Goal: Task Accomplishment & Management: Use online tool/utility

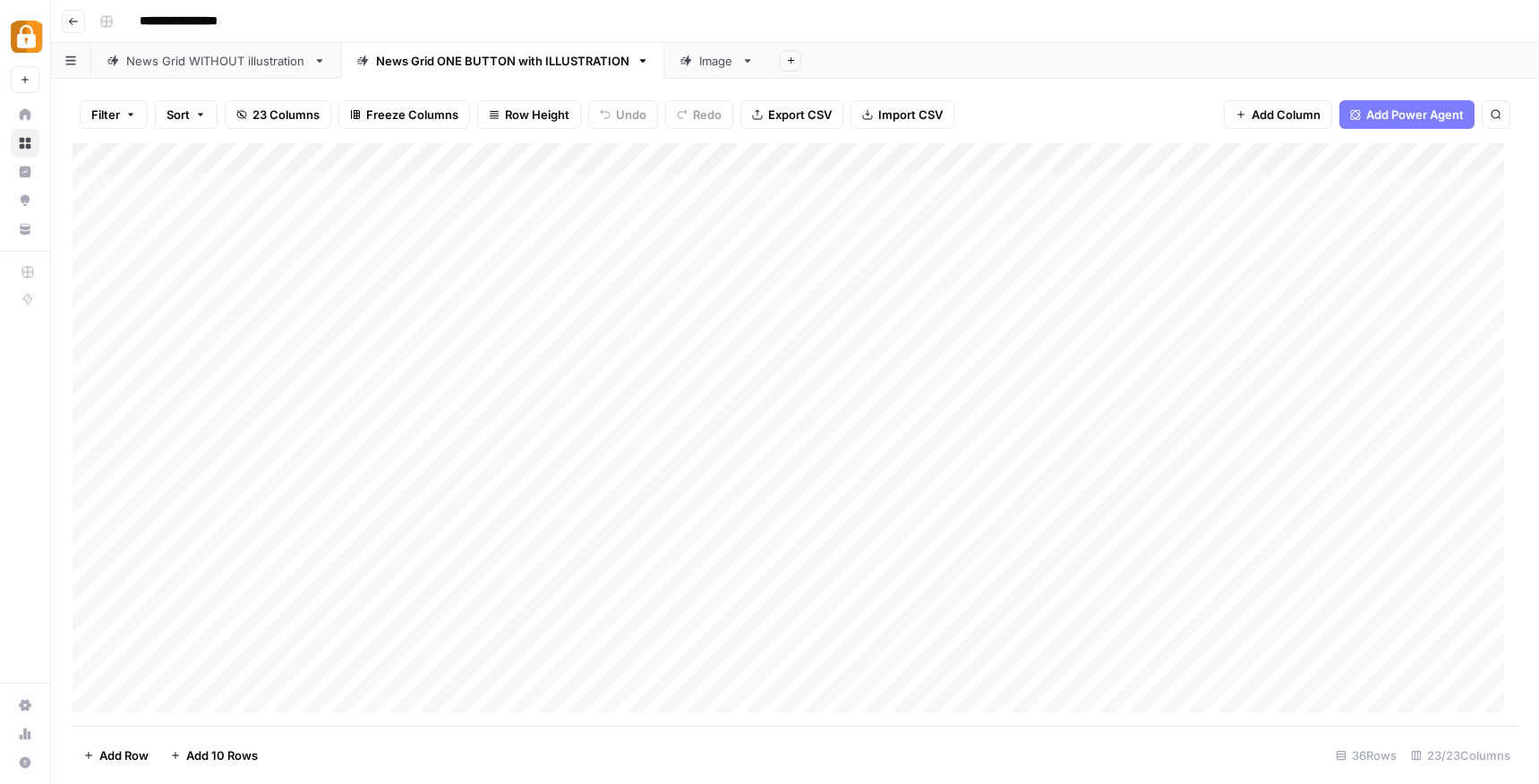
scroll to position [93, 0]
click at [161, 578] on div "Add Column" at bounding box center [795, 434] width 1444 height 582
click at [179, 581] on div "Add Column" at bounding box center [795, 434] width 1444 height 582
click at [194, 644] on button "[PERSON_NAME]" at bounding box center [217, 650] width 110 height 21
click at [323, 587] on div "Add Column" at bounding box center [795, 434] width 1444 height 582
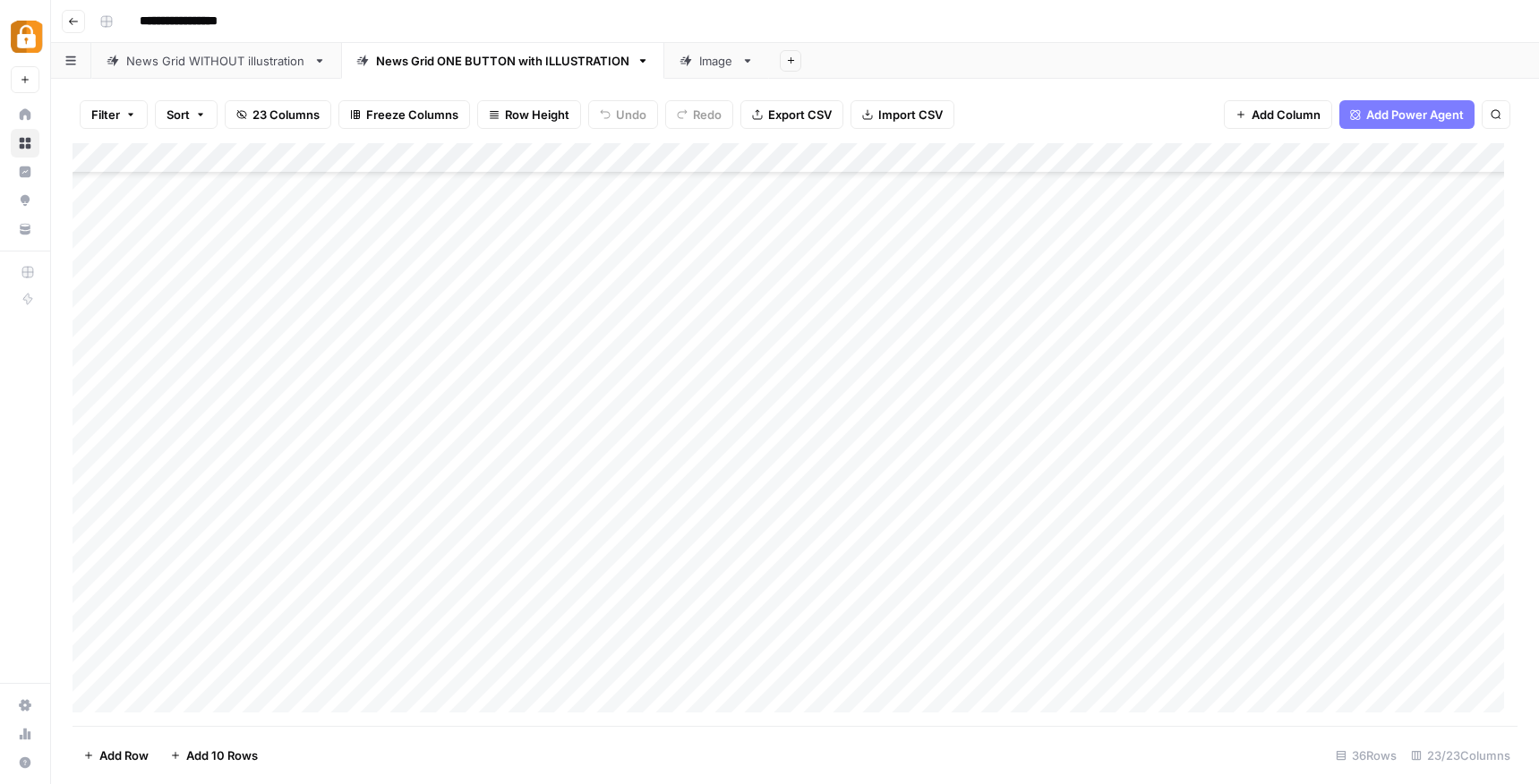
click at [327, 583] on div "Add Column" at bounding box center [795, 434] width 1444 height 582
click at [327, 583] on textarea at bounding box center [439, 582] width 286 height 25
type textarea "****"
click at [695, 276] on div "Add Column" at bounding box center [795, 434] width 1444 height 582
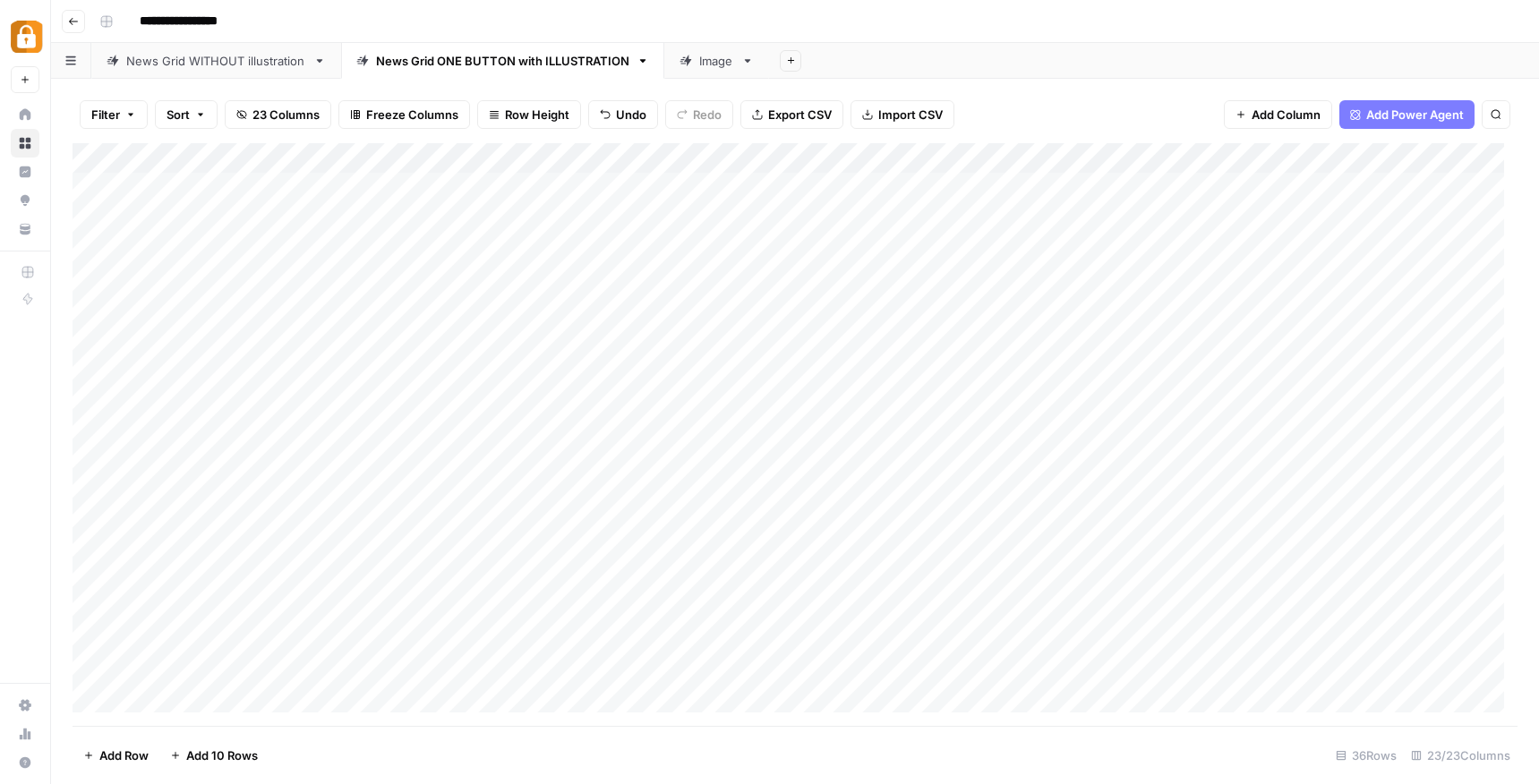
click at [695, 276] on div "Add Column" at bounding box center [795, 434] width 1444 height 582
click at [823, 298] on textarea "**********" at bounding box center [796, 289] width 358 height 43
click at [706, 674] on div "Add Column" at bounding box center [795, 434] width 1444 height 582
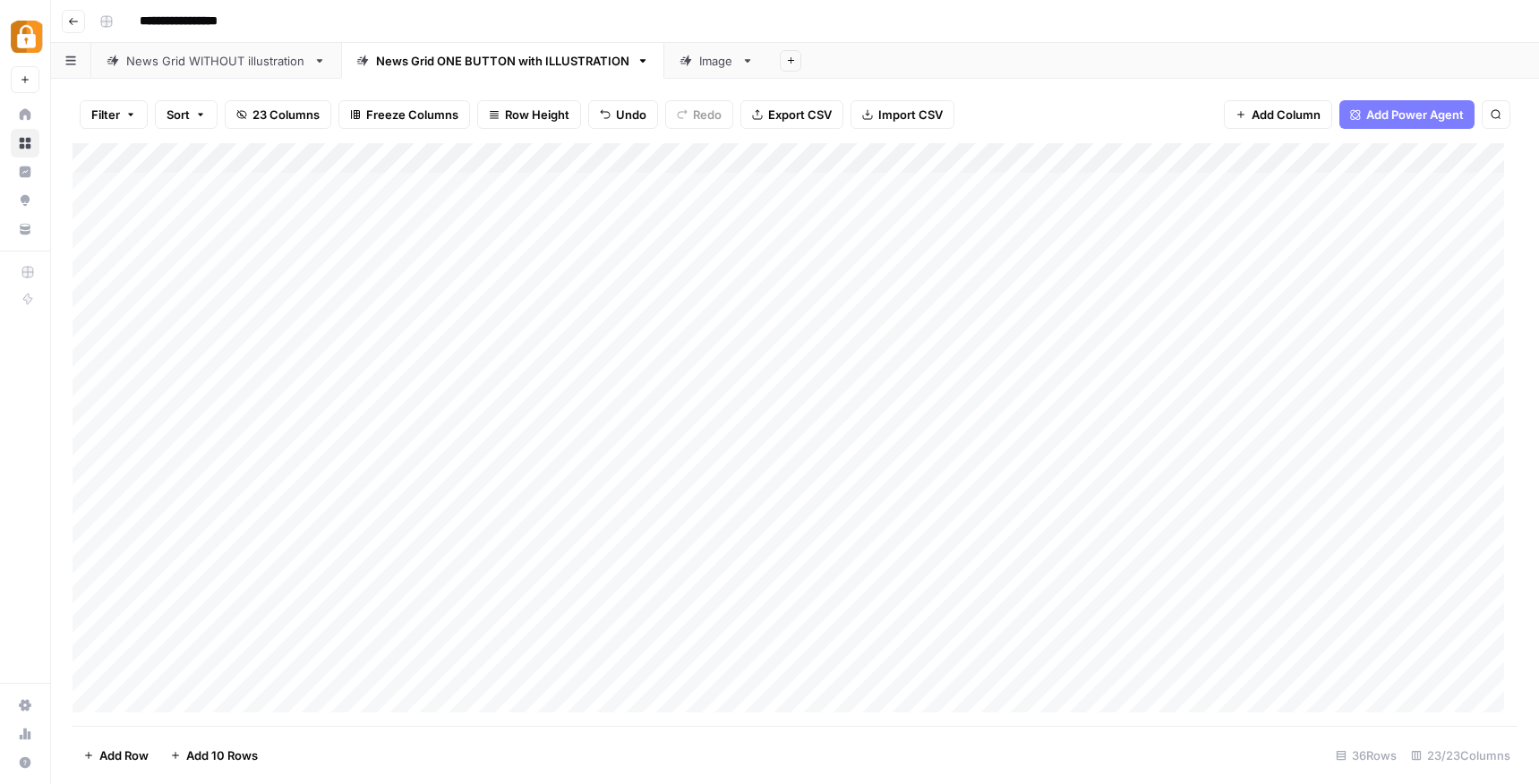
click at [702, 673] on div "Add Column" at bounding box center [795, 434] width 1444 height 582
click at [702, 673] on textarea at bounding box center [761, 675] width 286 height 25
type textarea "**********"
click at [996, 673] on div "Add Column" at bounding box center [795, 434] width 1444 height 582
click at [934, 667] on div "Add Column" at bounding box center [795, 434] width 1444 height 582
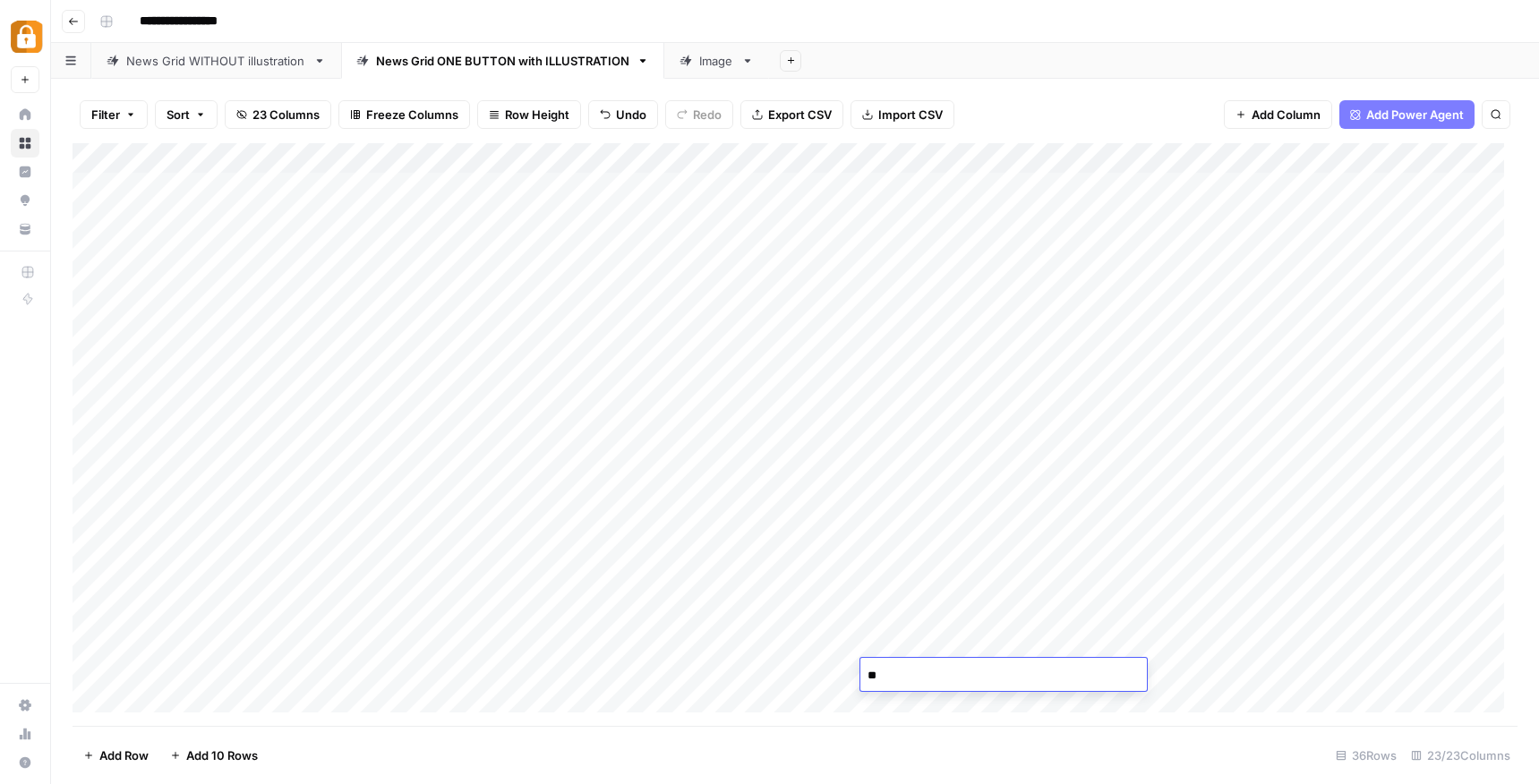
type textarea "*"
type textarea "******"
click at [1164, 673] on div "Add Column" at bounding box center [795, 434] width 1444 height 582
click at [1072, 674] on div "Add Column" at bounding box center [795, 434] width 1444 height 582
click at [1072, 674] on textarea at bounding box center [1164, 675] width 286 height 25
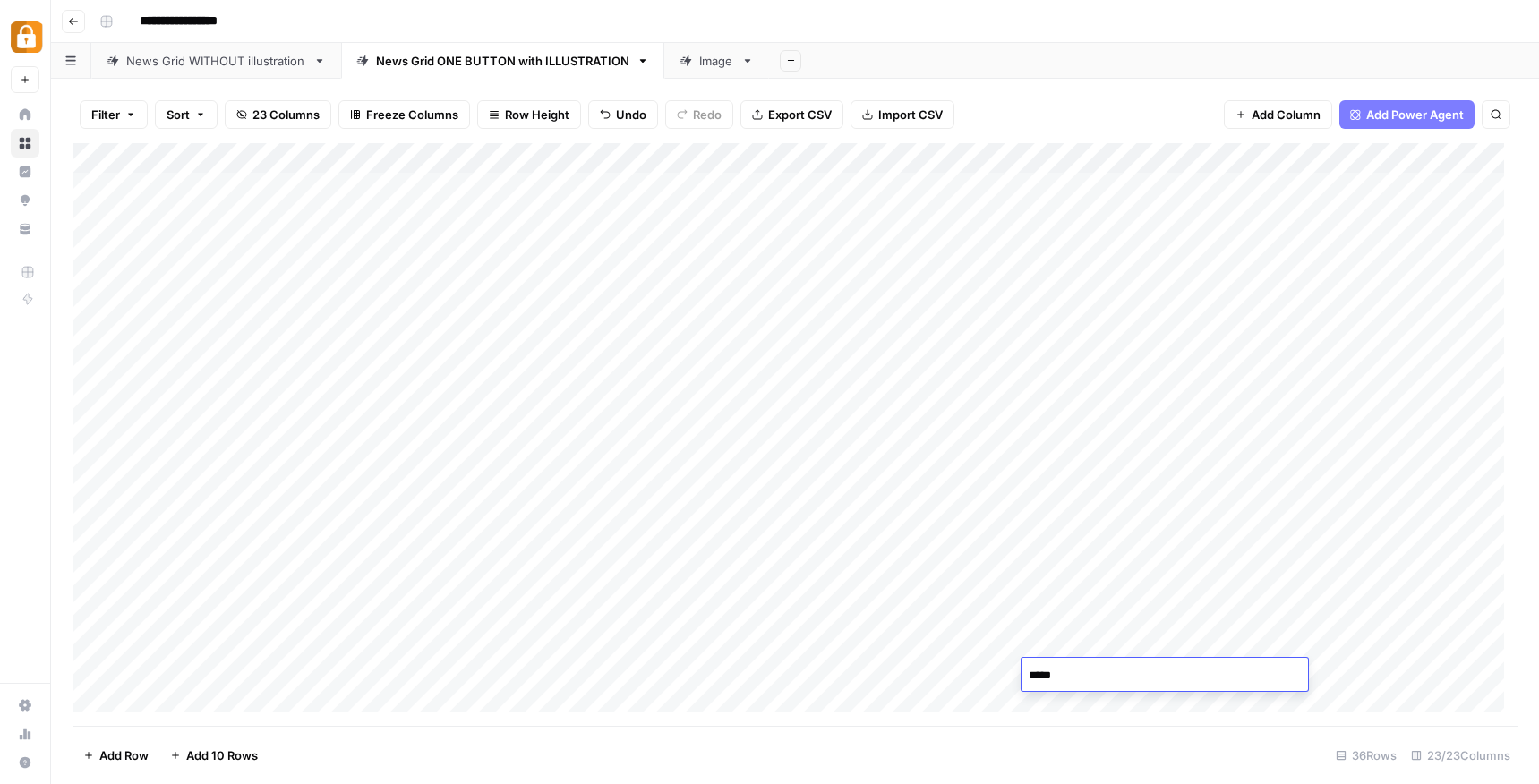
type textarea "******"
click at [603, 751] on footer "Add Row Add 10 Rows 36 Rows 23/23 Columns" at bounding box center [795, 754] width 1444 height 59
click at [942, 670] on div "Add Column" at bounding box center [795, 434] width 1444 height 582
click at [942, 670] on textarea "******" at bounding box center [1014, 675] width 286 height 25
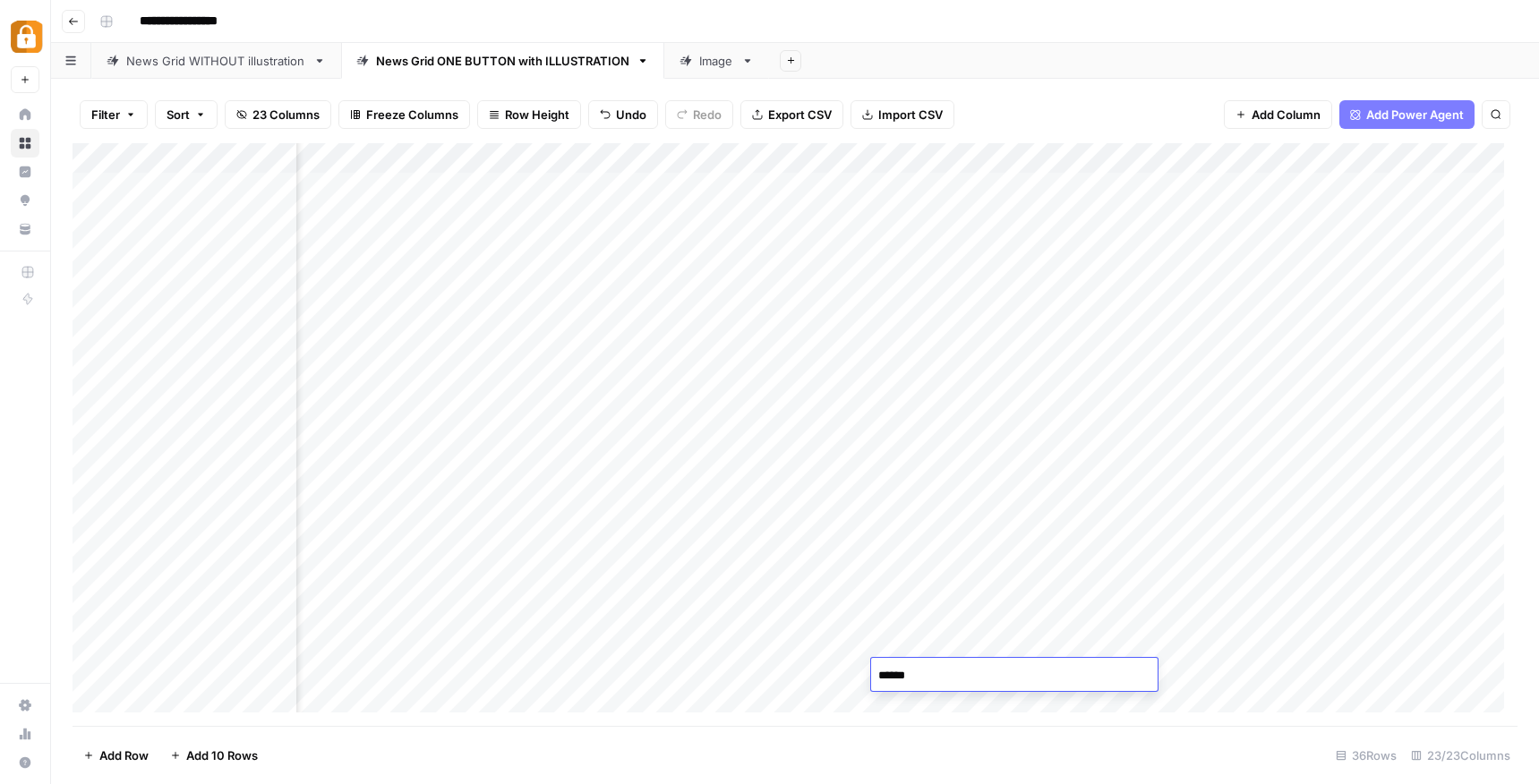
click at [942, 670] on textarea "******" at bounding box center [1014, 675] width 286 height 25
click at [1171, 675] on div "Add Column" at bounding box center [795, 434] width 1444 height 582
click at [1110, 673] on div "Add Column" at bounding box center [795, 434] width 1444 height 582
type textarea "**********"
click at [616, 734] on footer "Add Row Add 10 Rows 36 Rows 23/23 Columns" at bounding box center [795, 754] width 1444 height 59
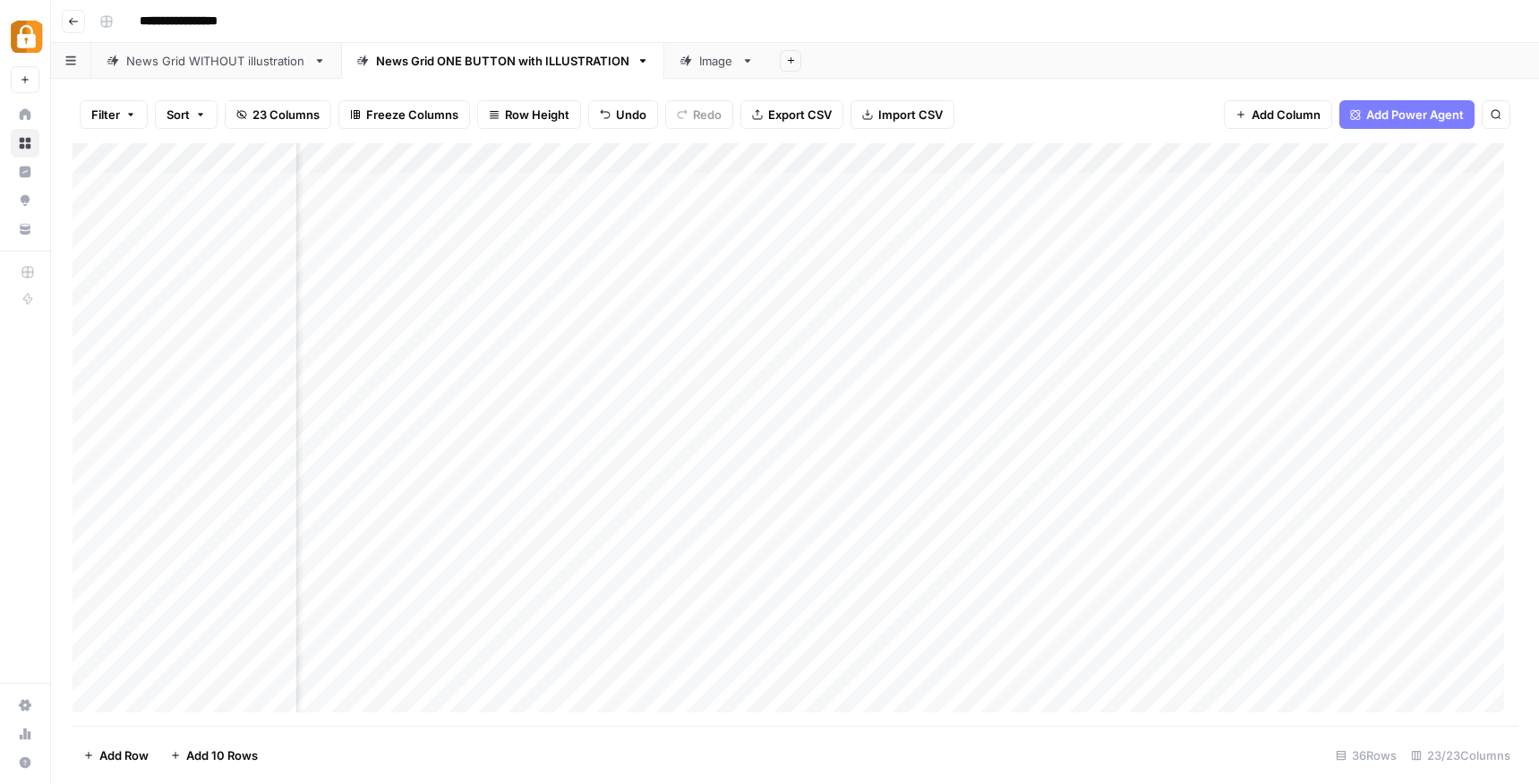
scroll to position [0, 497]
click at [883, 674] on div "Add Column" at bounding box center [795, 434] width 1444 height 582
click at [924, 672] on div "Add Column" at bounding box center [795, 434] width 1444 height 582
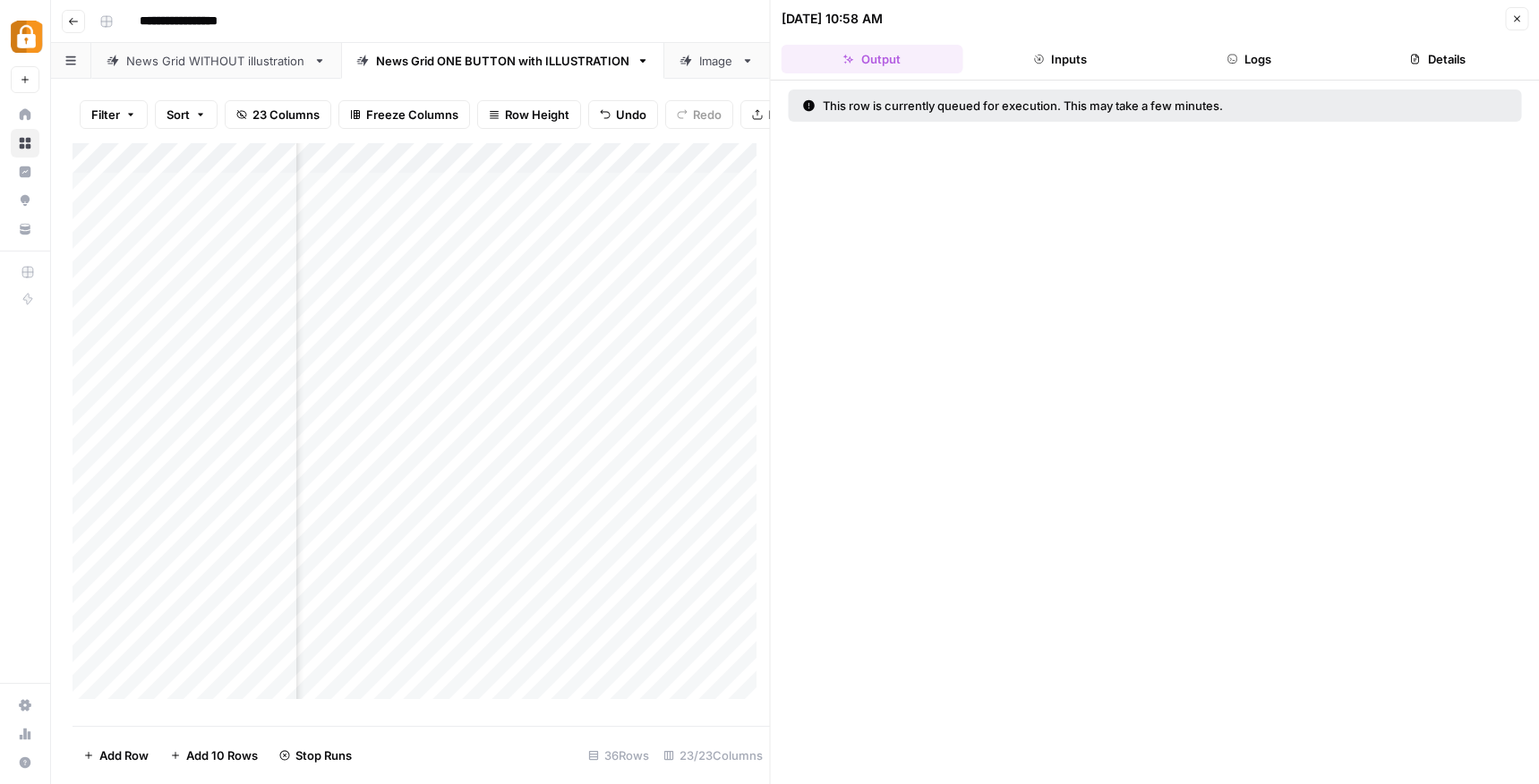
click at [1521, 18] on button "Close" at bounding box center [1516, 19] width 23 height 23
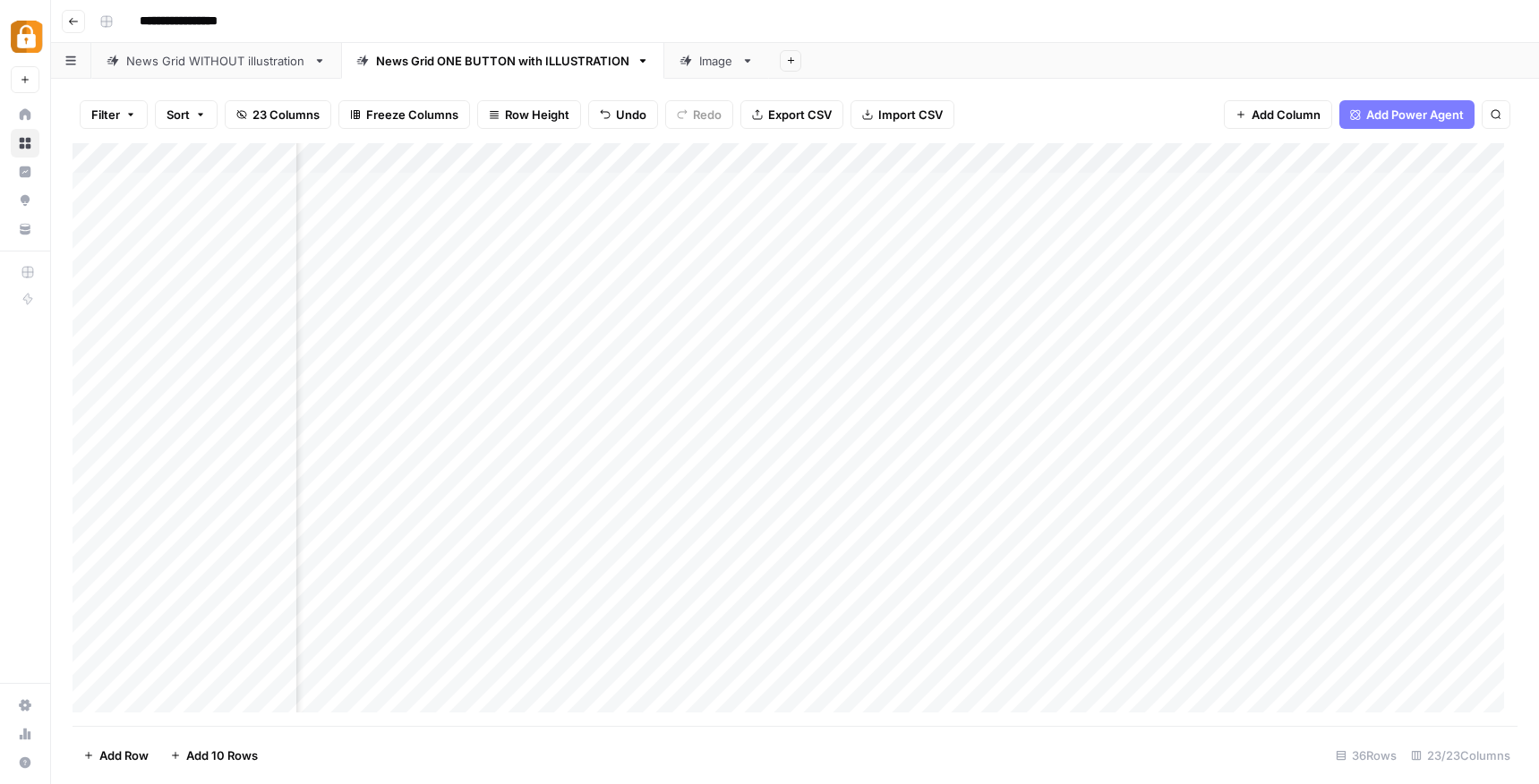
scroll to position [0, 805]
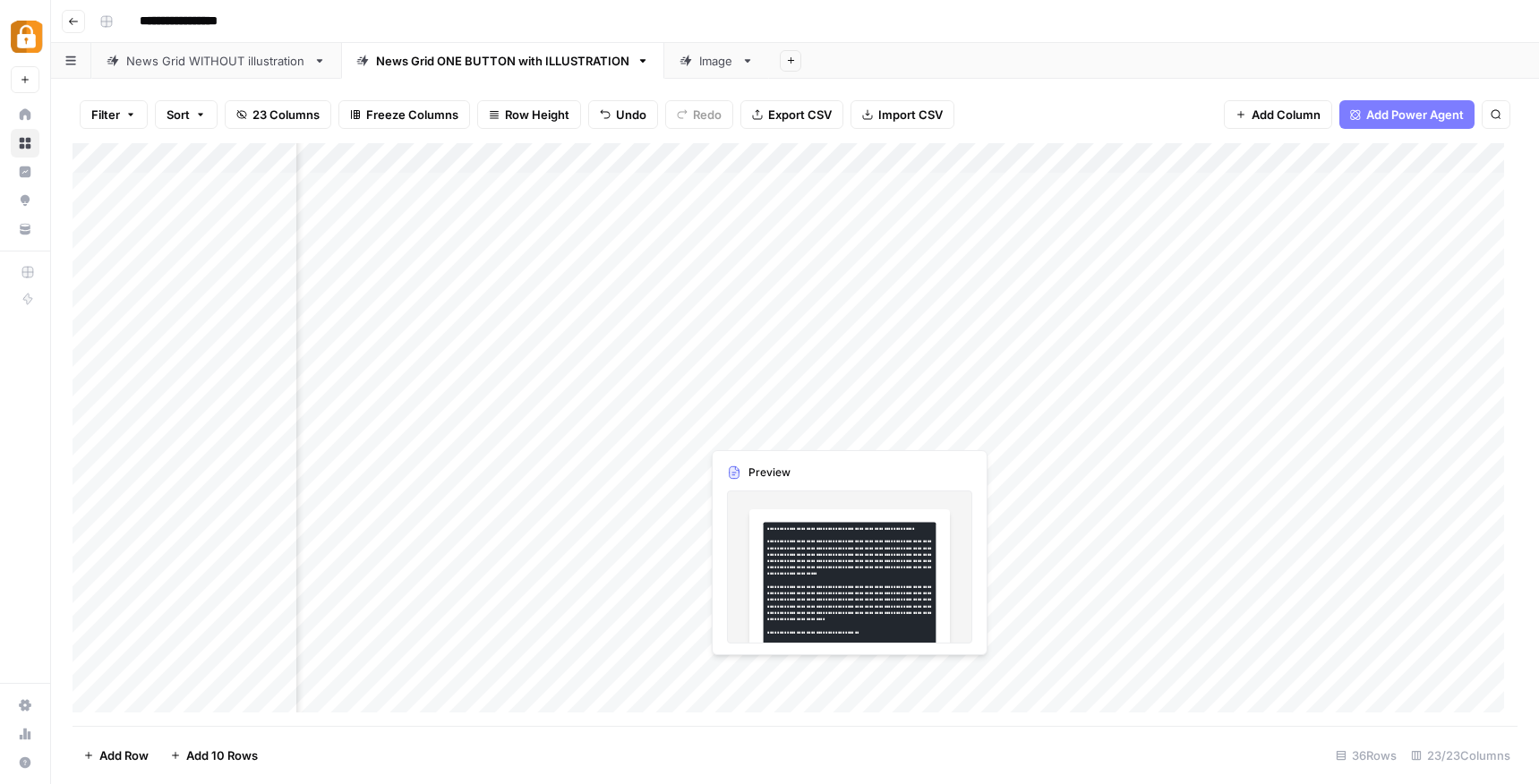
click at [772, 678] on div "Add Column" at bounding box center [795, 434] width 1444 height 582
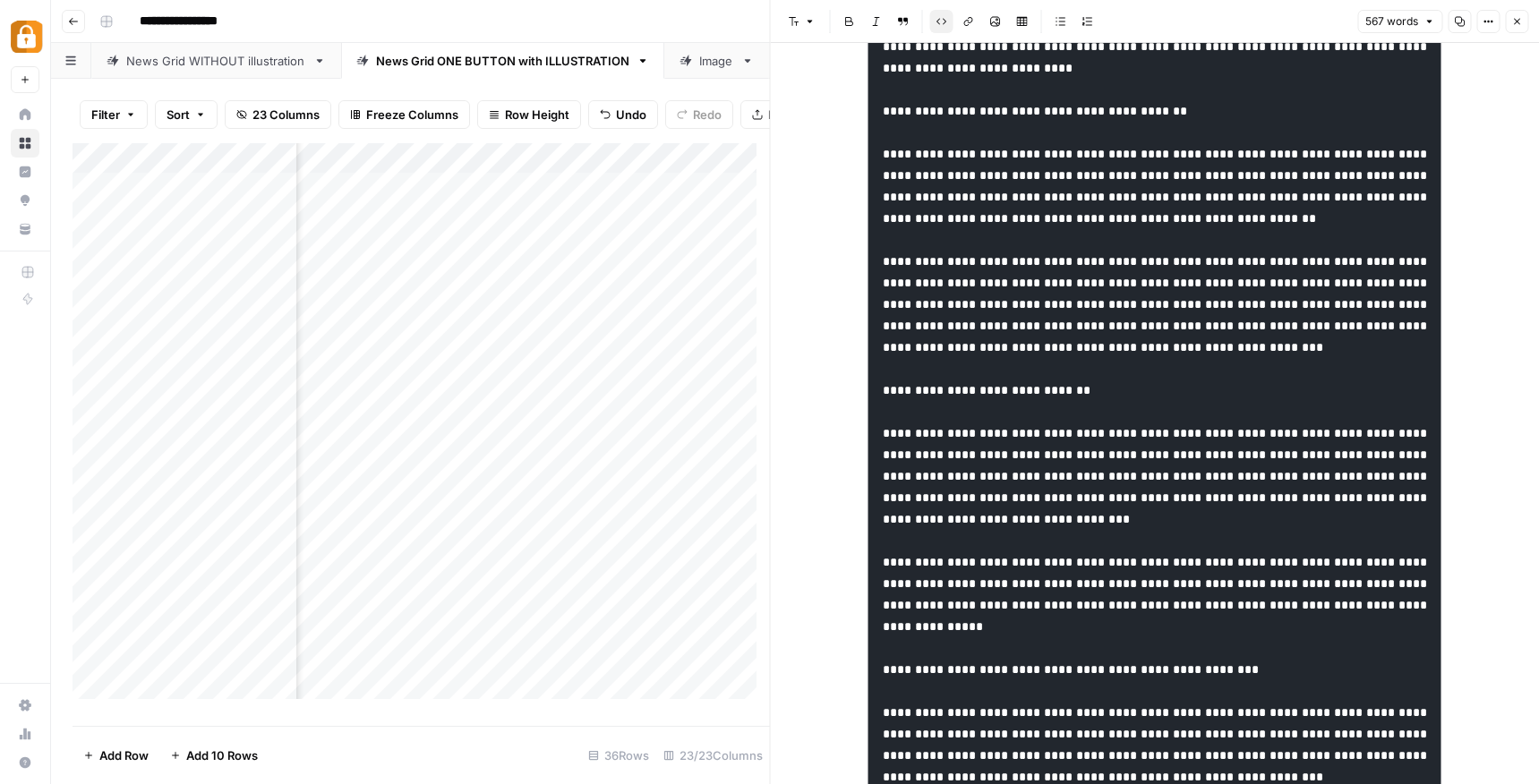
scroll to position [109, 0]
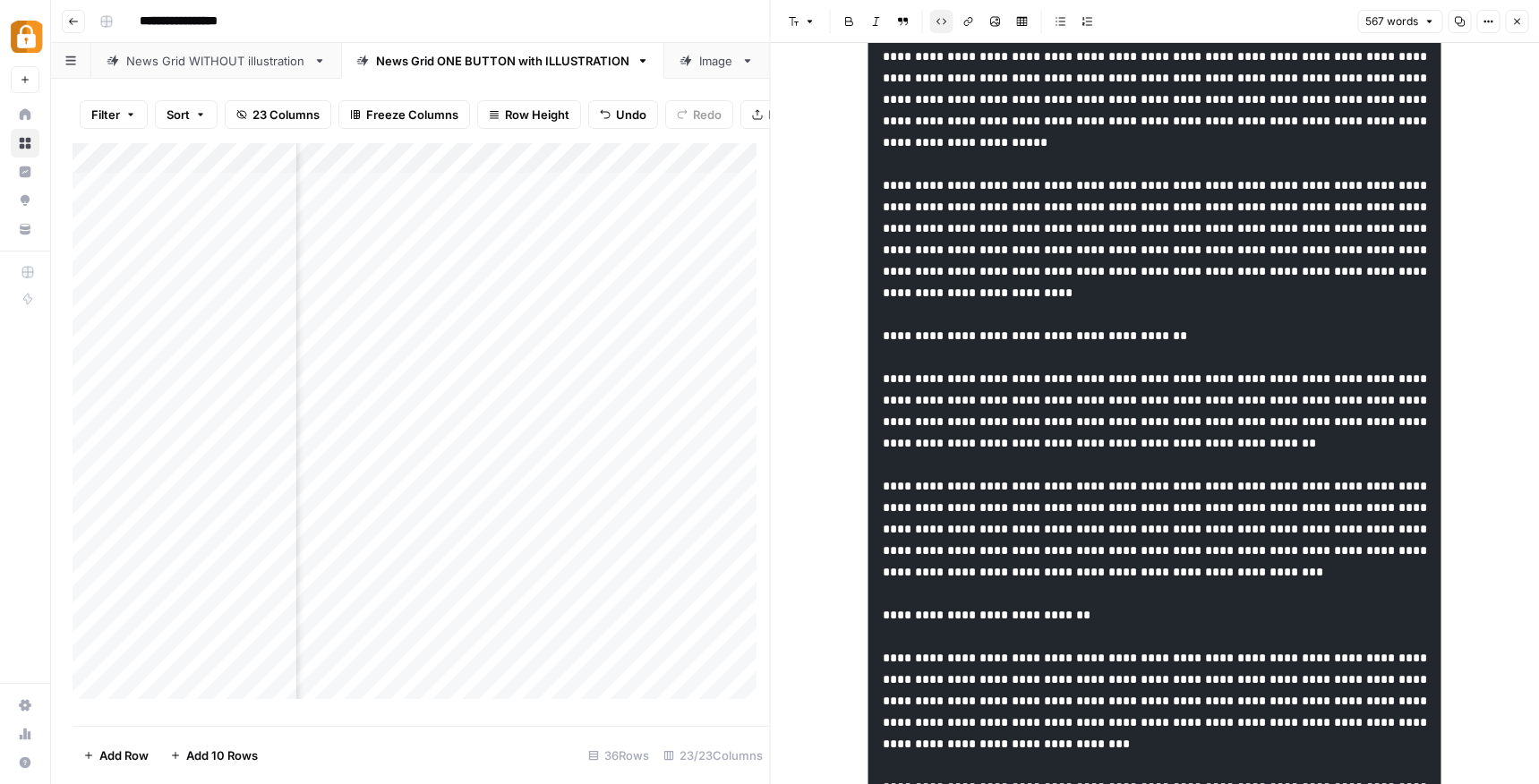
click at [706, 730] on footer "Add Row Add 10 Rows 36 Rows 23/23 Columns" at bounding box center [421, 754] width 697 height 59
click at [1516, 26] on icon "button" at bounding box center [1517, 21] width 11 height 11
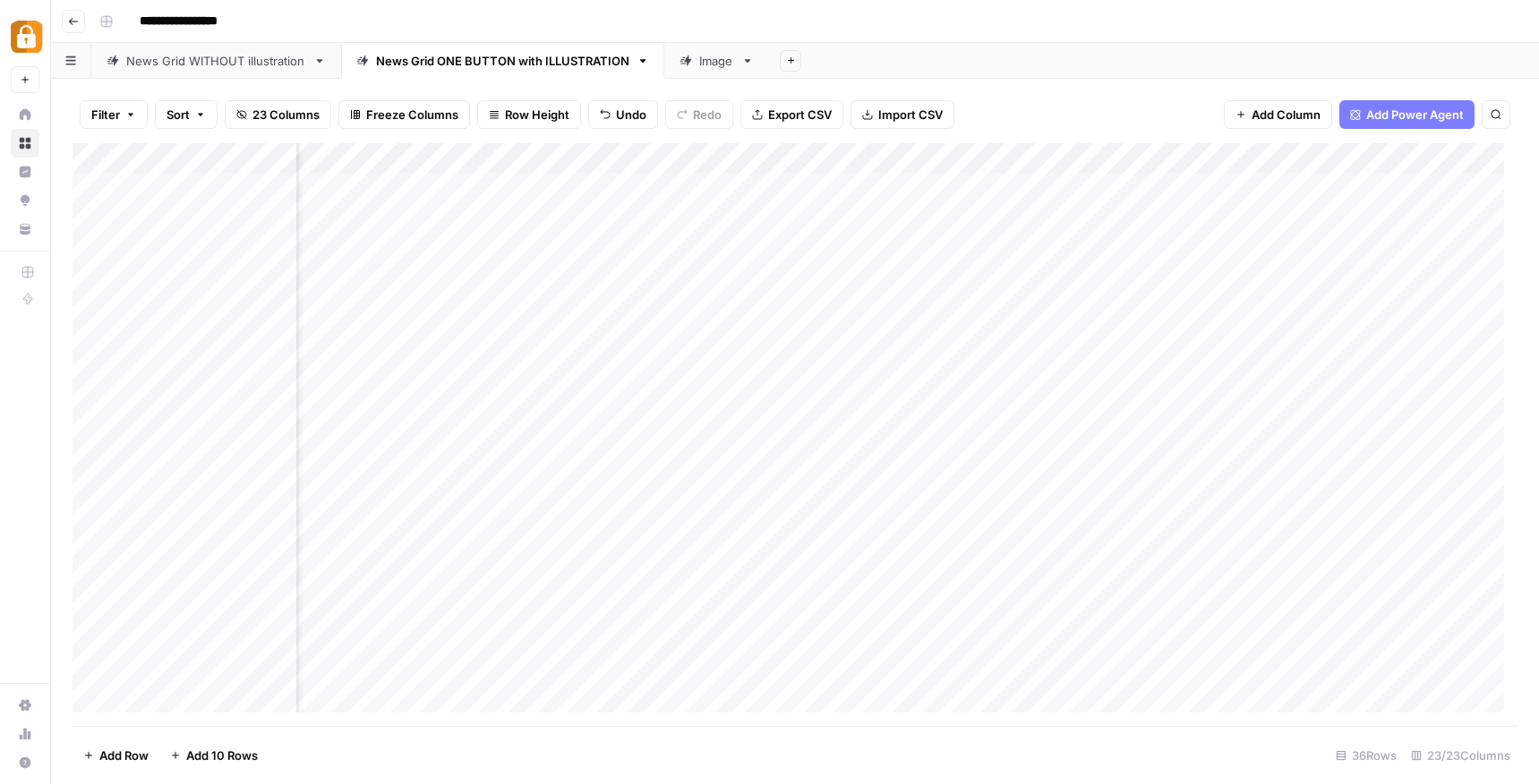
scroll to position [0, 1043]
click at [550, 670] on div "Add Column" at bounding box center [795, 434] width 1444 height 582
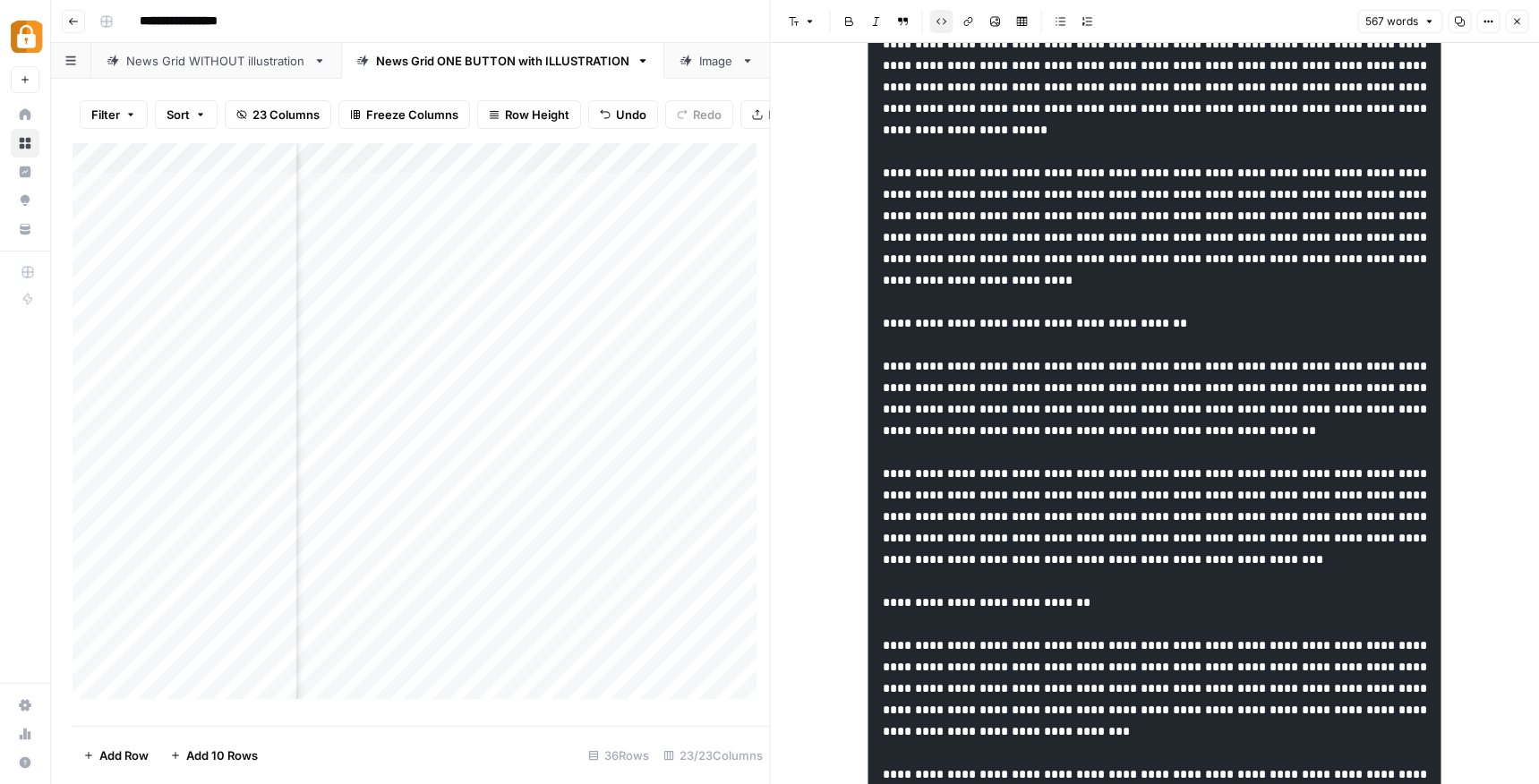
scroll to position [0, 1640]
click at [1511, 24] on icon "button" at bounding box center [1517, 21] width 11 height 11
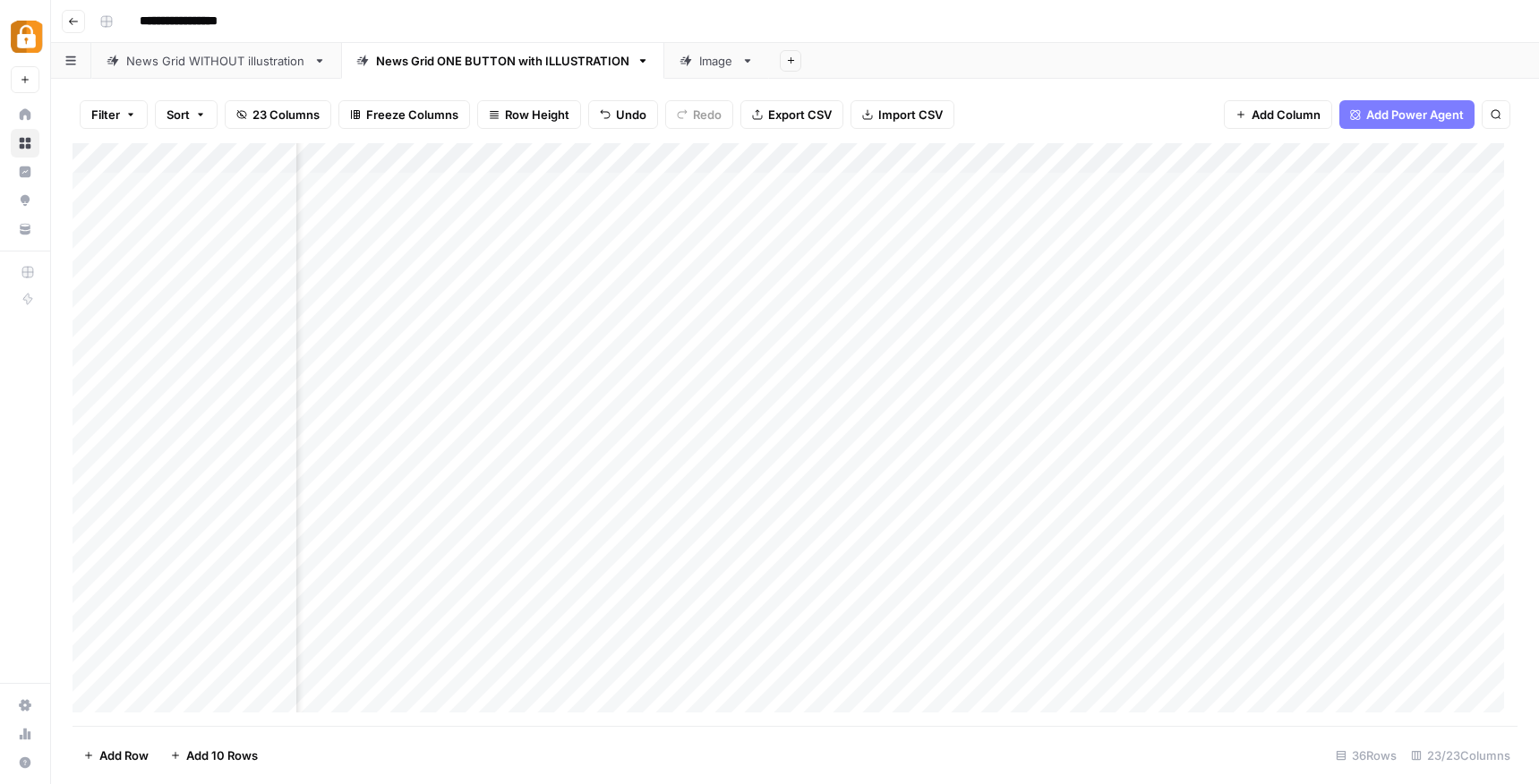
scroll to position [0, 1143]
click at [611, 675] on div "Add Column" at bounding box center [795, 434] width 1444 height 582
click at [405, 614] on div "Add Column" at bounding box center [795, 434] width 1444 height 582
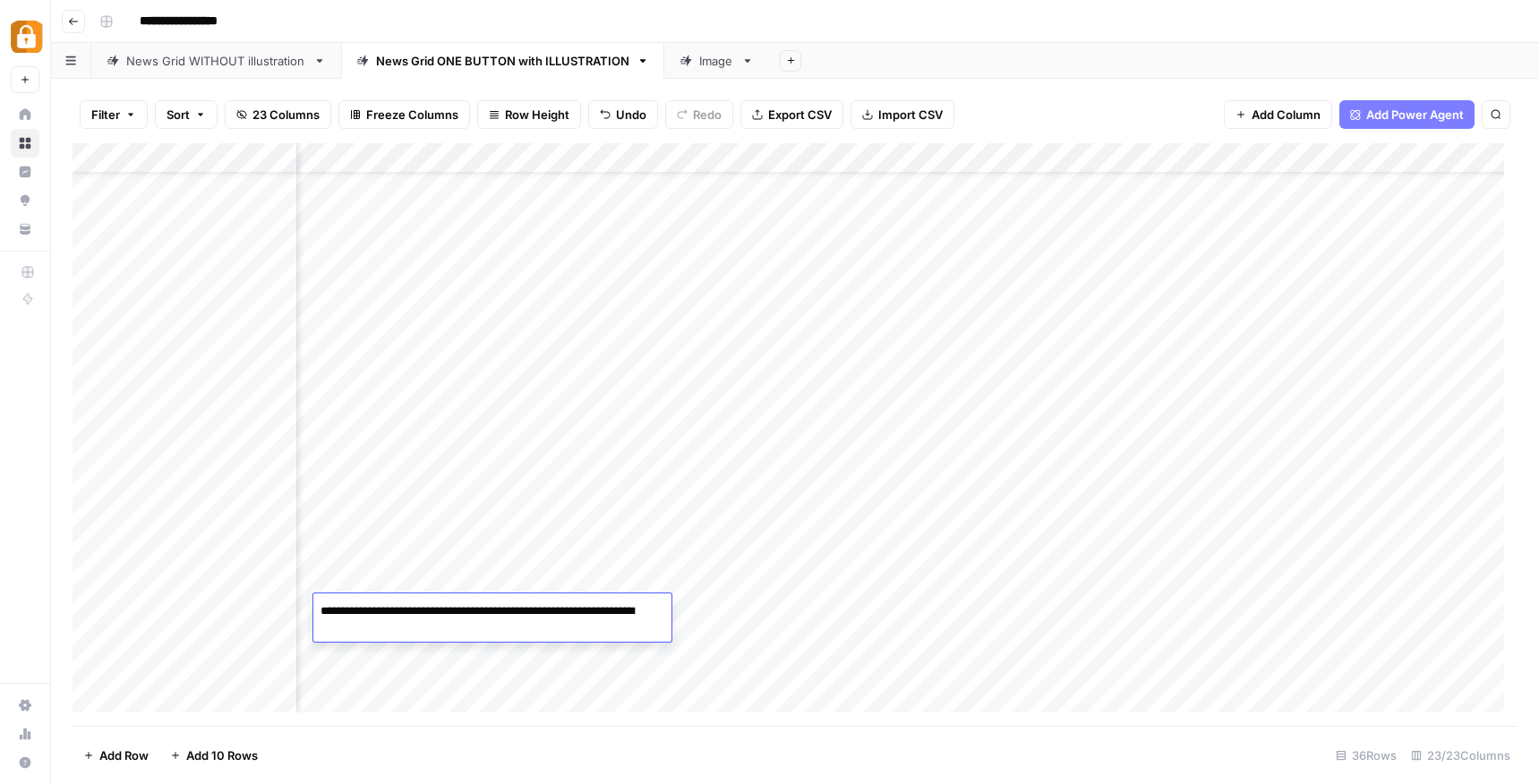
click at [405, 614] on textarea "**********" at bounding box center [481, 610] width 336 height 25
click at [677, 725] on footer "Add Row Add 10 Rows 36 Rows 23/23 Columns" at bounding box center [795, 754] width 1444 height 59
click at [746, 608] on div "Add Column" at bounding box center [795, 434] width 1444 height 582
click at [1045, 606] on div "Add Column" at bounding box center [795, 434] width 1444 height 582
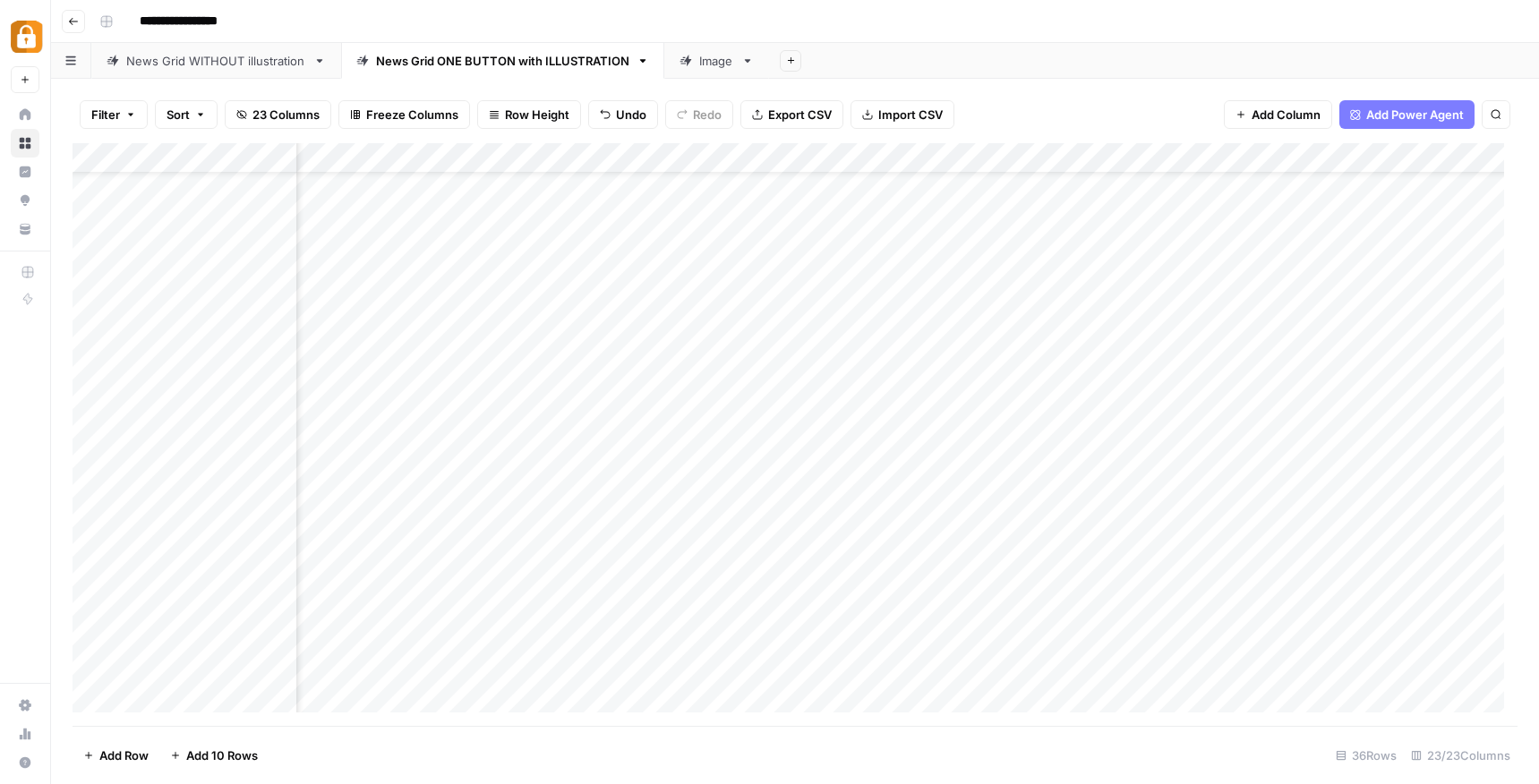
click at [1040, 608] on div "Add Column" at bounding box center [795, 434] width 1444 height 582
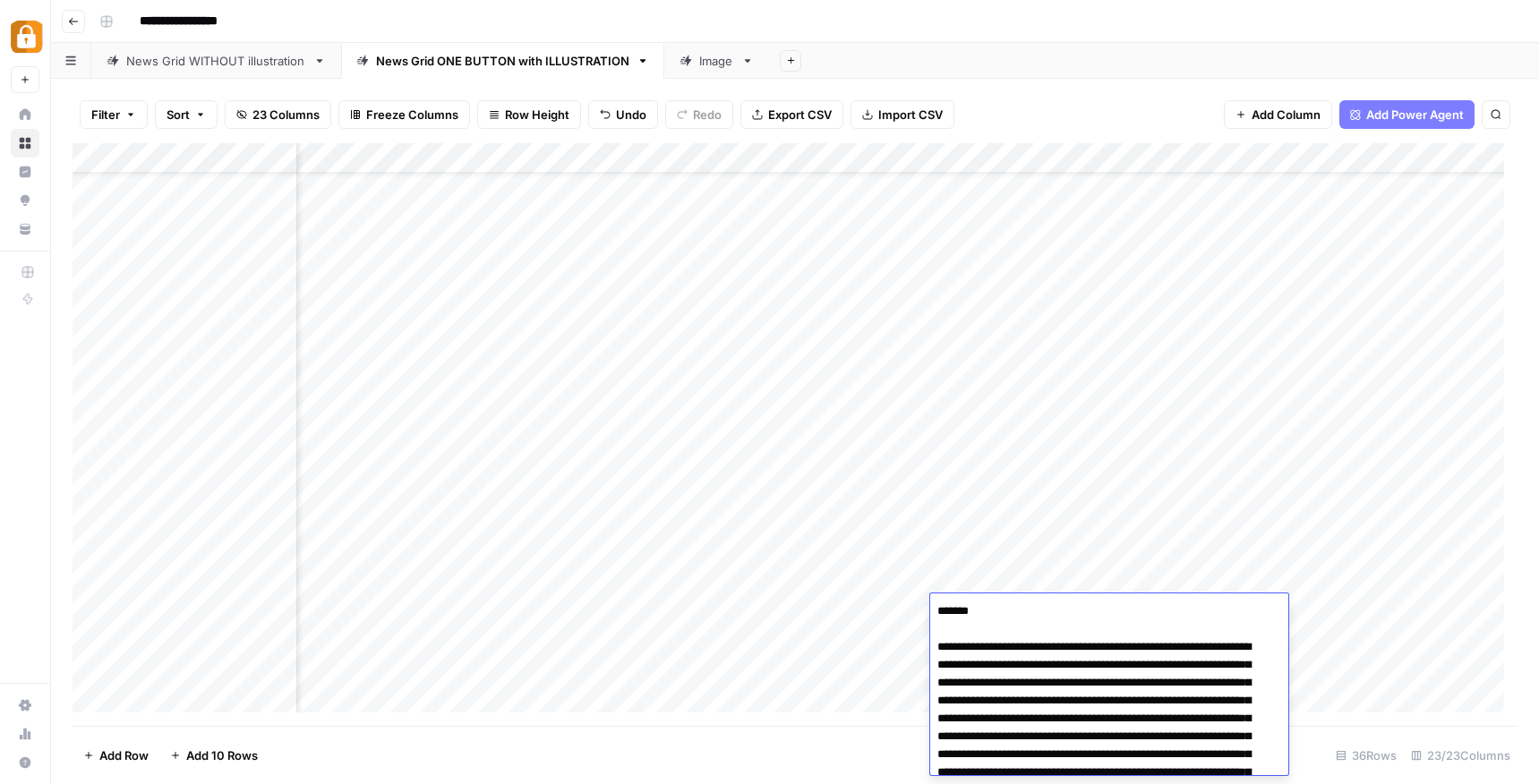
click at [1040, 608] on textarea "**********" at bounding box center [1102, 726] width 345 height 257
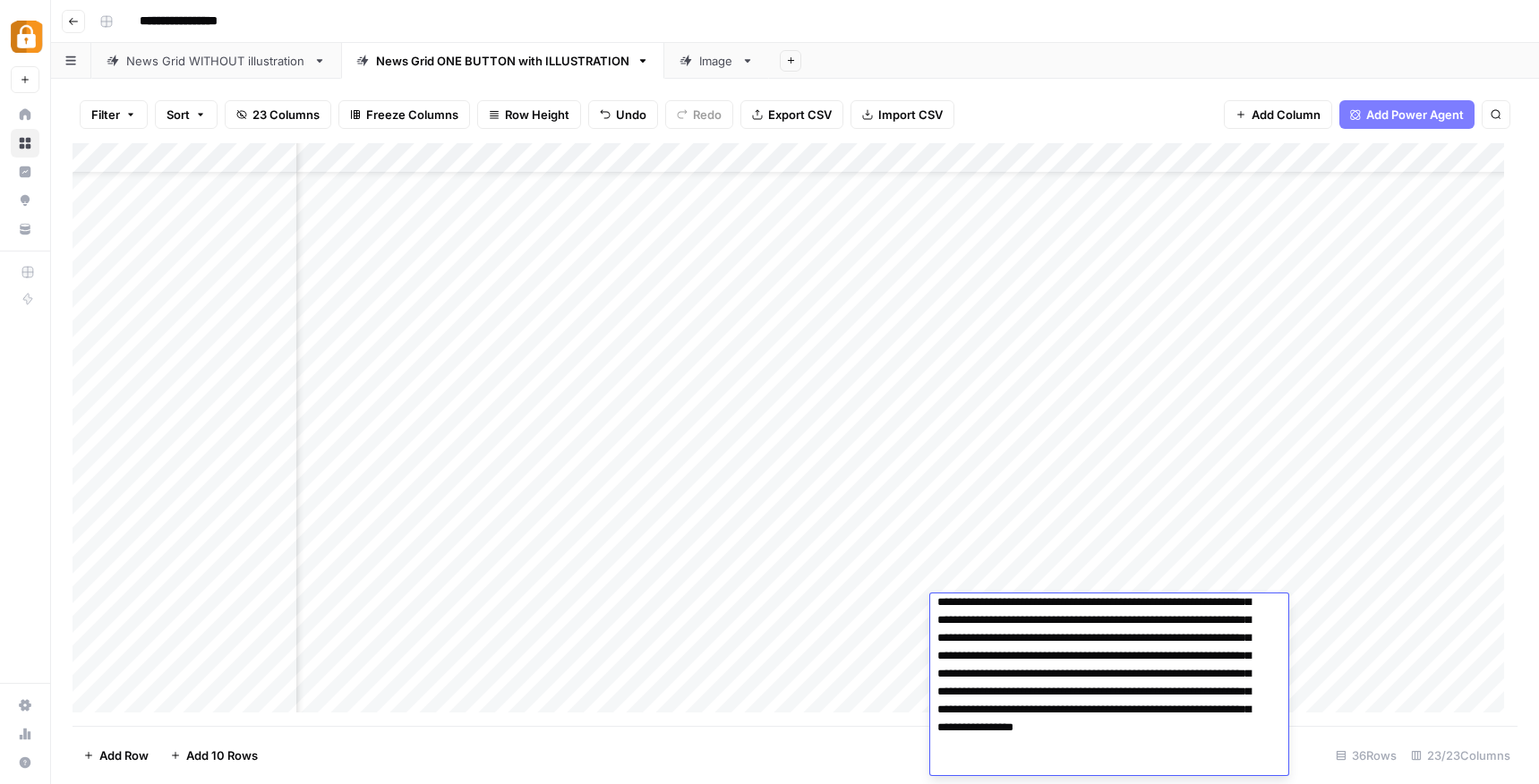
click at [856, 752] on footer "Add Row Add 10 Rows 36 Rows 23/23 Columns" at bounding box center [795, 754] width 1444 height 59
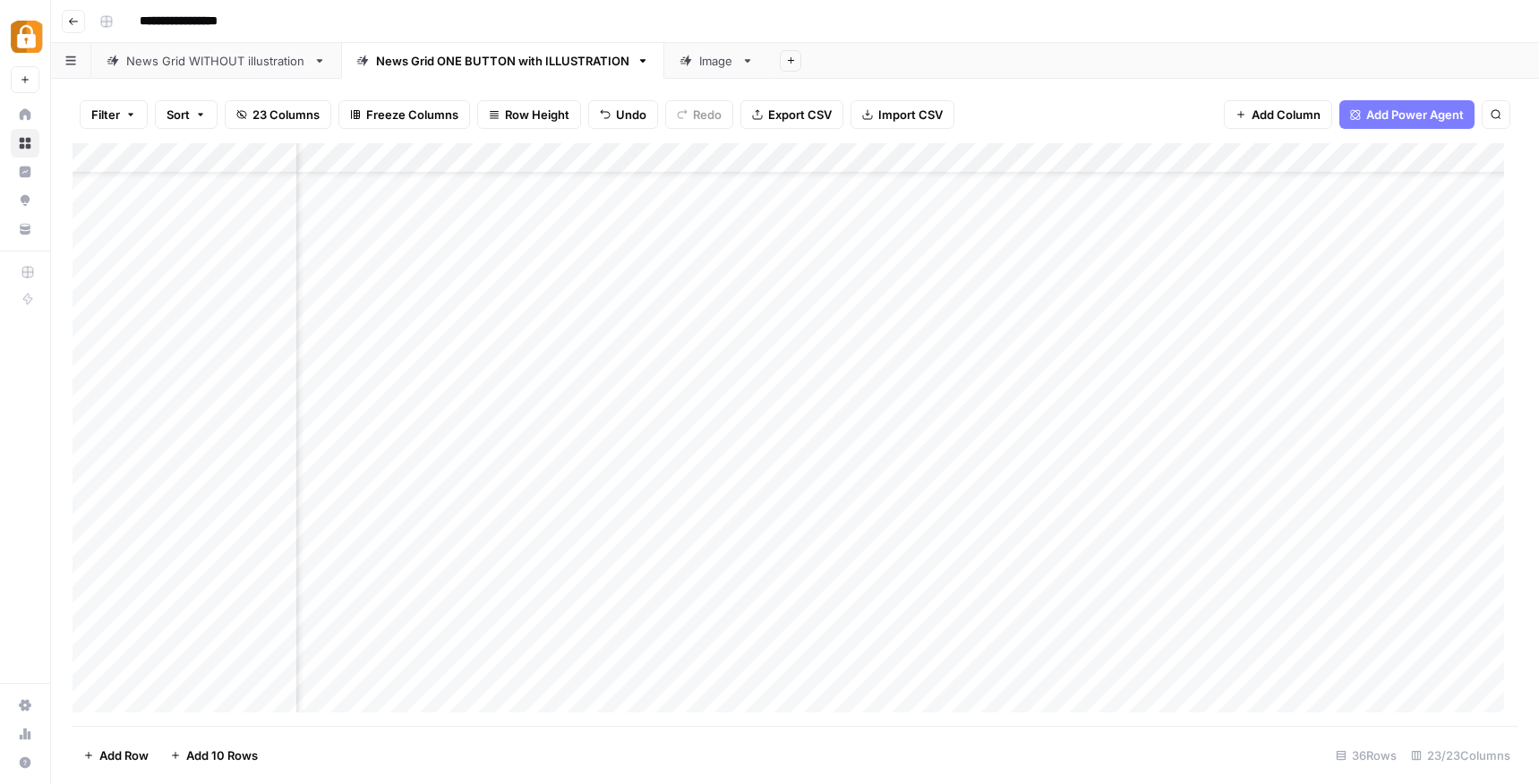
scroll to position [64, 2021]
click at [1095, 615] on div "Add Column" at bounding box center [795, 434] width 1444 height 582
click at [1006, 616] on div "Add Column" at bounding box center [795, 434] width 1444 height 582
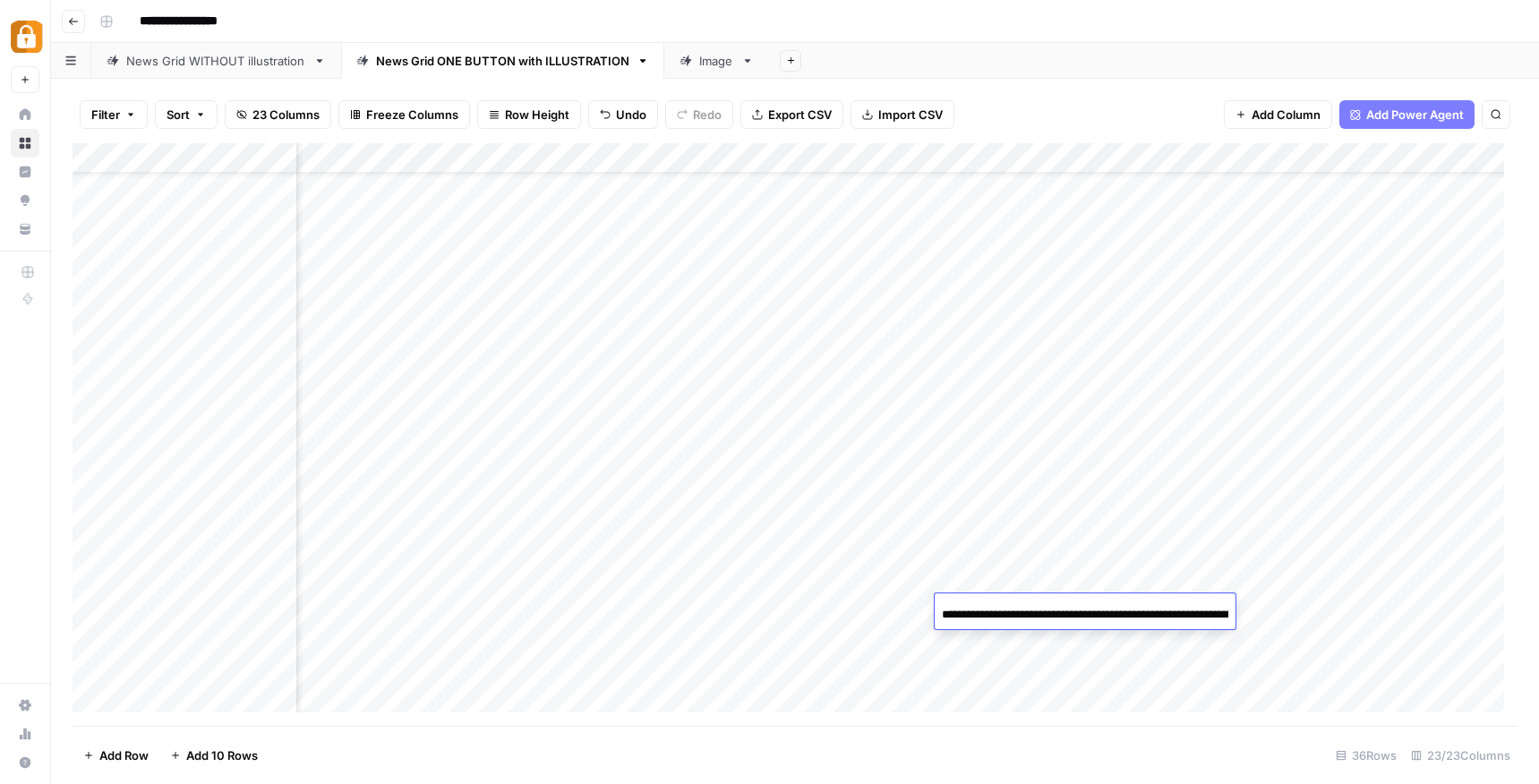
scroll to position [0, 767]
click at [987, 645] on div "Add Column" at bounding box center [795, 434] width 1444 height 582
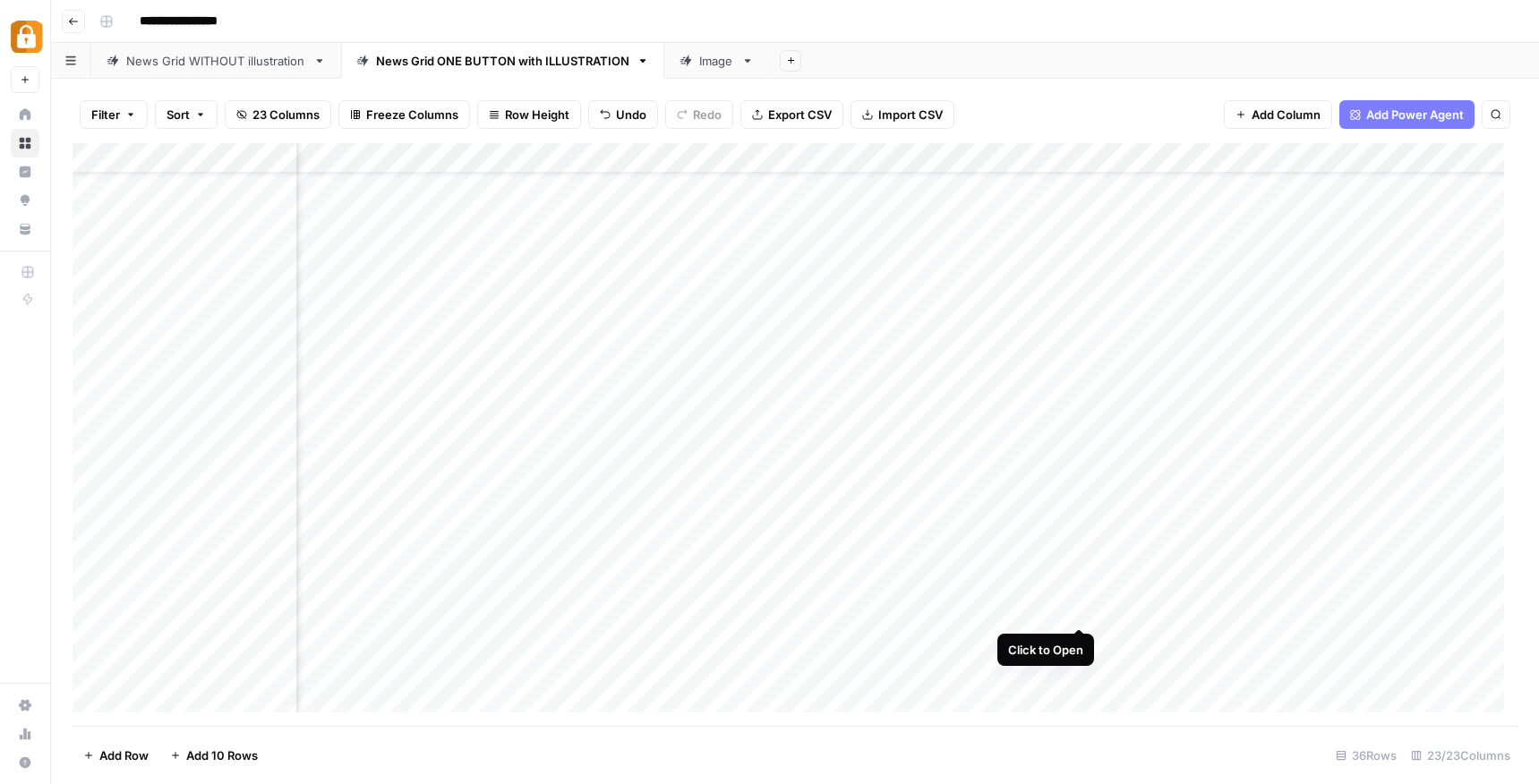
click at [1079, 608] on div "Add Column" at bounding box center [795, 434] width 1444 height 582
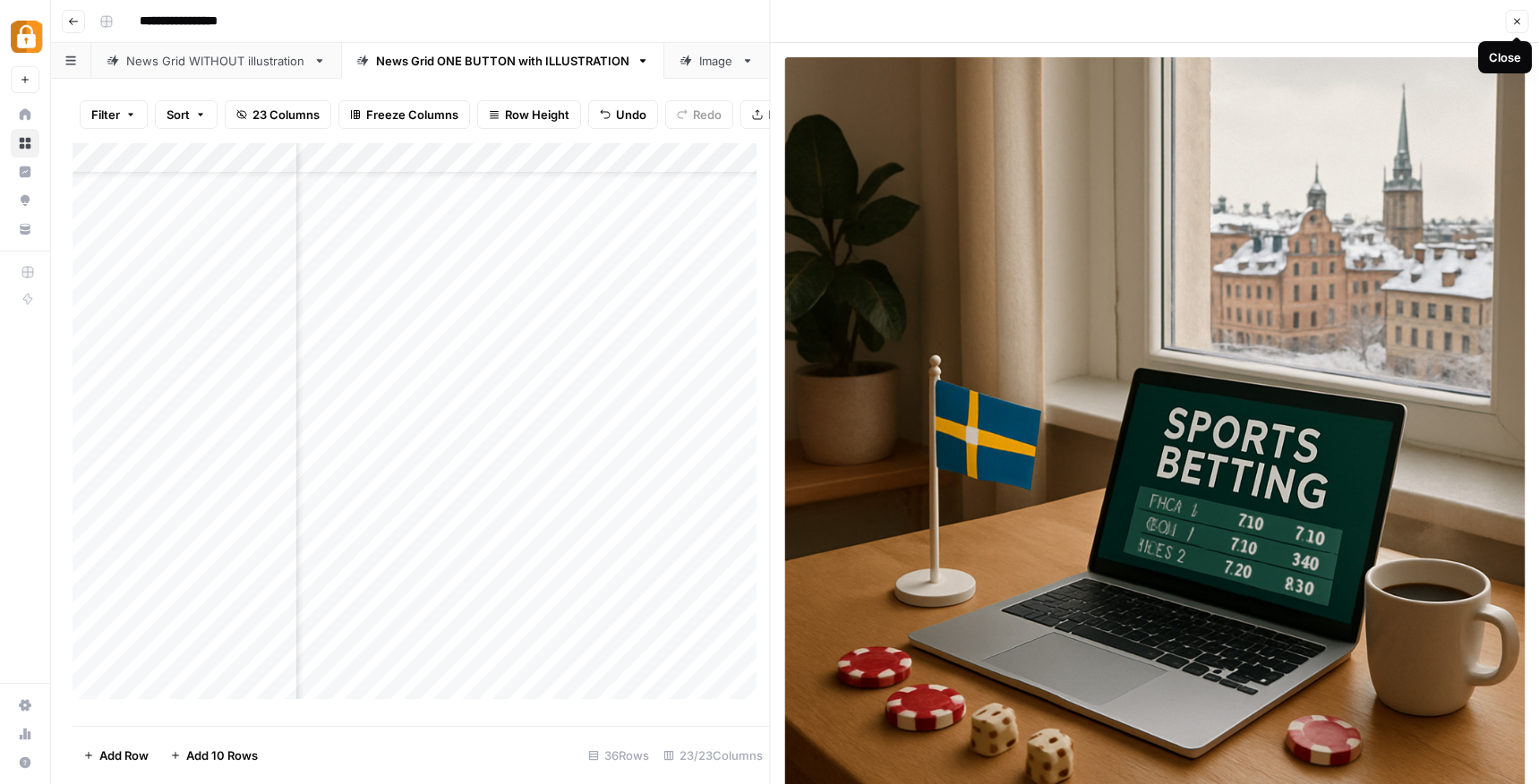
click at [1509, 30] on button "Close" at bounding box center [1516, 21] width 23 height 23
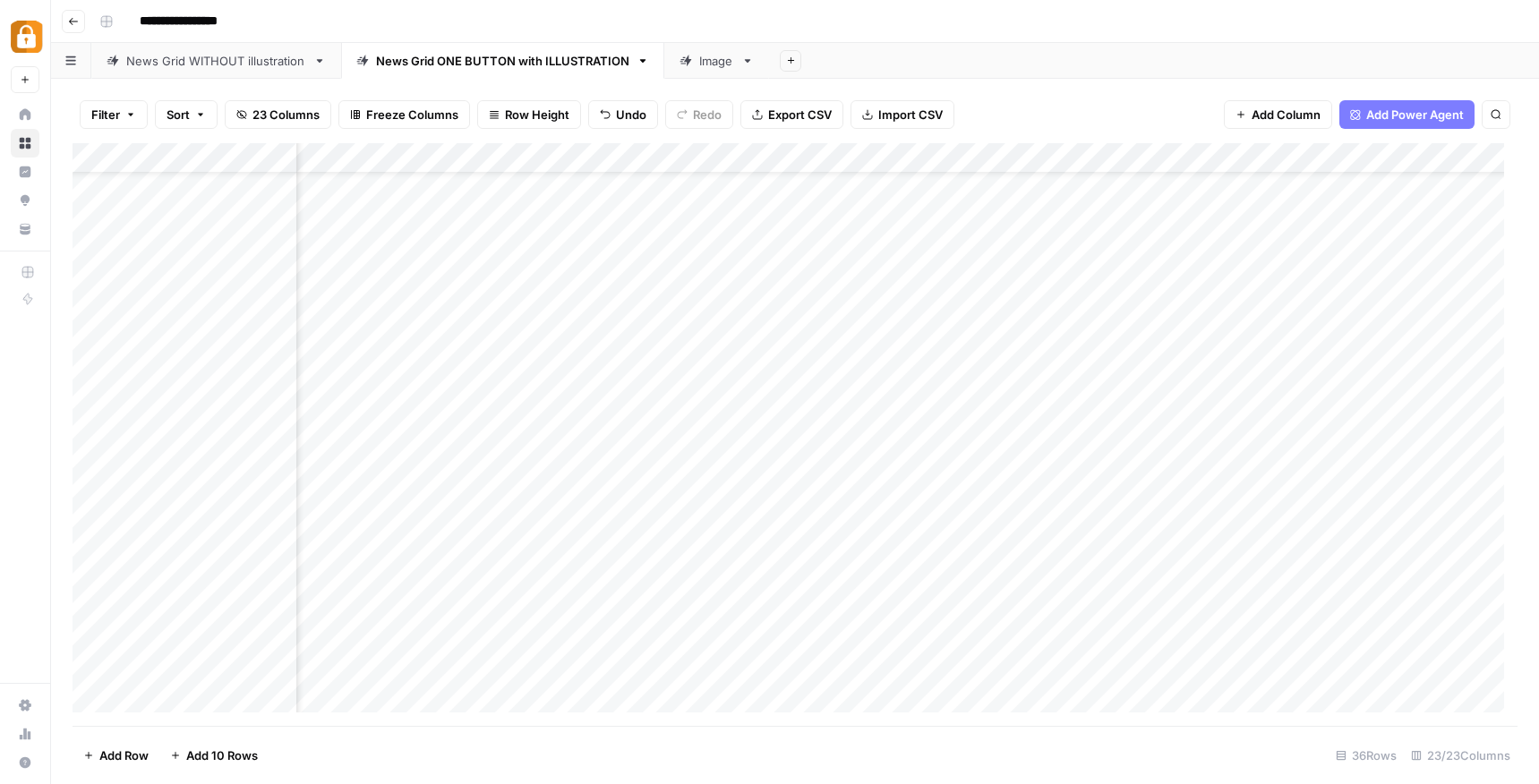
click at [689, 600] on div "Add Column" at bounding box center [795, 434] width 1444 height 582
click at [691, 602] on div "Add Column" at bounding box center [795, 434] width 1444 height 582
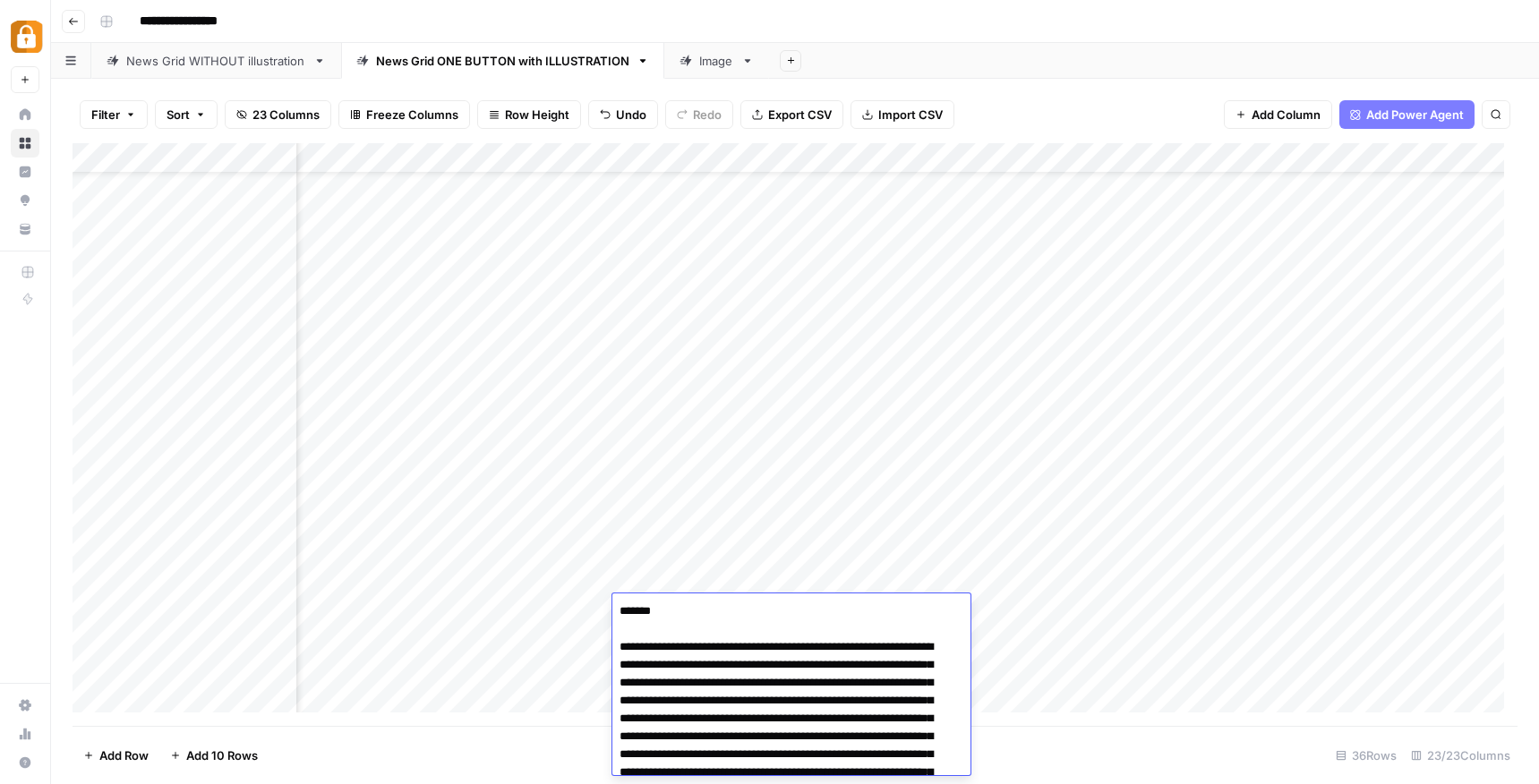
scroll to position [81, 0]
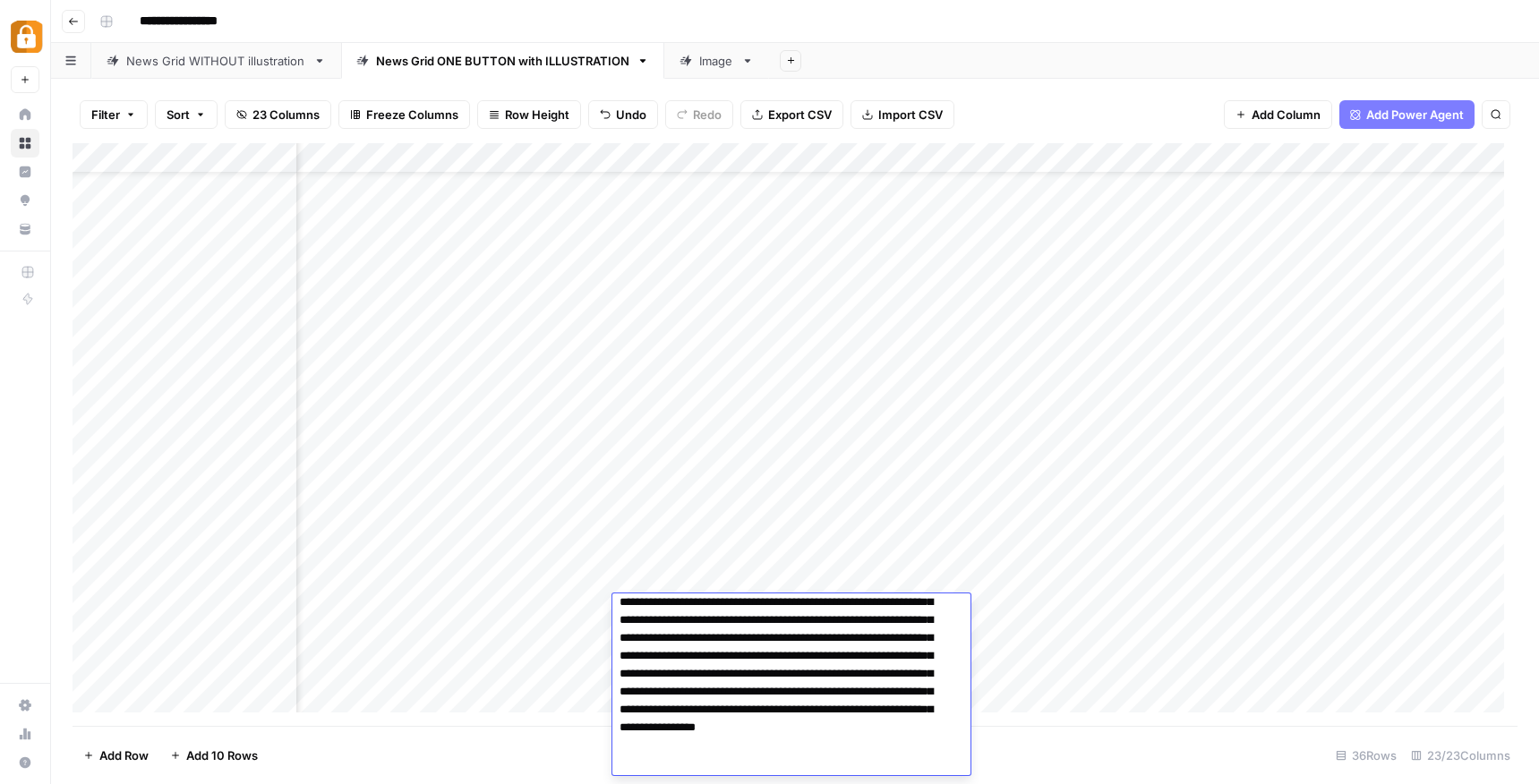
click at [739, 656] on textarea "**********" at bounding box center [784, 647] width 345 height 257
type textarea "**********"
click at [1050, 748] on footer "Add Row Add 10 Rows 36 Rows 23/23 Columns" at bounding box center [795, 754] width 1444 height 59
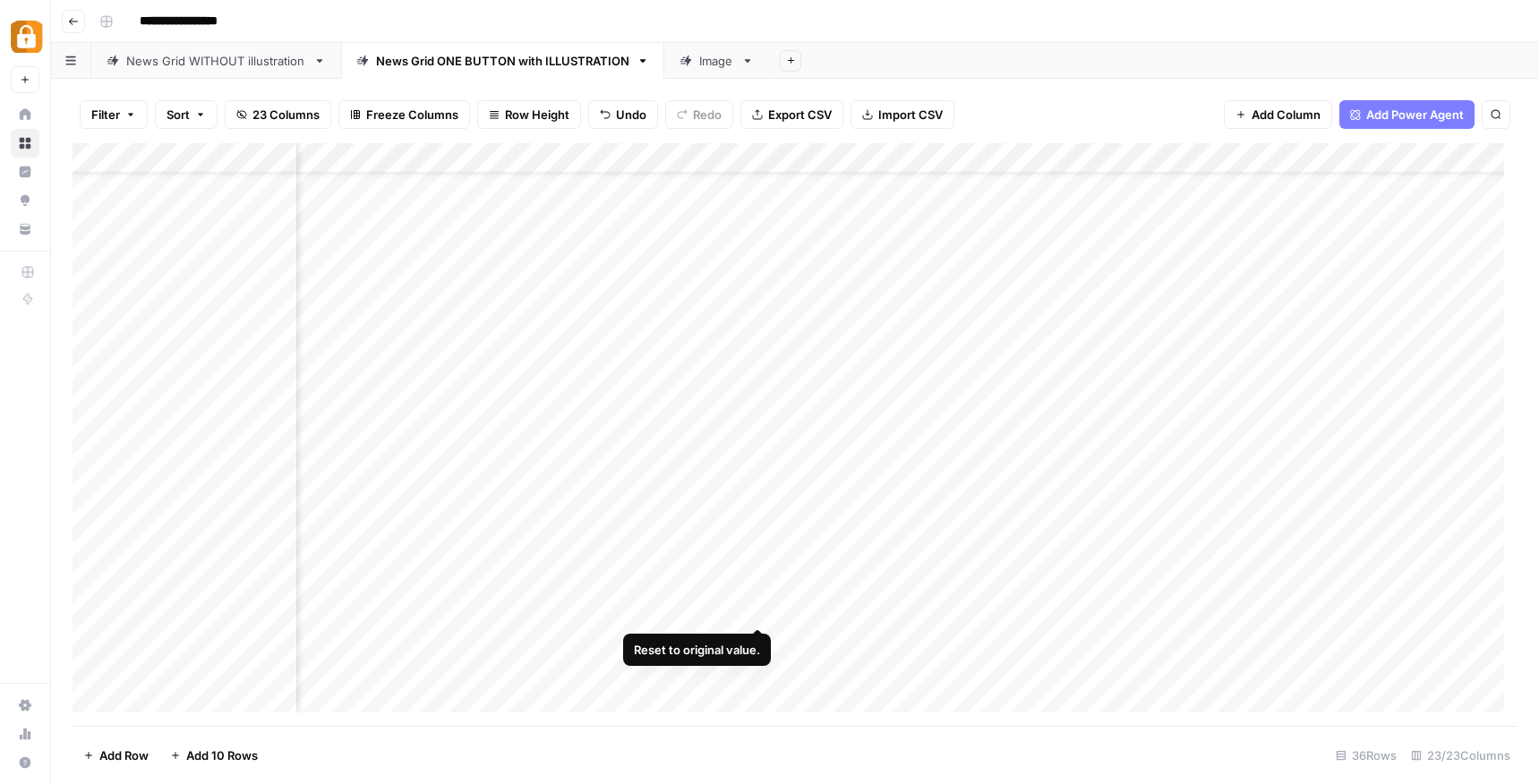
click at [719, 604] on div "Add Column" at bounding box center [795, 434] width 1444 height 582
click at [1021, 739] on footer "Add Row Add 10 Rows 36 Rows 23/23 Columns" at bounding box center [795, 754] width 1444 height 59
click at [815, 607] on div "Add Column" at bounding box center [795, 434] width 1444 height 582
click at [916, 608] on div "Add Column" at bounding box center [795, 434] width 1444 height 582
click at [1082, 612] on div "Add Column" at bounding box center [795, 434] width 1444 height 582
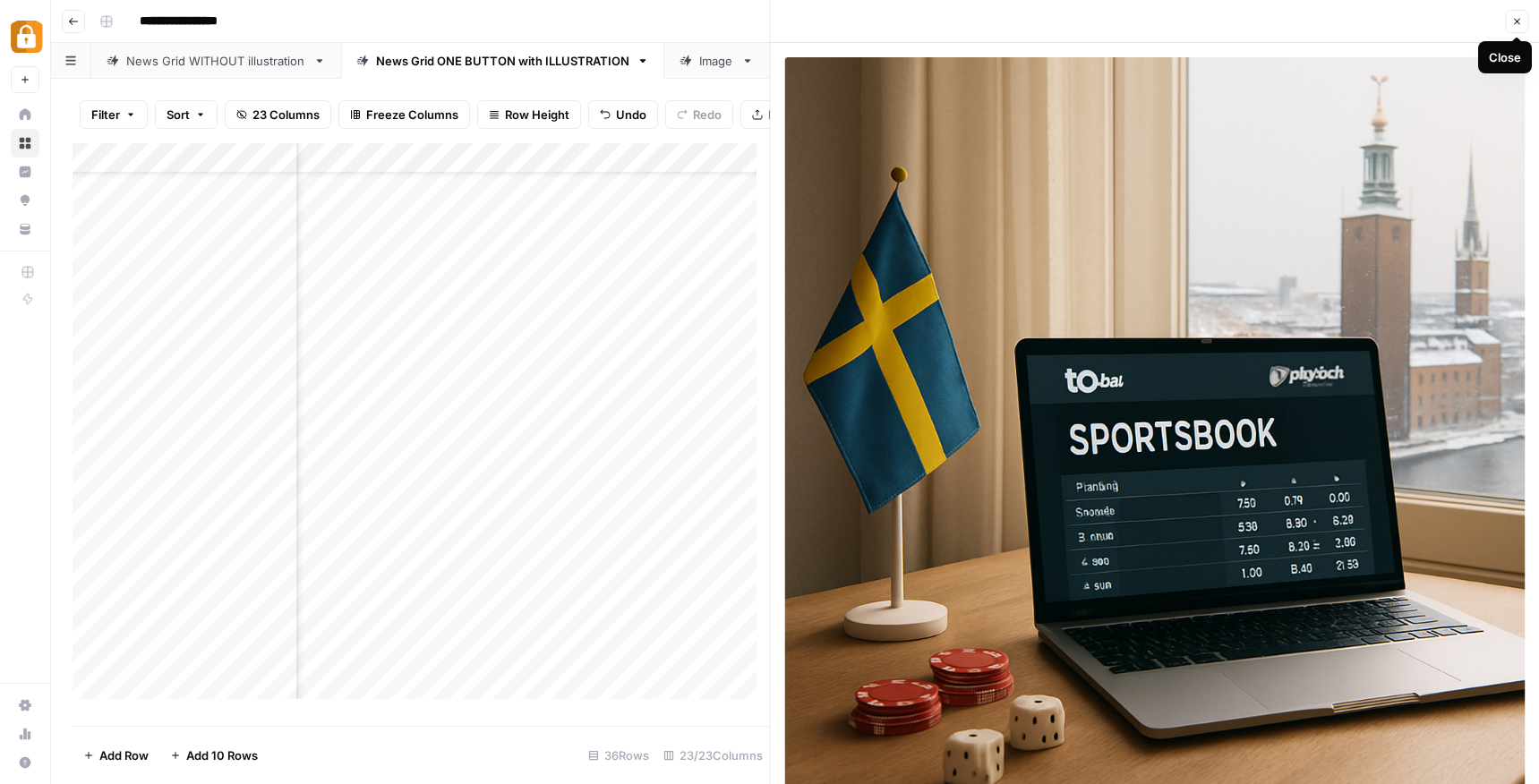
click at [1519, 25] on icon "button" at bounding box center [1517, 21] width 11 height 11
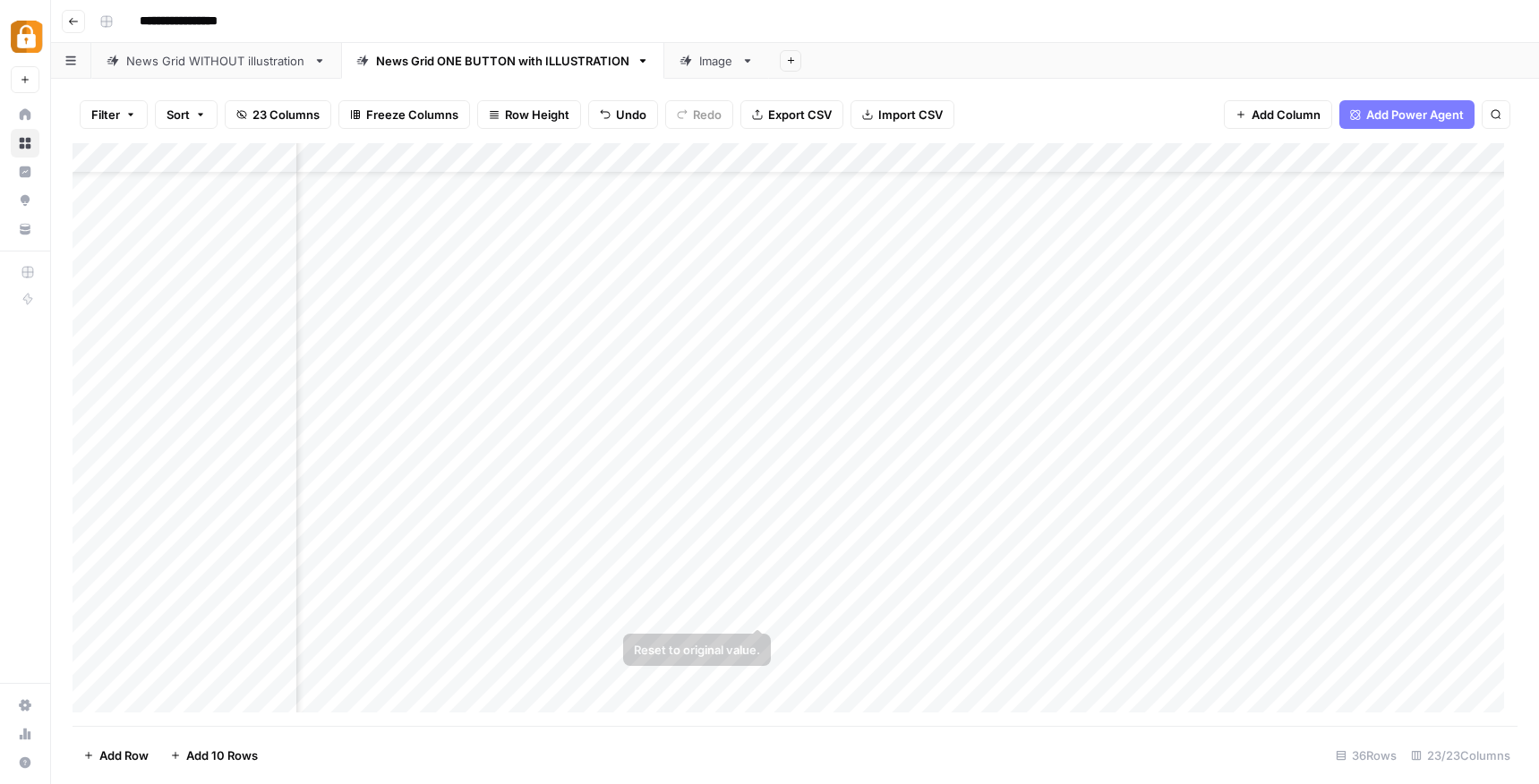
click at [715, 618] on div "Add Column" at bounding box center [795, 434] width 1444 height 582
click at [715, 616] on div "Add Column" at bounding box center [795, 434] width 1444 height 582
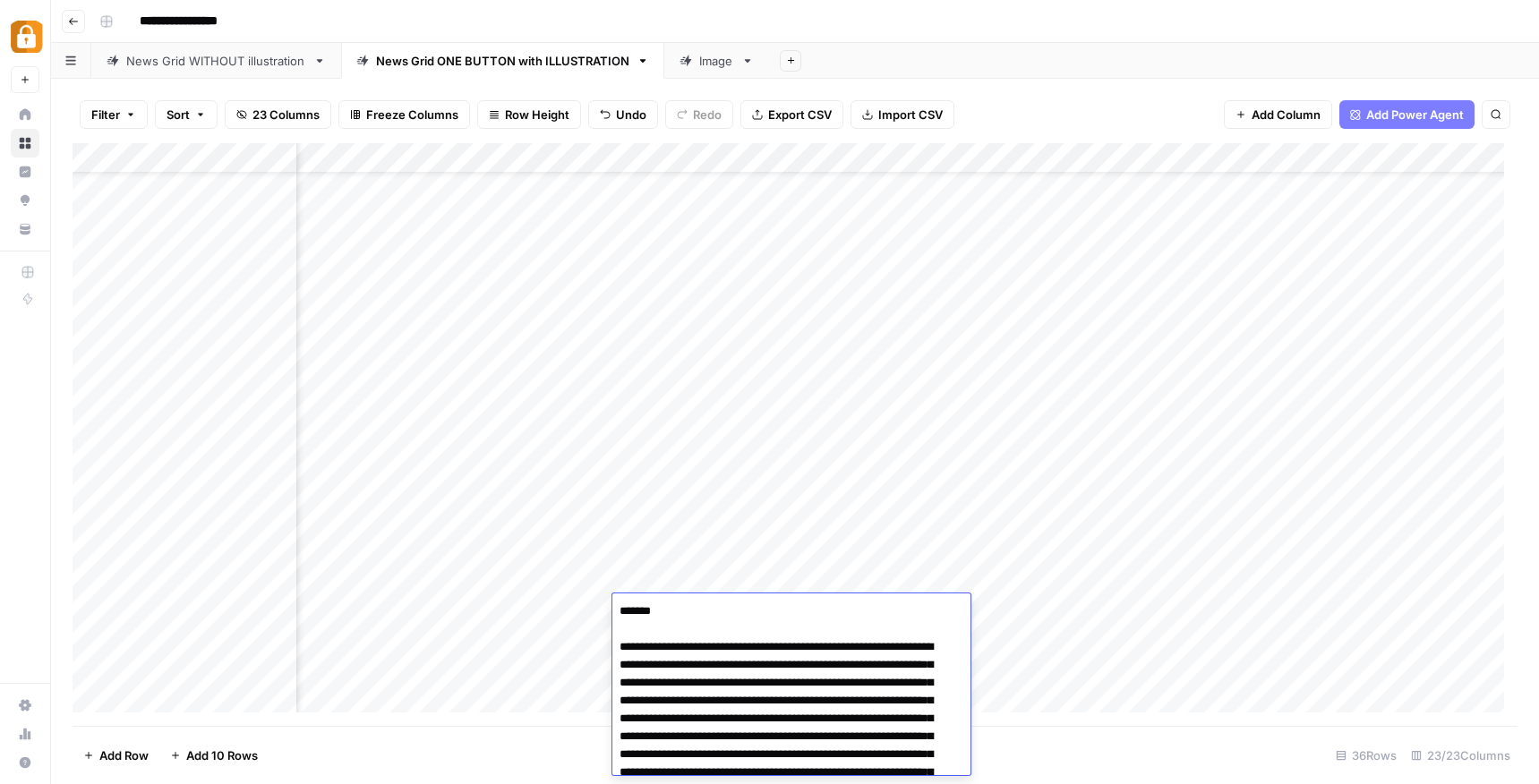
scroll to position [81, 0]
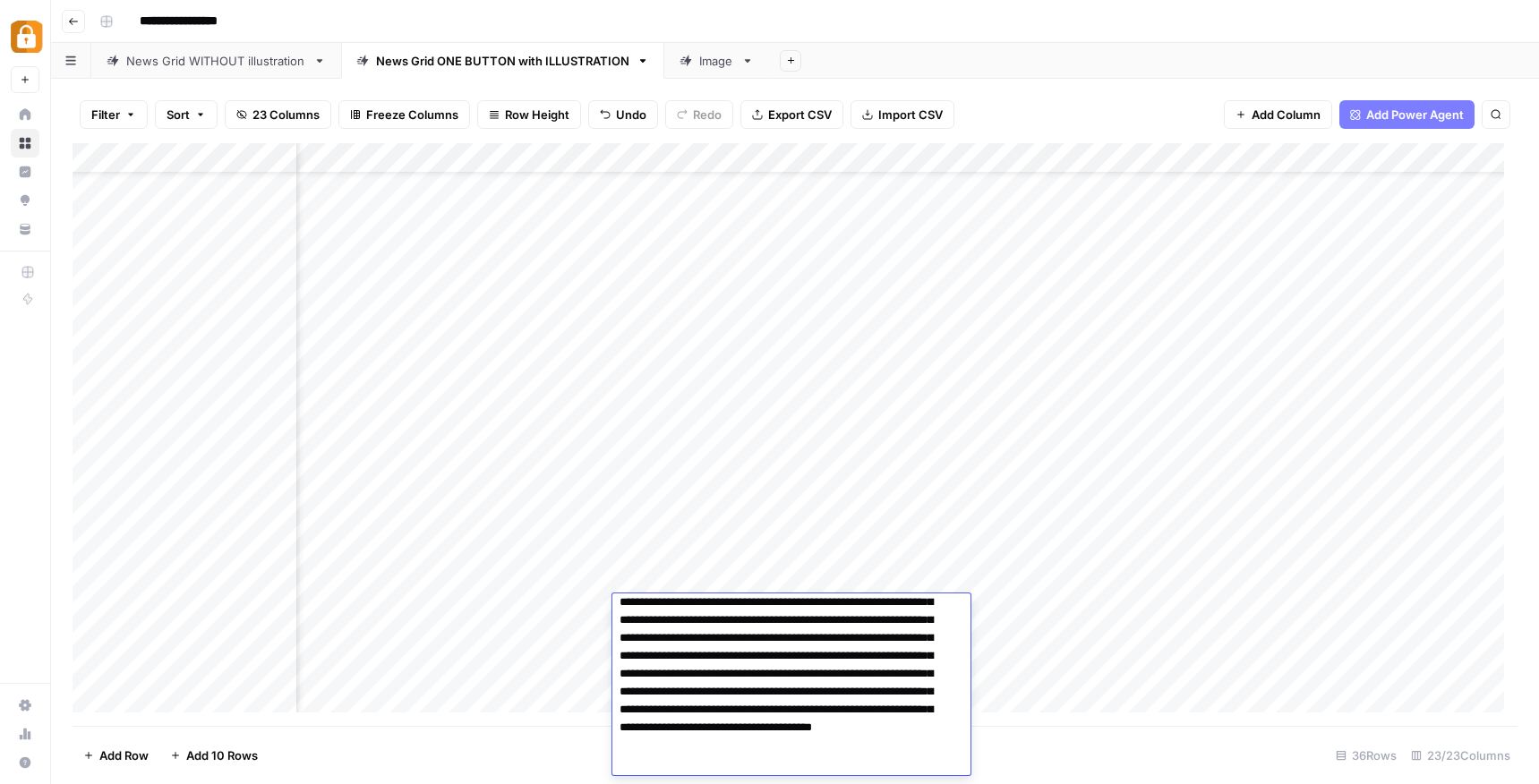
click at [771, 657] on textarea "**********" at bounding box center [784, 647] width 345 height 257
type textarea "**********"
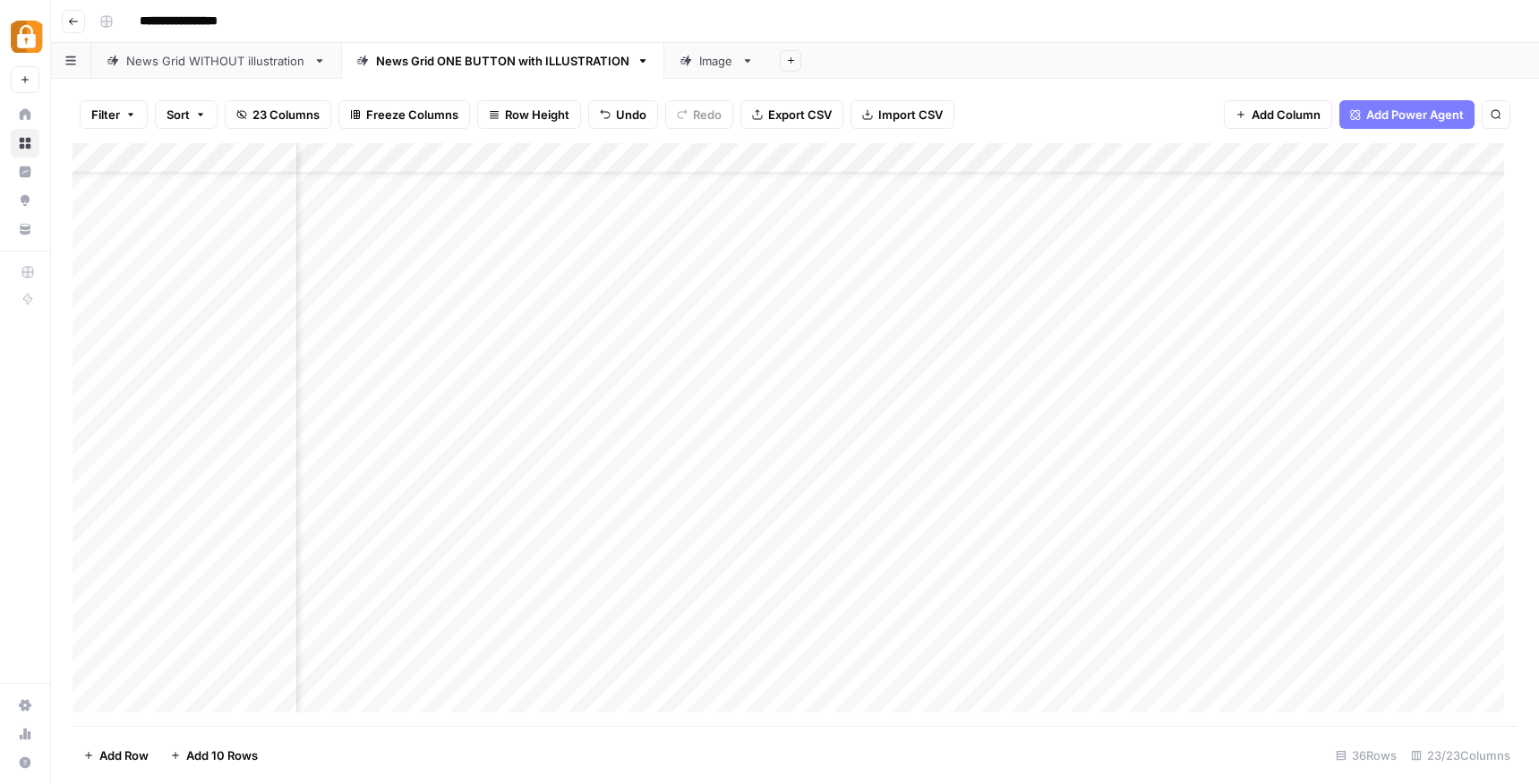
click at [1031, 746] on footer "Add Row Add 10 Rows 36 Rows 23/23 Columns" at bounding box center [795, 754] width 1444 height 59
click at [915, 609] on div "Add Column" at bounding box center [795, 434] width 1444 height 582
click at [1079, 608] on div "Add Column" at bounding box center [795, 434] width 1444 height 582
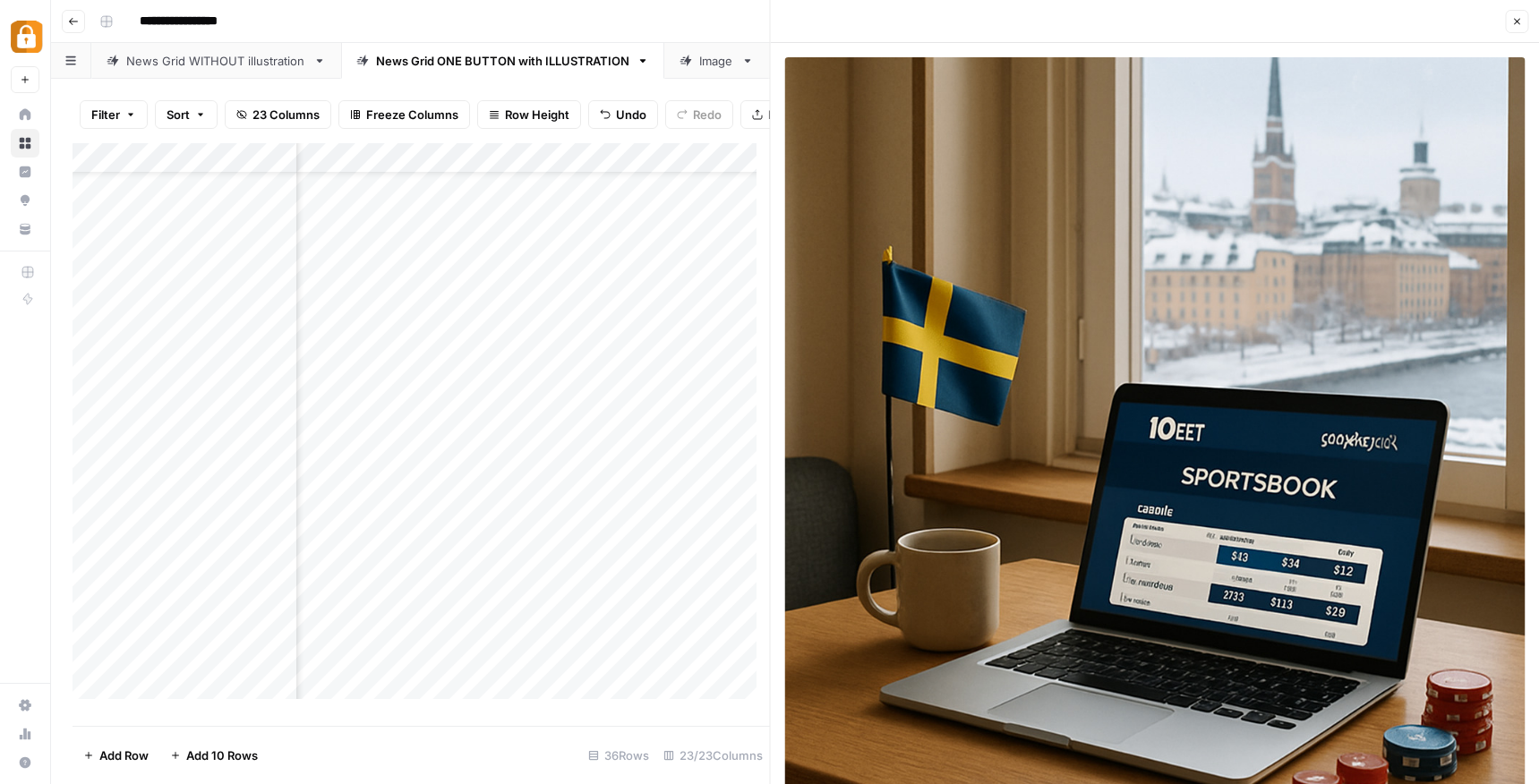
click at [692, 90] on div "Filter Sort 23 Columns Freeze Columns Row Height Undo Redo Export CSV Import CS…" at bounding box center [421, 114] width 697 height 58
click at [1510, 20] on button "Close" at bounding box center [1516, 21] width 23 height 23
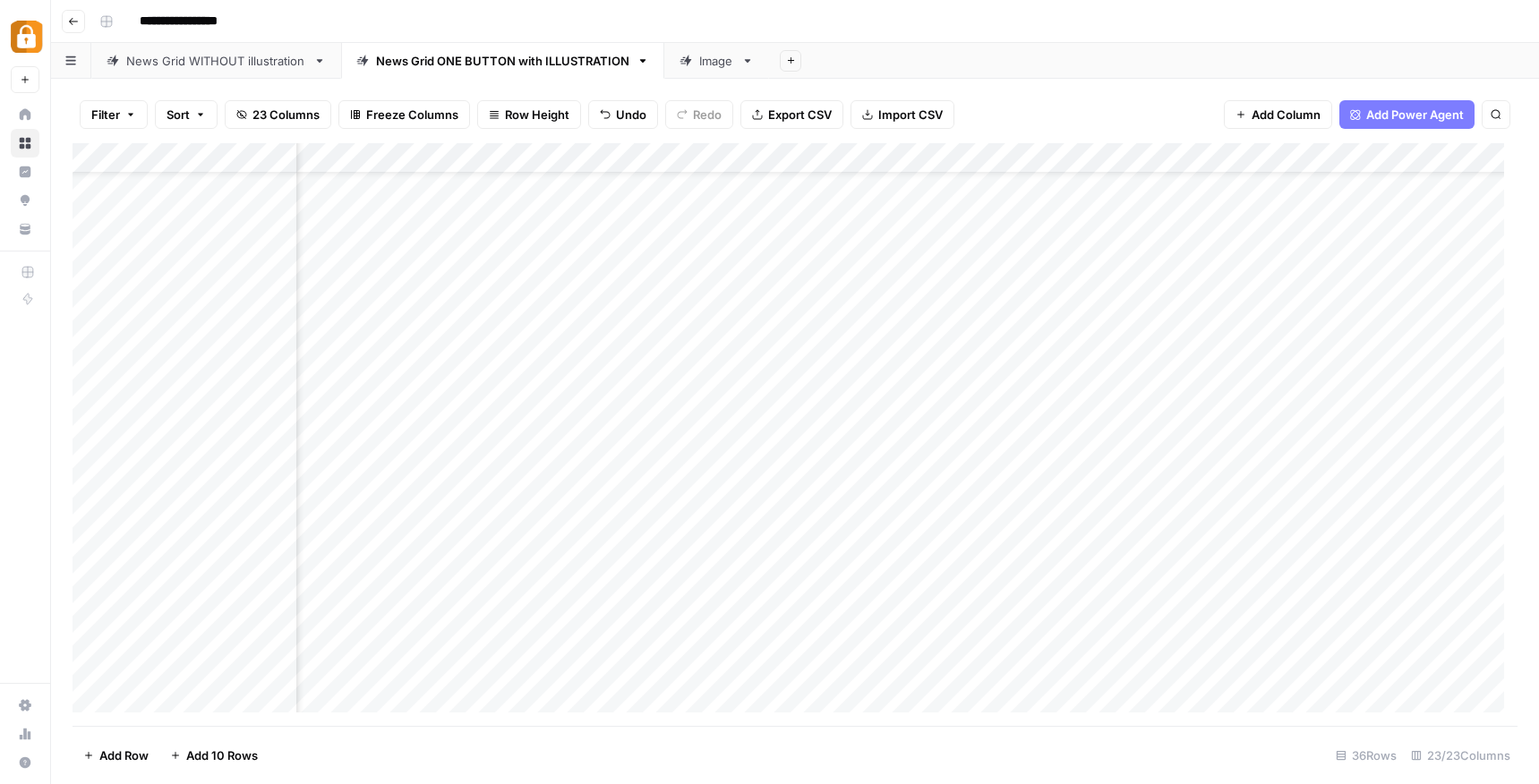
click at [717, 607] on div "Add Column" at bounding box center [795, 434] width 1444 height 582
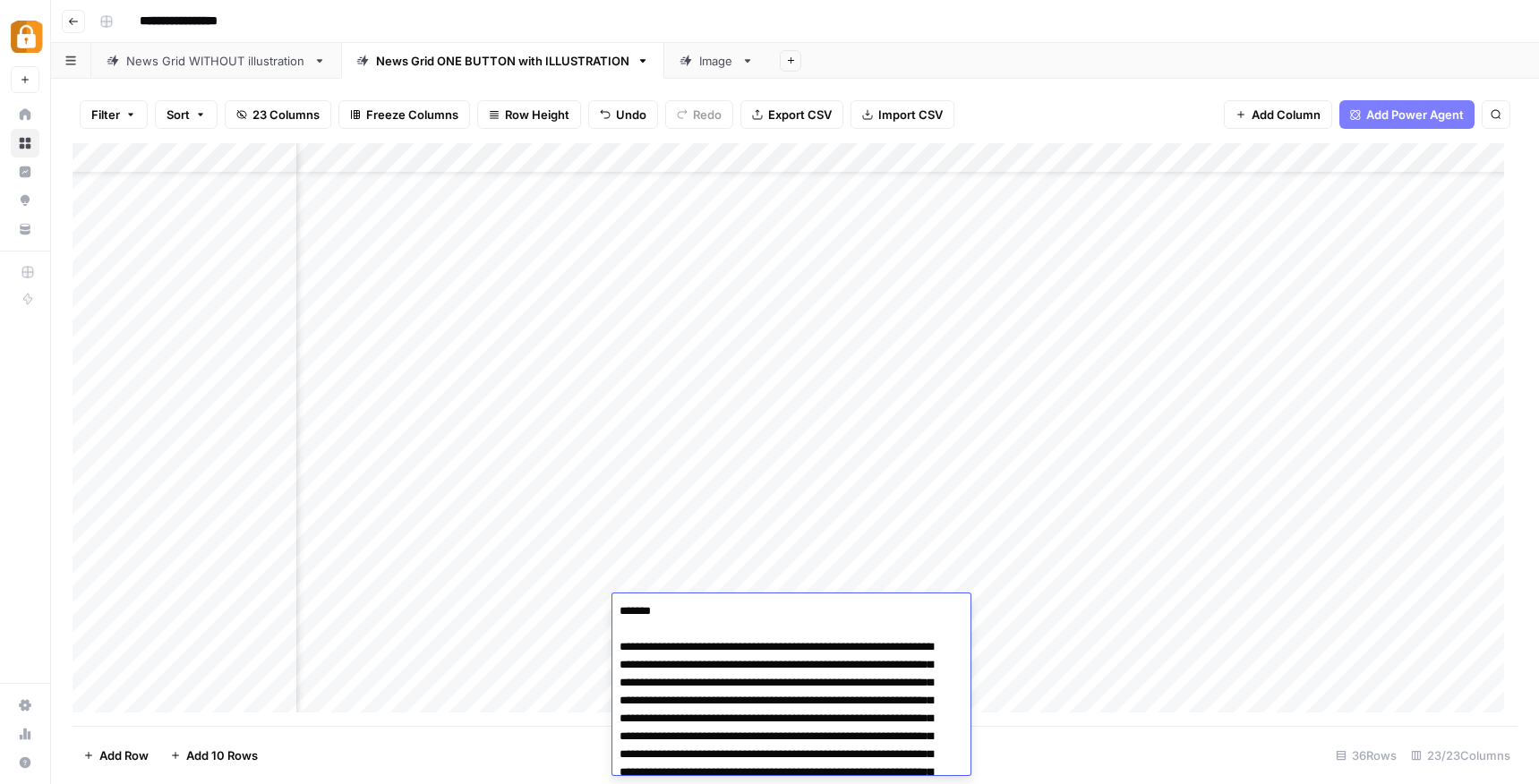
scroll to position [81, 0]
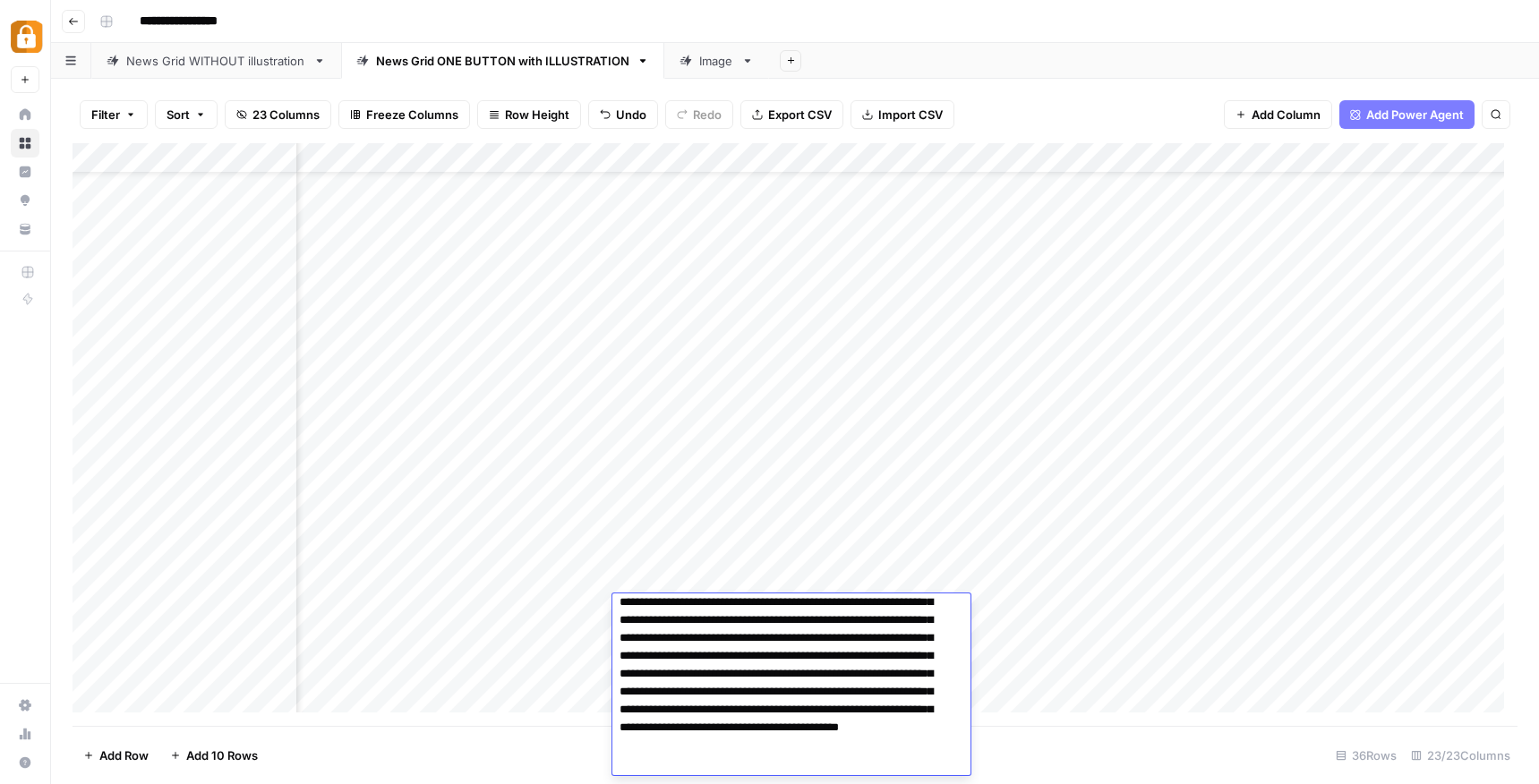
drag, startPoint x: 883, startPoint y: 655, endPoint x: 725, endPoint y: 656, distance: 158.0
click at [725, 656] on textarea "**********" at bounding box center [784, 647] width 345 height 257
drag, startPoint x: 926, startPoint y: 656, endPoint x: 743, endPoint y: 658, distance: 183.0
click at [743, 658] on textarea "**********" at bounding box center [784, 647] width 345 height 257
type textarea "**********"
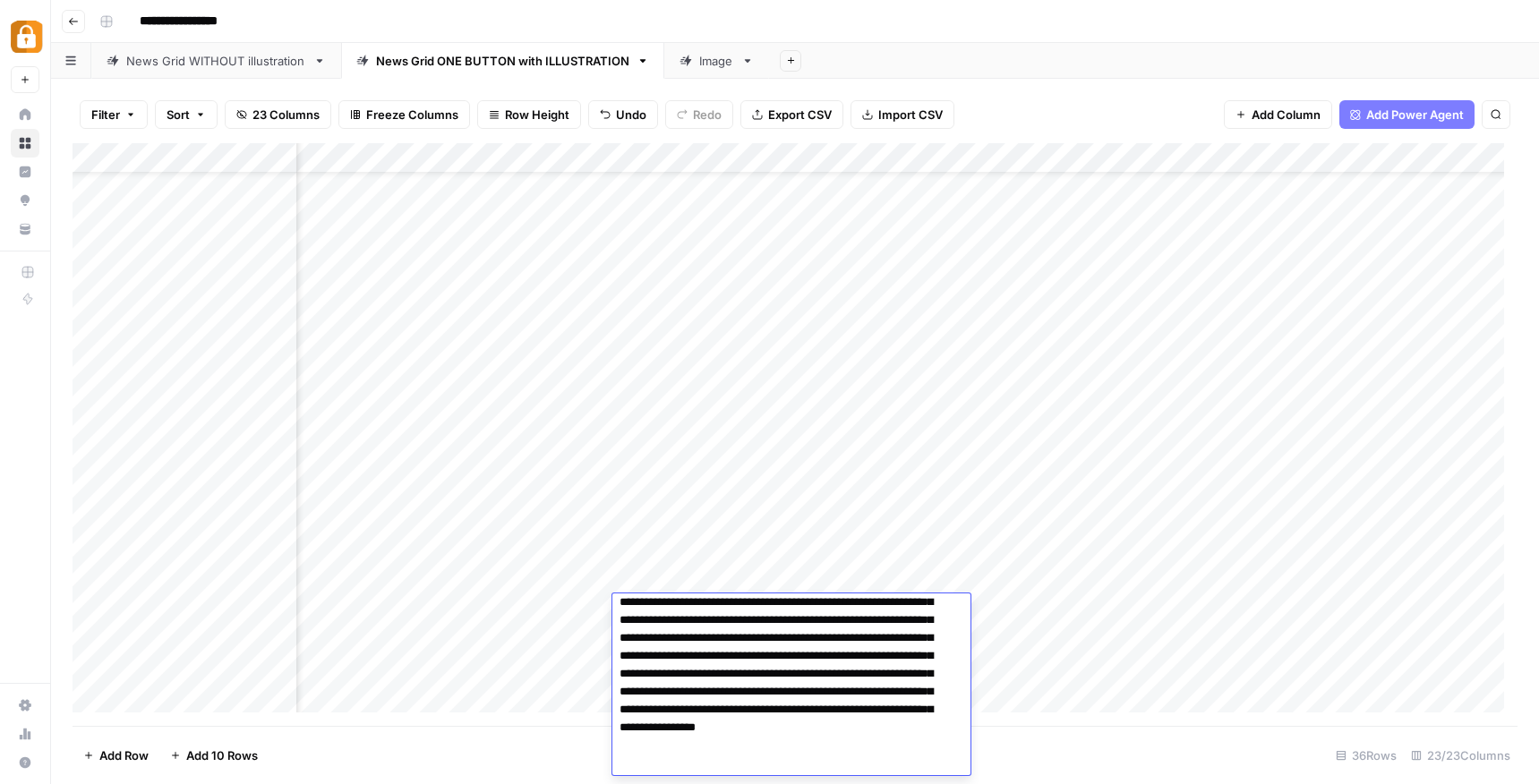
click at [1033, 765] on footer "Add Row Add 10 Rows 36 Rows 23/23 Columns" at bounding box center [795, 754] width 1444 height 59
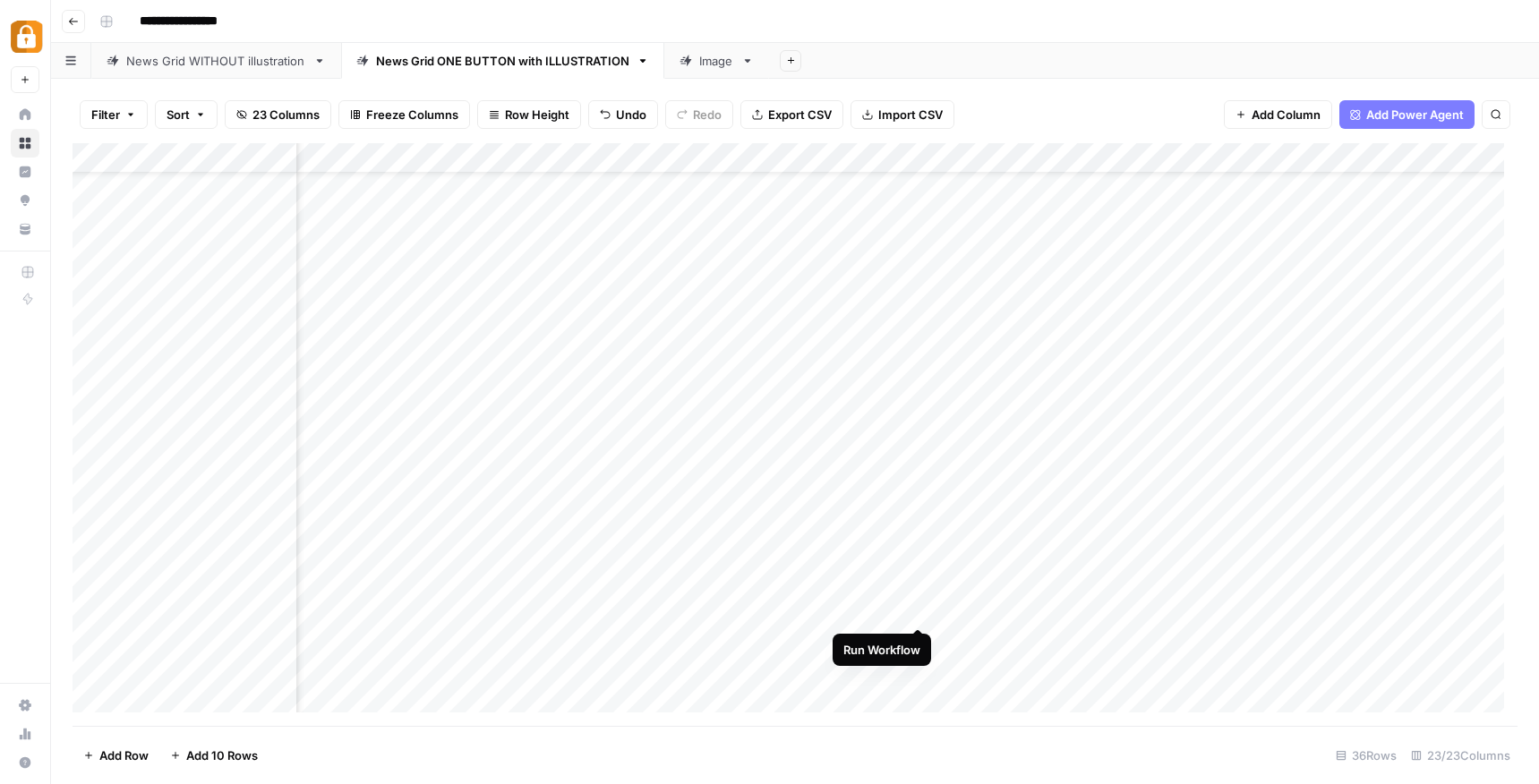
click at [914, 606] on div "Add Column" at bounding box center [795, 434] width 1444 height 582
click at [1079, 607] on div "Add Column" at bounding box center [795, 434] width 1444 height 582
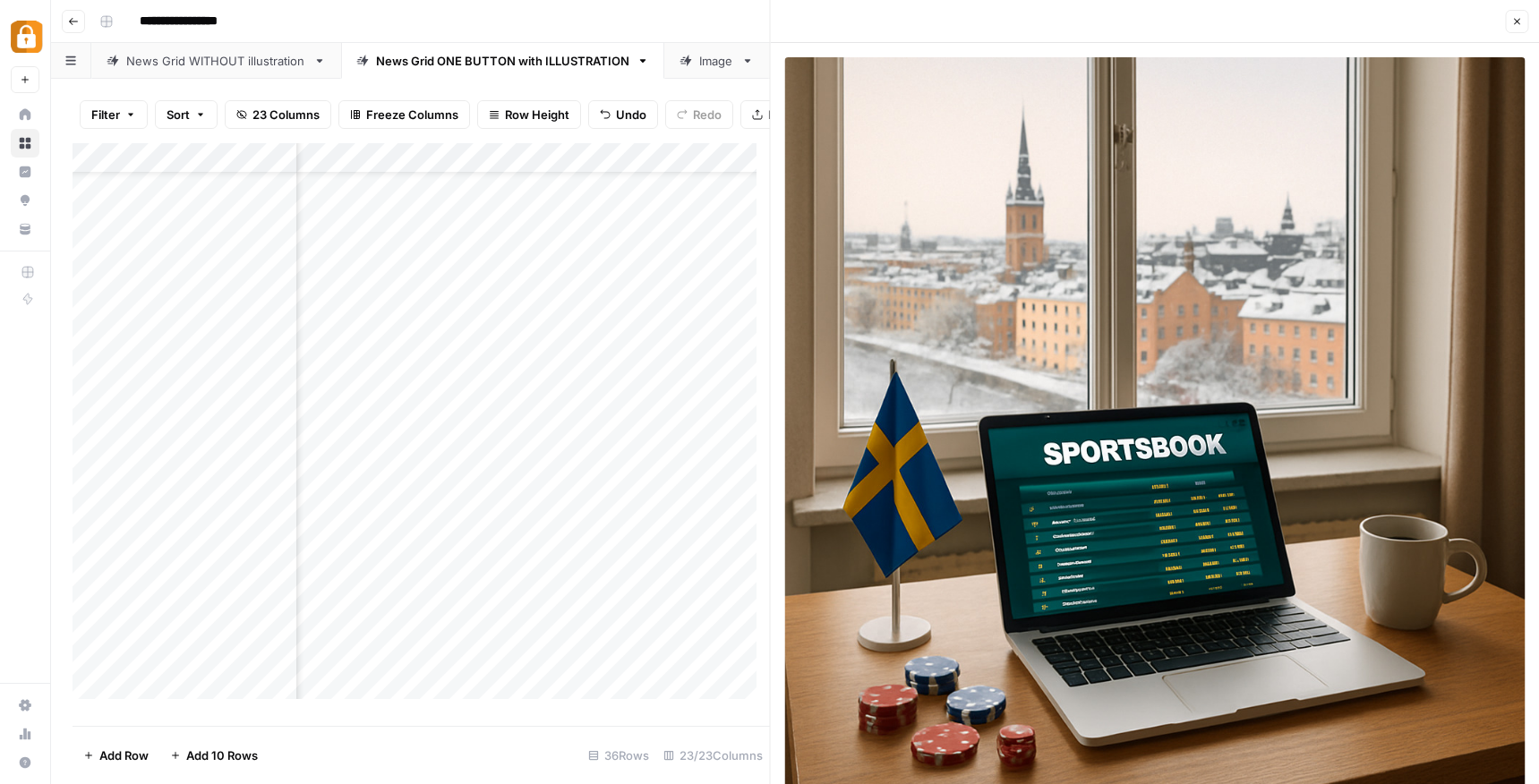
click at [1519, 19] on icon "button" at bounding box center [1517, 21] width 7 height 7
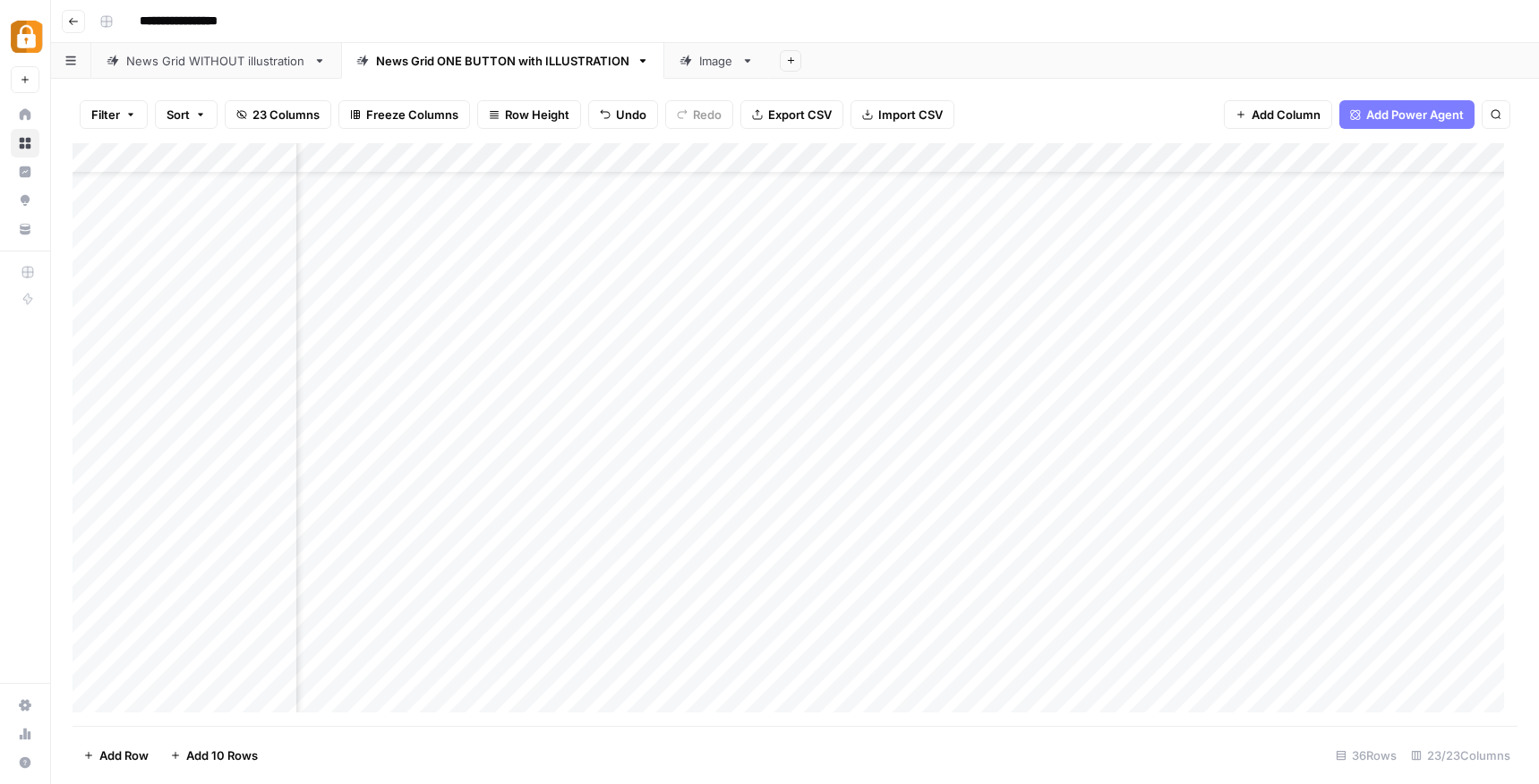
scroll to position [64, 2416]
click at [1016, 603] on div "Add Column" at bounding box center [795, 434] width 1444 height 582
click at [1191, 613] on div "Add Column" at bounding box center [795, 434] width 1444 height 582
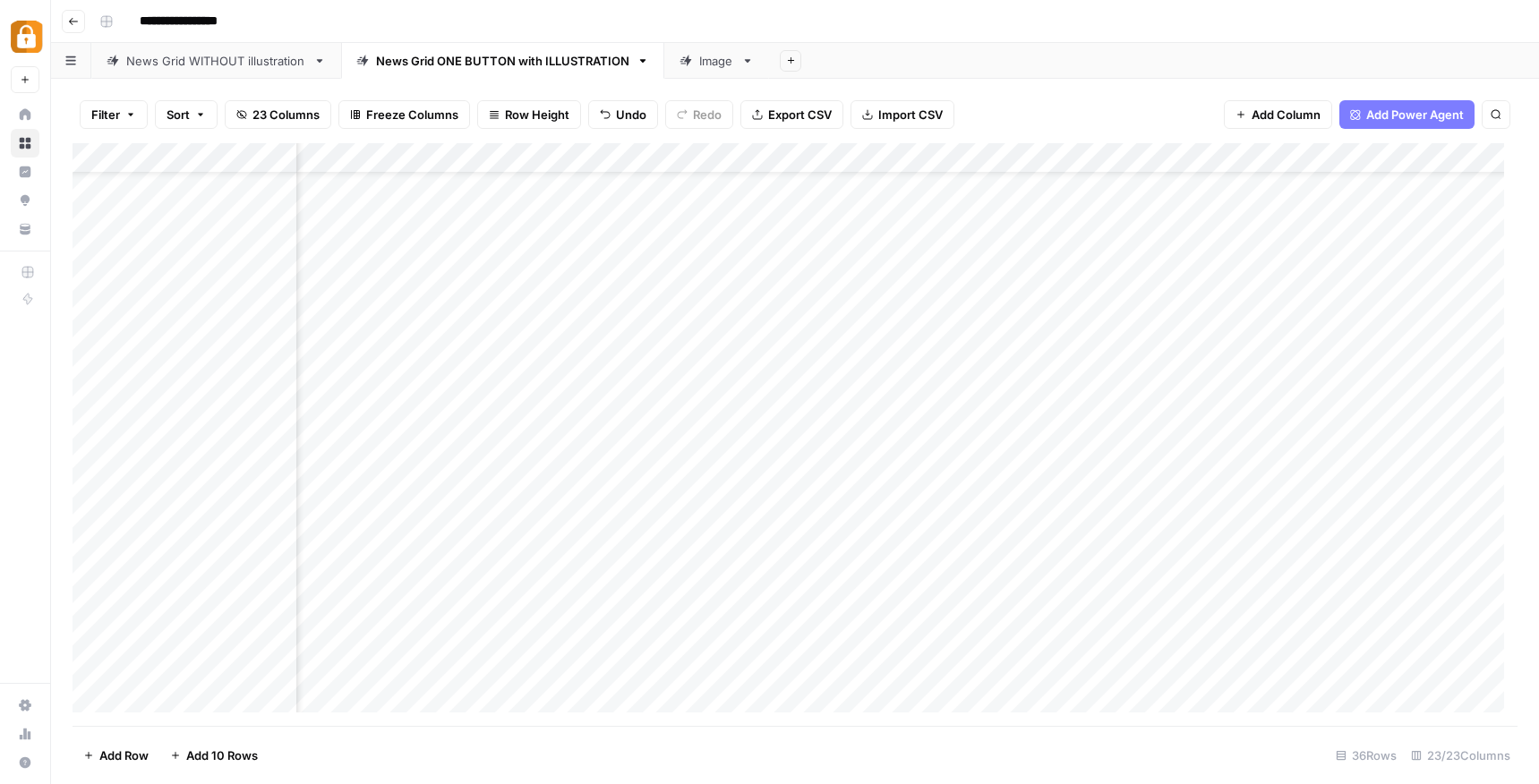
click at [975, 612] on div "Add Column" at bounding box center [795, 434] width 1444 height 582
click at [206, 484] on div "Add Column" at bounding box center [795, 434] width 1444 height 582
click at [200, 485] on div "Add Column" at bounding box center [795, 434] width 1444 height 582
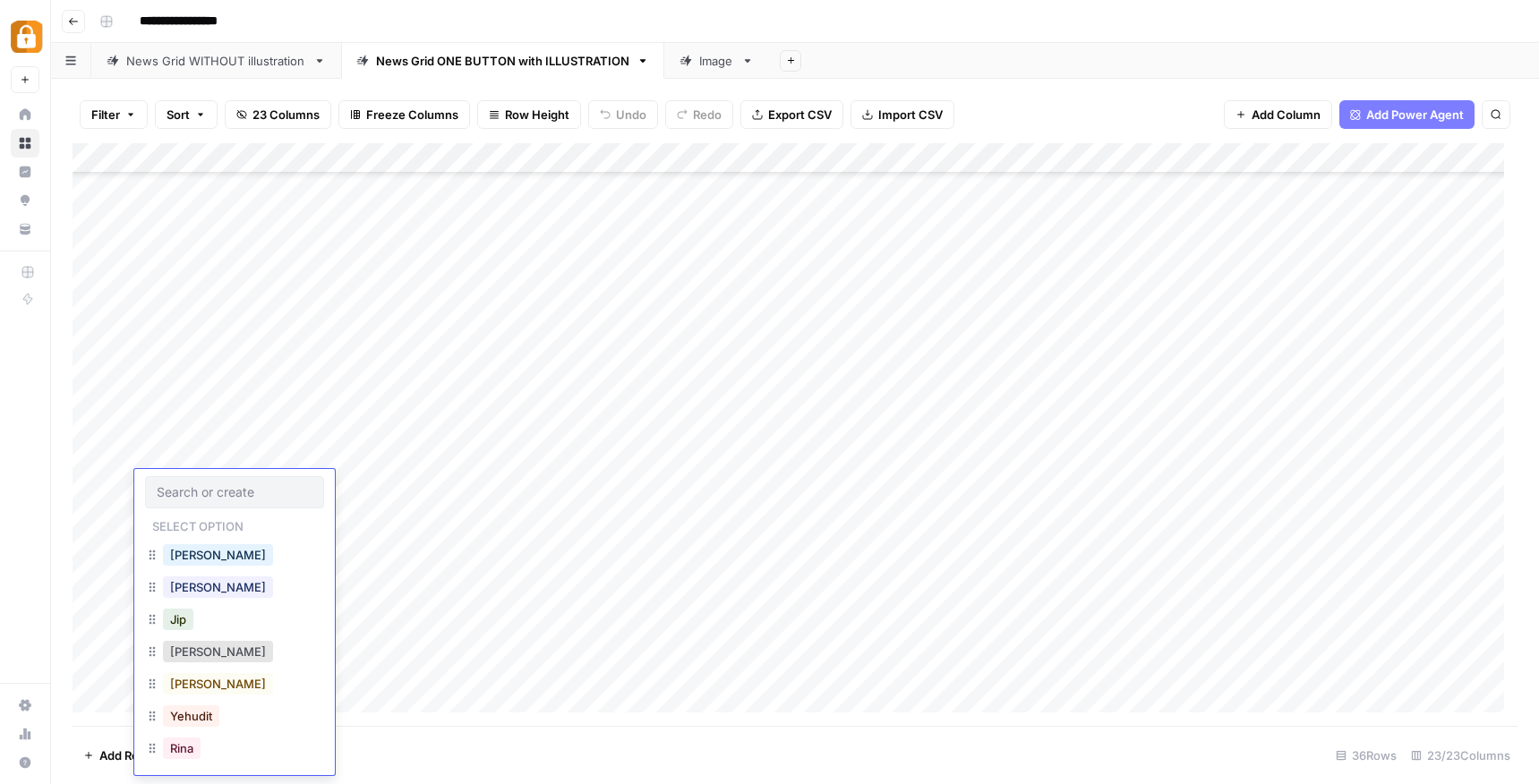
click at [200, 485] on input "text" at bounding box center [235, 491] width 156 height 16
click at [195, 550] on button "[PERSON_NAME]" at bounding box center [217, 555] width 110 height 21
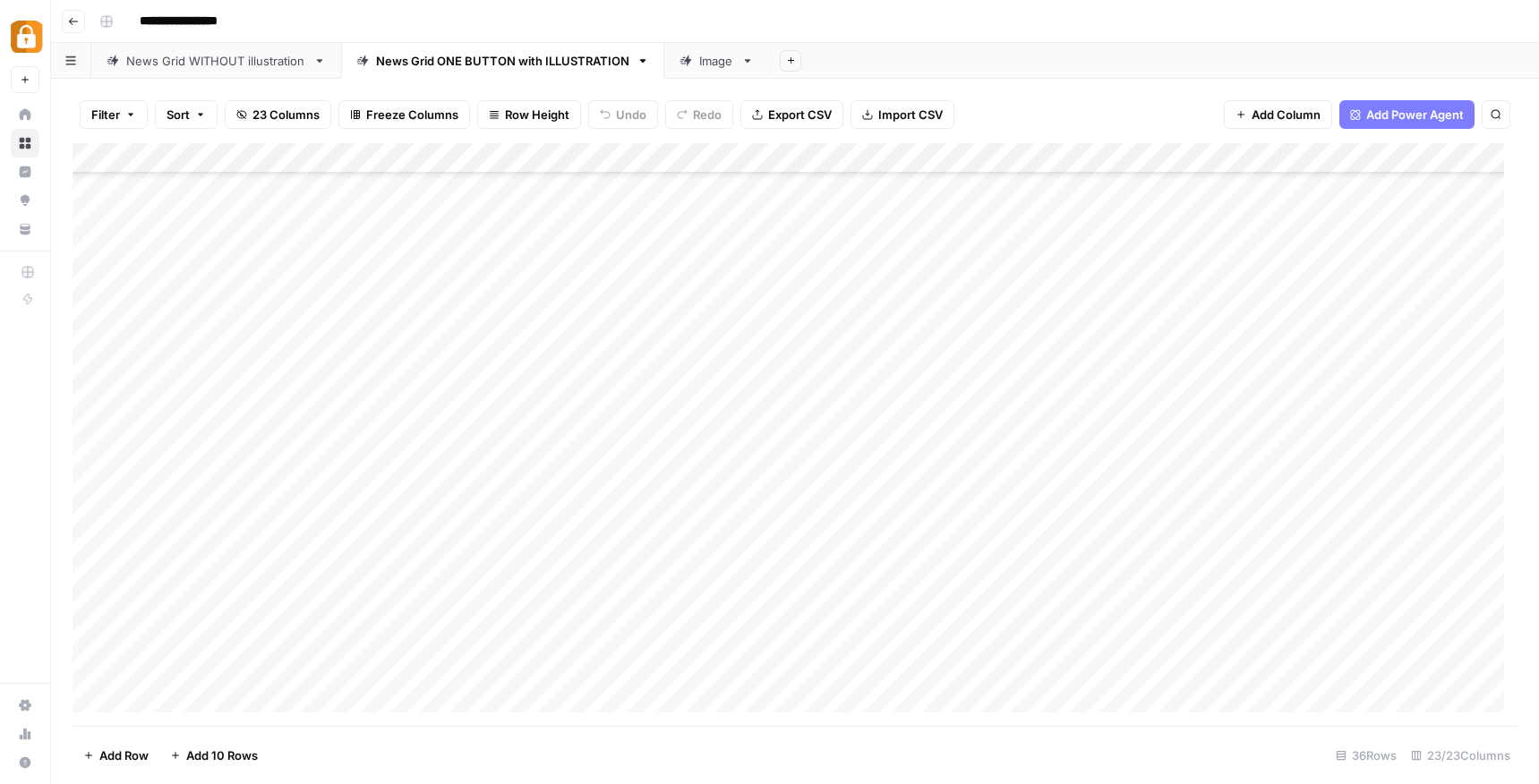
click at [340, 490] on div "Add Column" at bounding box center [795, 434] width 1444 height 582
click at [343, 489] on div "Add Column" at bounding box center [795, 434] width 1444 height 582
type textarea "****"
click at [653, 480] on div "Add Column" at bounding box center [795, 434] width 1444 height 582
click at [674, 488] on div "Add Column" at bounding box center [795, 434] width 1444 height 582
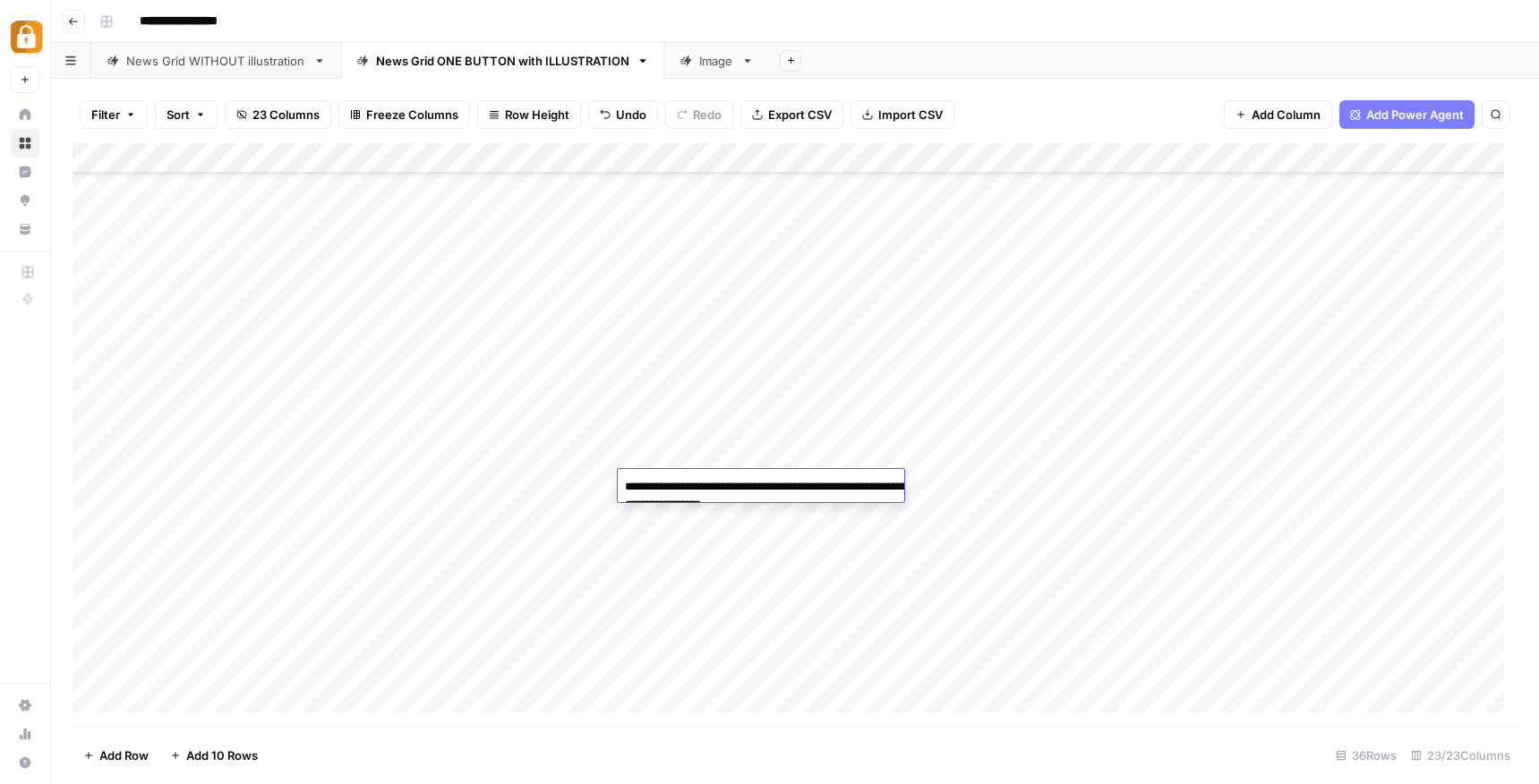
type textarea "**********"
click at [1004, 490] on div "Add Column" at bounding box center [795, 434] width 1444 height 582
click at [959, 483] on div "Add Column" at bounding box center [795, 434] width 1444 height 582
click at [959, 483] on textarea at bounding box center [1004, 486] width 286 height 25
type textarea "*"
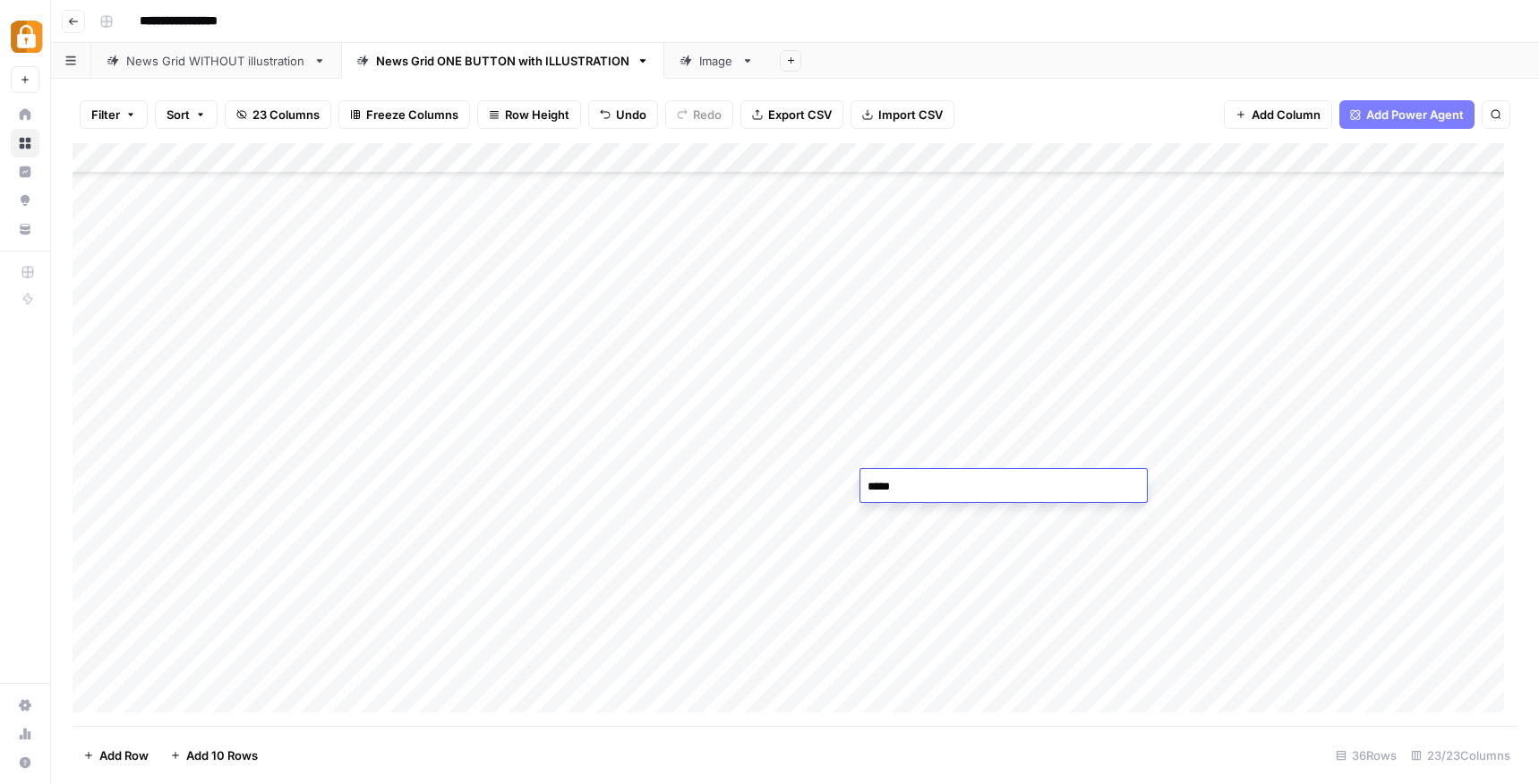
type textarea "******"
click at [1133, 525] on div "Add Column" at bounding box center [795, 434] width 1444 height 582
click at [1087, 482] on div "Add Column" at bounding box center [795, 434] width 1444 height 582
type textarea "*******"
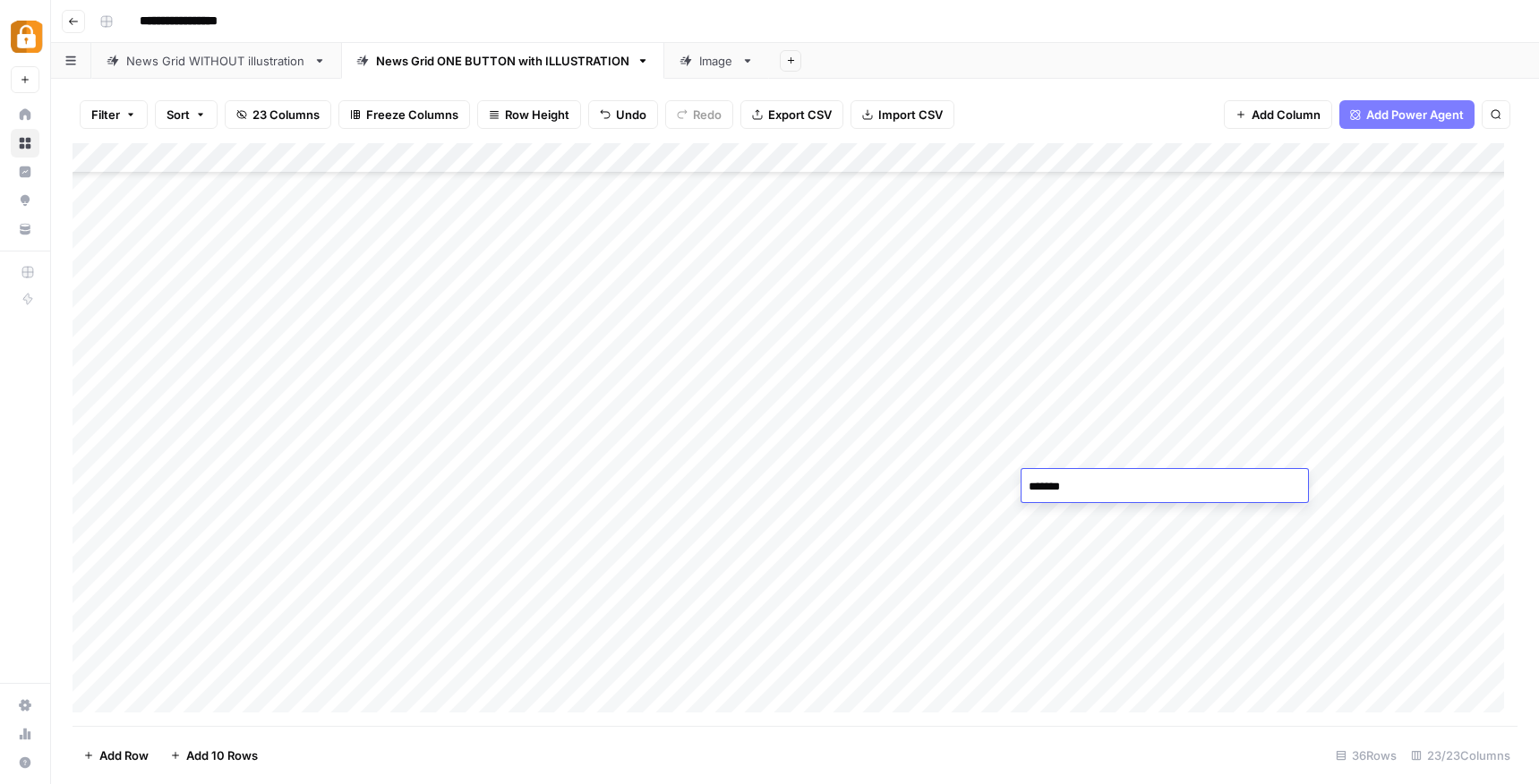
click at [1096, 517] on div "Add Column" at bounding box center [795, 434] width 1444 height 582
click at [1225, 483] on div "Add Column" at bounding box center [795, 434] width 1444 height 582
click at [1218, 487] on div "Add Column" at bounding box center [795, 434] width 1444 height 582
click at [1218, 487] on textarea at bounding box center [1325, 486] width 286 height 25
type textarea "**********"
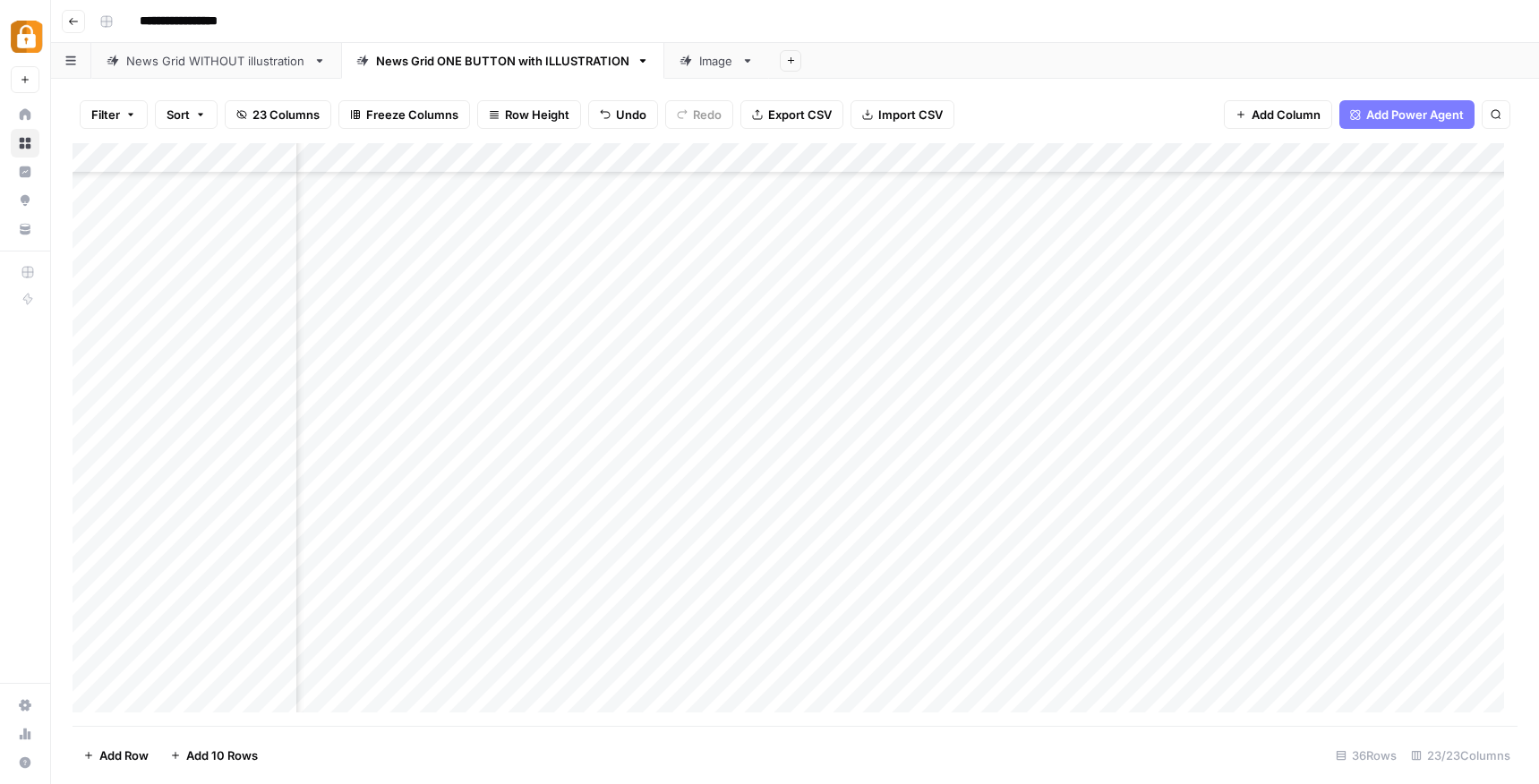
scroll to position [219, 862]
click at [552, 485] on div "Add Column" at bounding box center [795, 434] width 1444 height 582
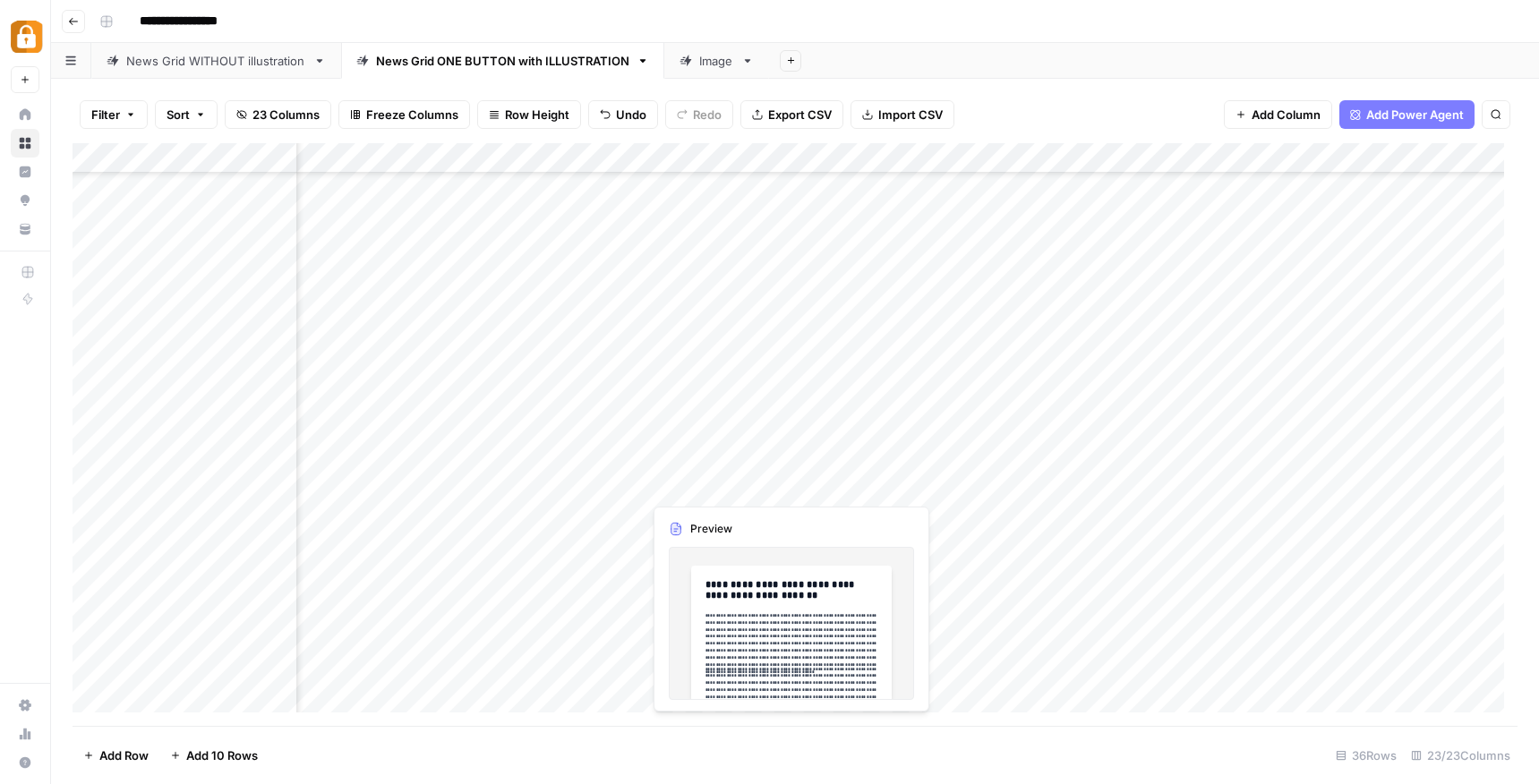
click at [712, 480] on div "Add Column" at bounding box center [795, 434] width 1444 height 582
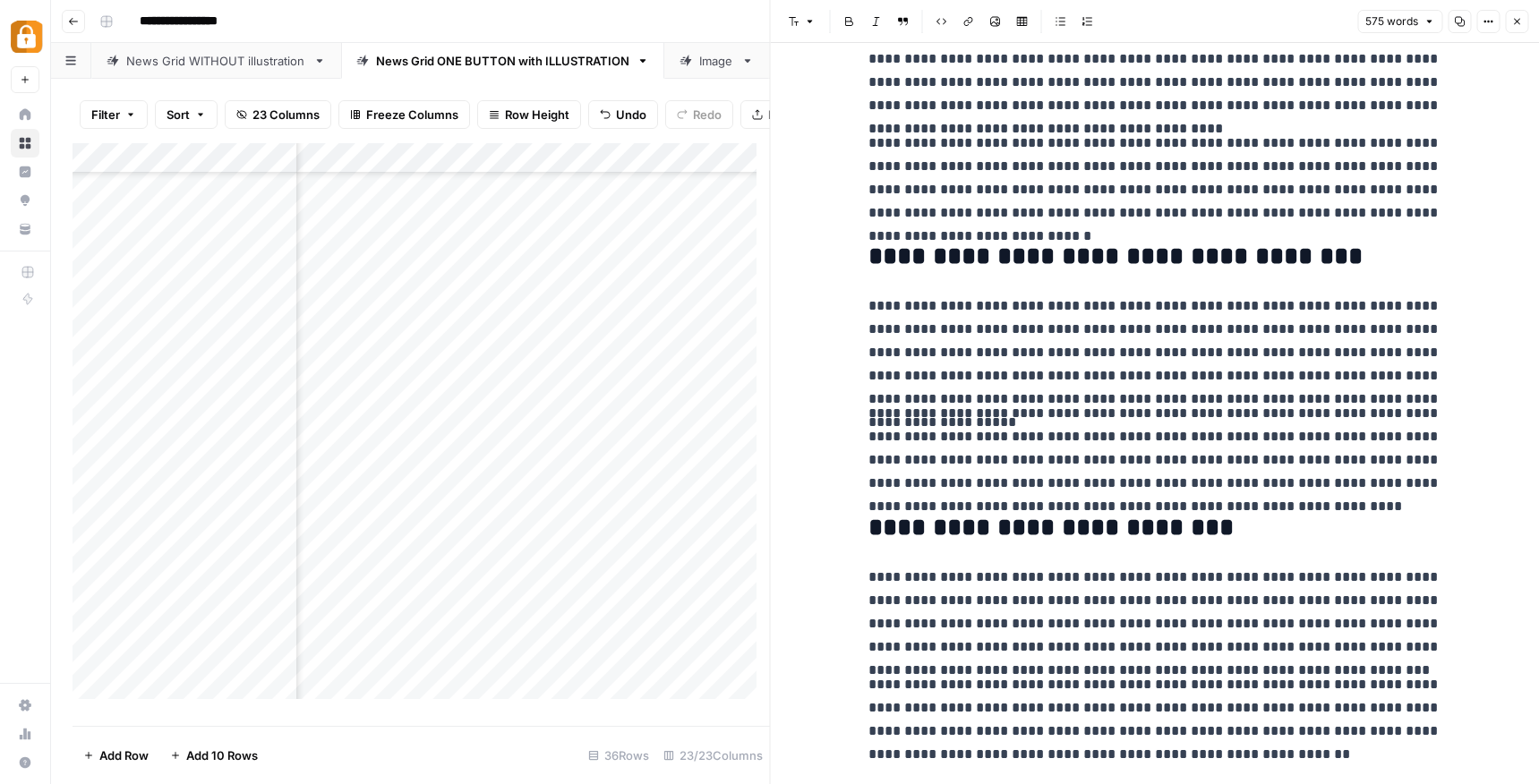
scroll to position [576, 0]
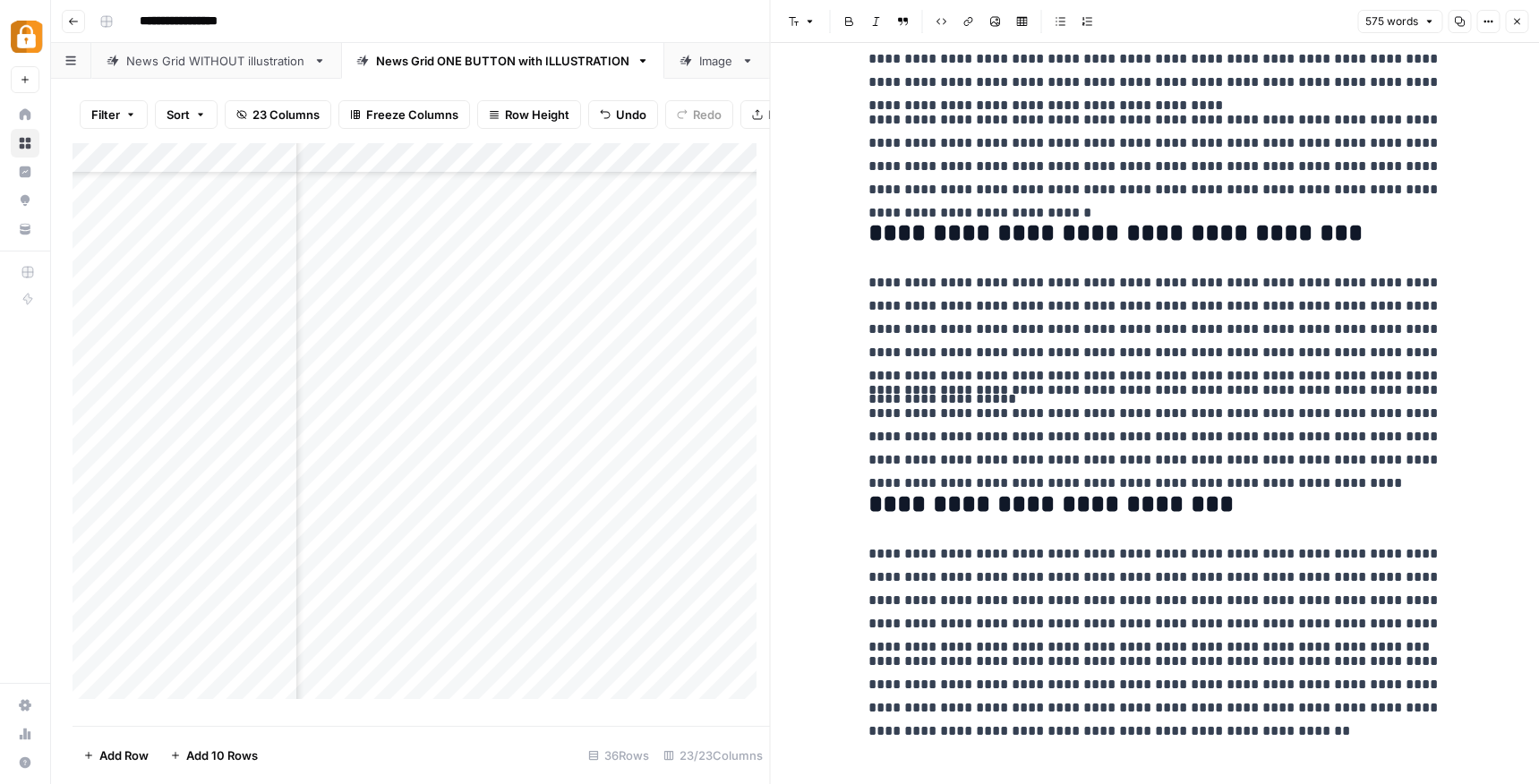
click at [648, 15] on div "**********" at bounding box center [806, 21] width 1428 height 29
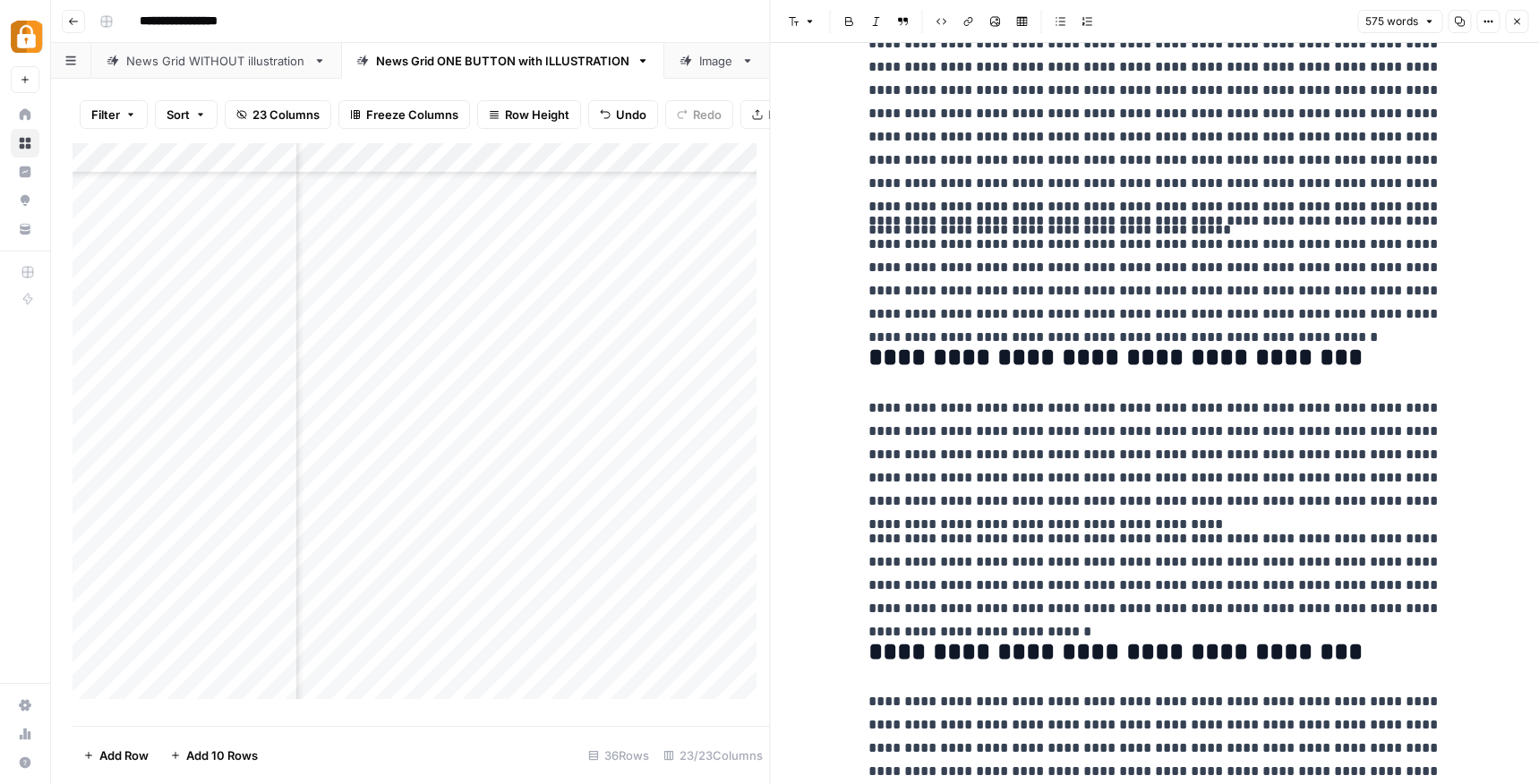
scroll to position [63, 0]
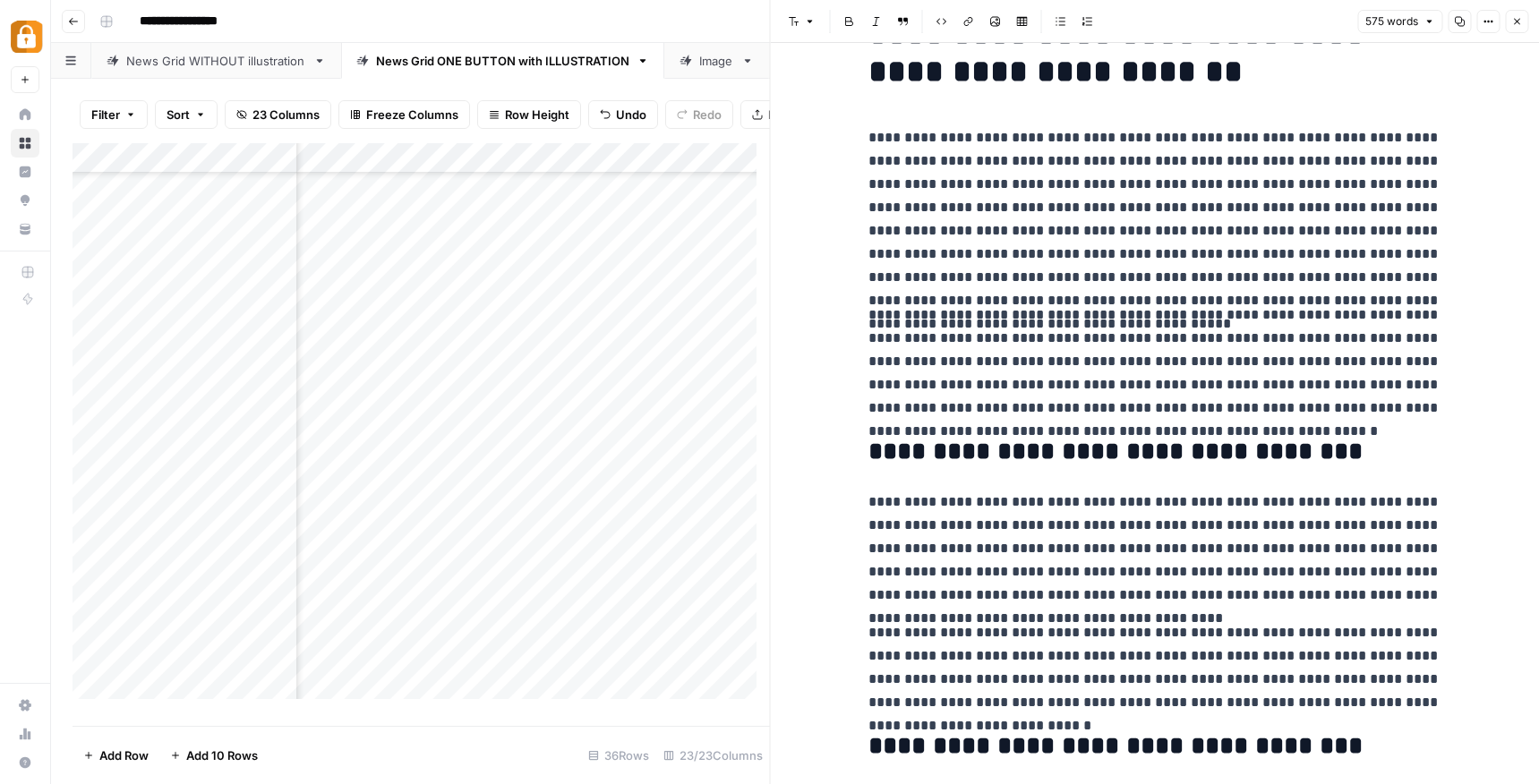
click at [363, 727] on footer "Add Row Add 10 Rows 36 Rows 23/23 Columns" at bounding box center [421, 754] width 697 height 59
click at [601, 497] on div "Add Column" at bounding box center [421, 427] width 697 height 569
drag, startPoint x: 612, startPoint y: 500, endPoint x: 538, endPoint y: 500, distance: 74.0
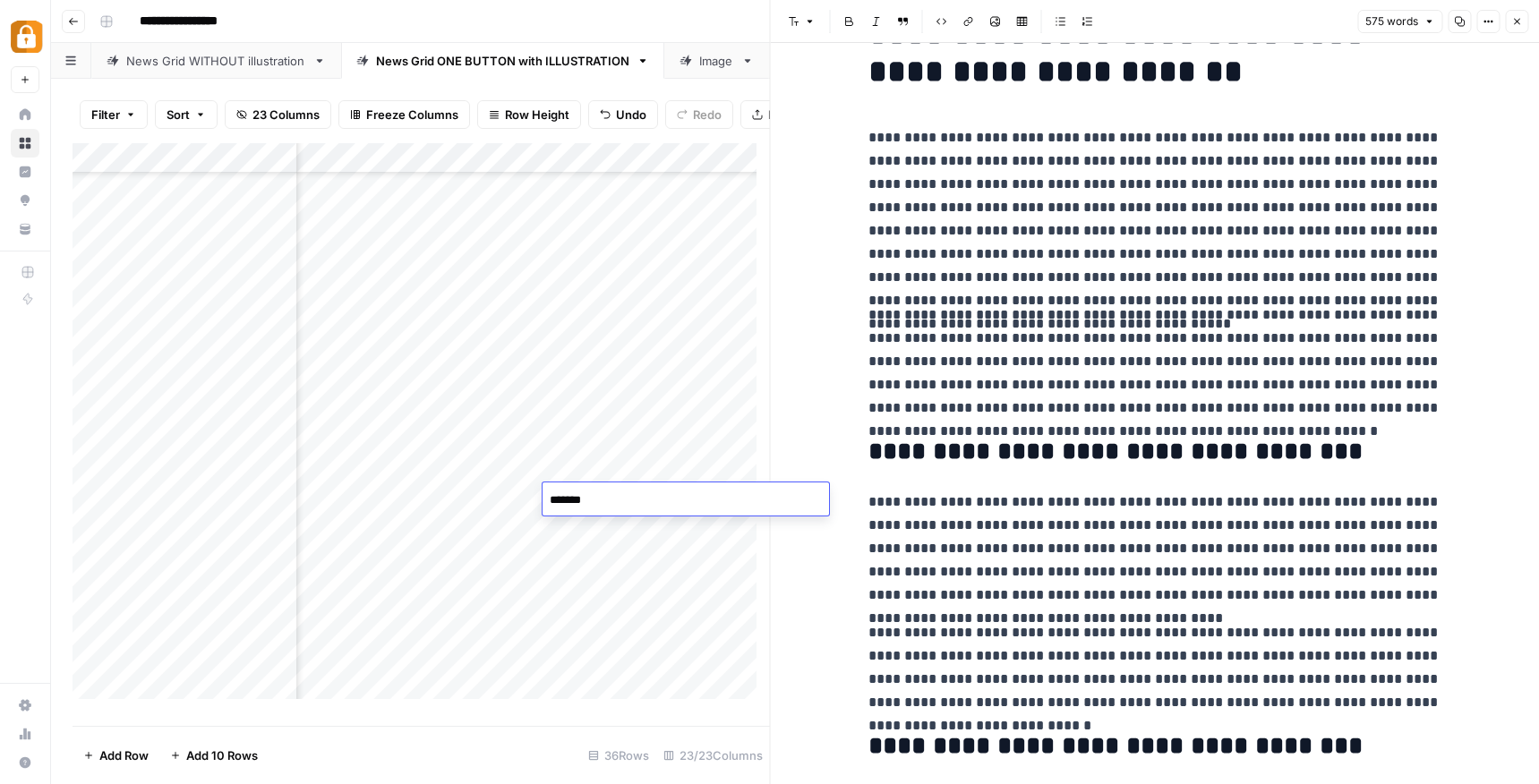
click at [538, 500] on body "**********" at bounding box center [770, 392] width 1539 height 784
drag, startPoint x: 632, startPoint y: 503, endPoint x: 533, endPoint y: 498, distance: 99.1
click at [533, 498] on body "**********" at bounding box center [770, 392] width 1539 height 784
paste textarea
type textarea "**********"
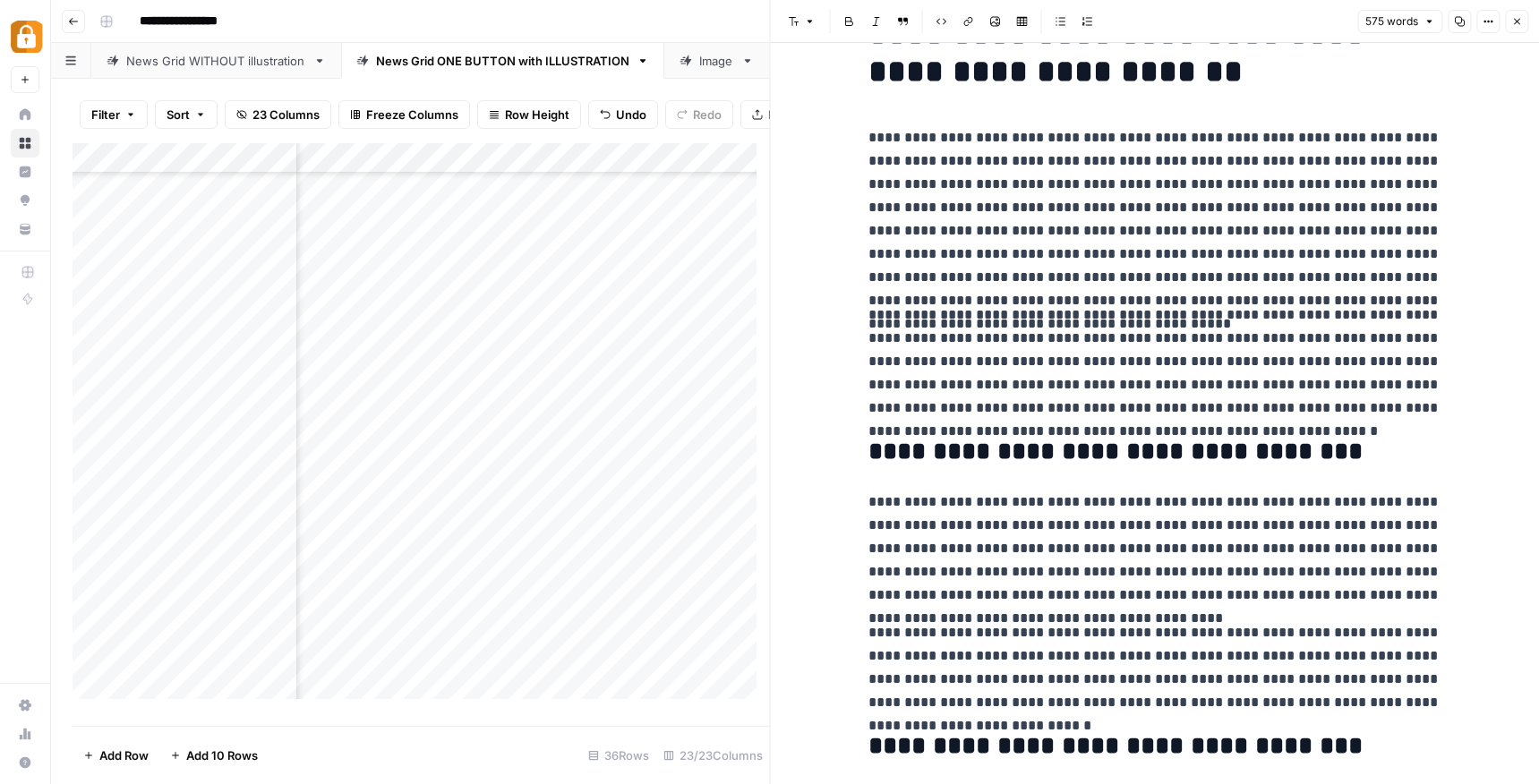
click at [665, 568] on div "Add Column" at bounding box center [421, 427] width 697 height 569
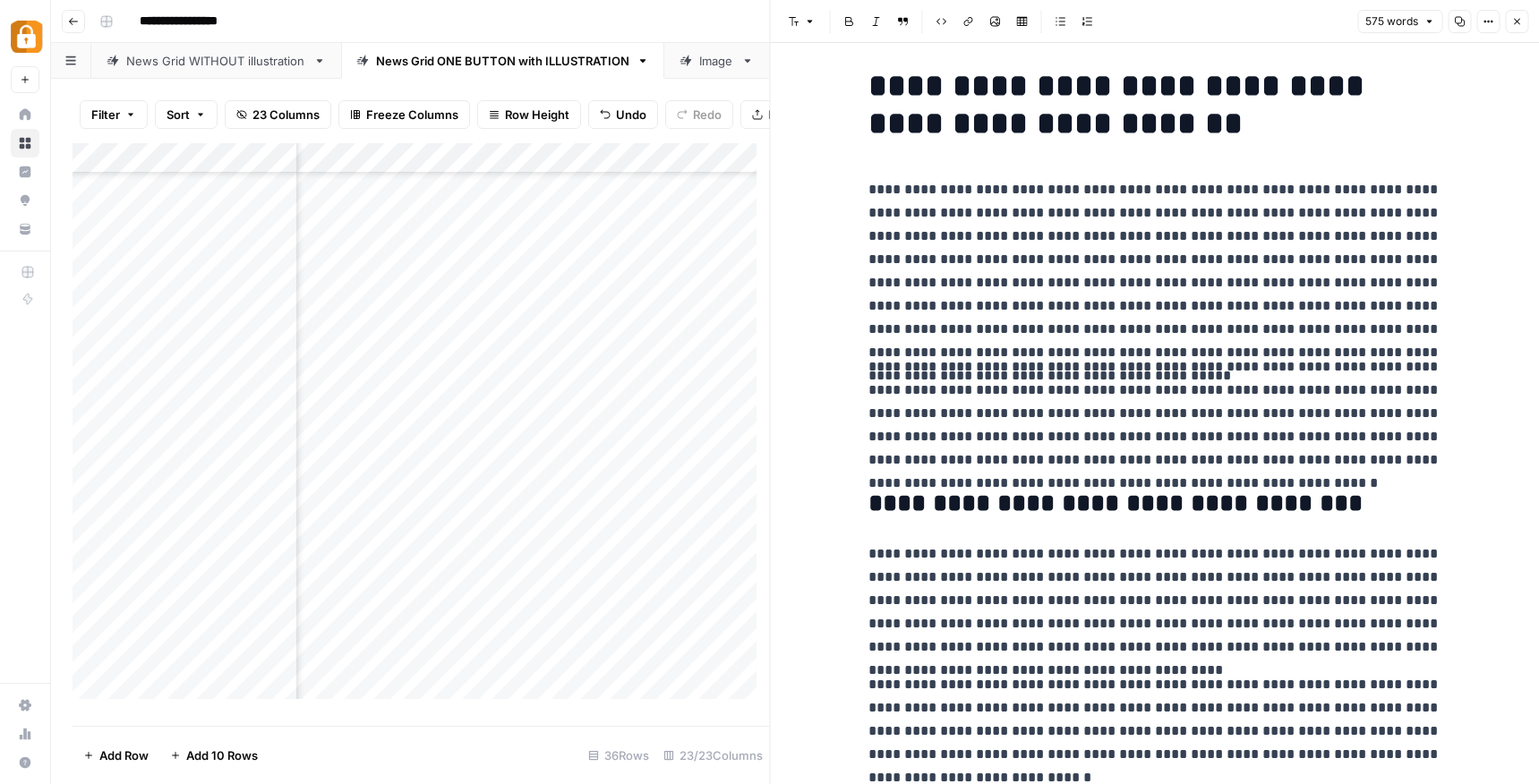
scroll to position [0, 0]
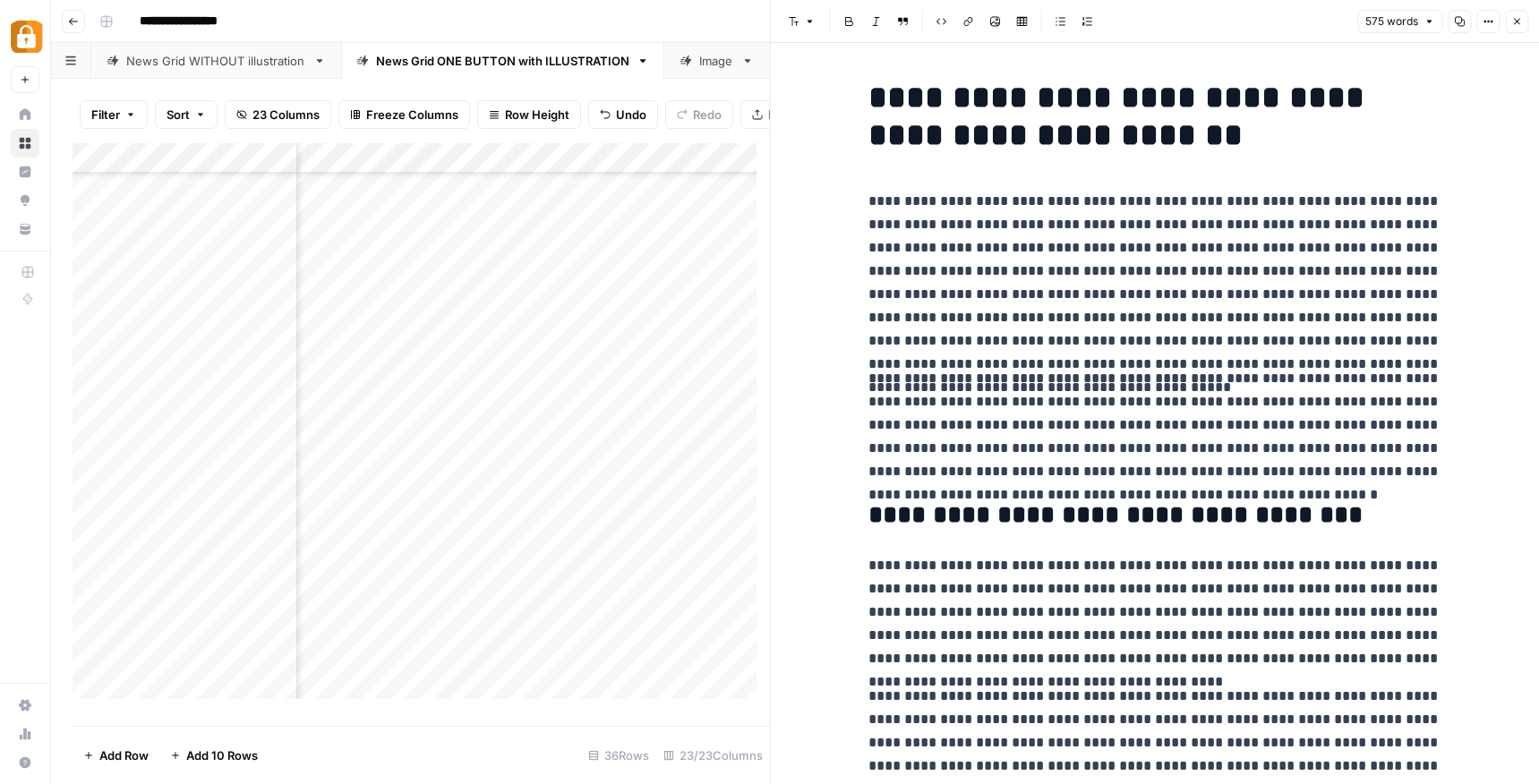
click at [1517, 24] on icon "button" at bounding box center [1517, 21] width 11 height 11
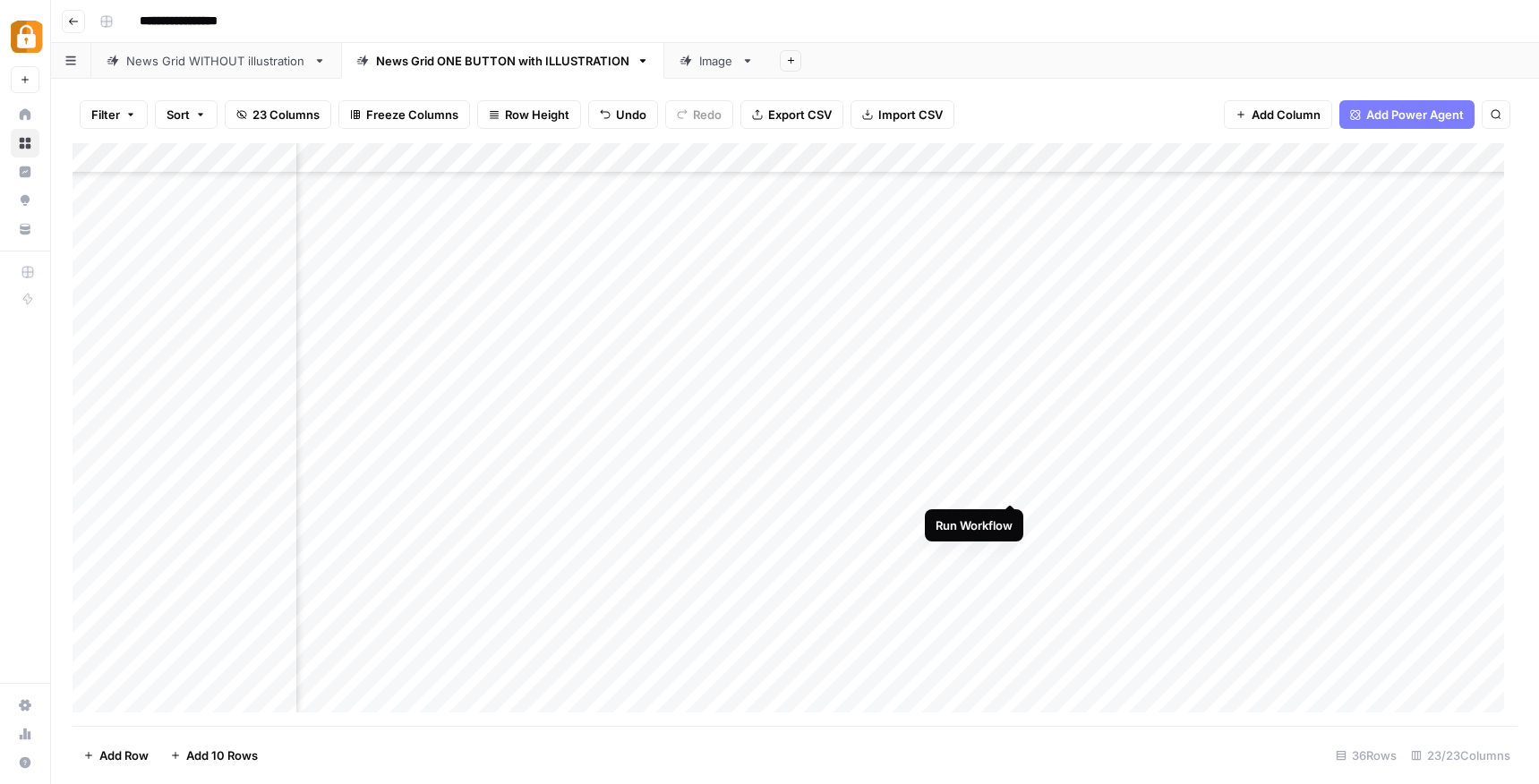
click at [1009, 484] on div "Add Column" at bounding box center [795, 434] width 1444 height 582
click at [1059, 492] on div "Add Column" at bounding box center [795, 434] width 1444 height 582
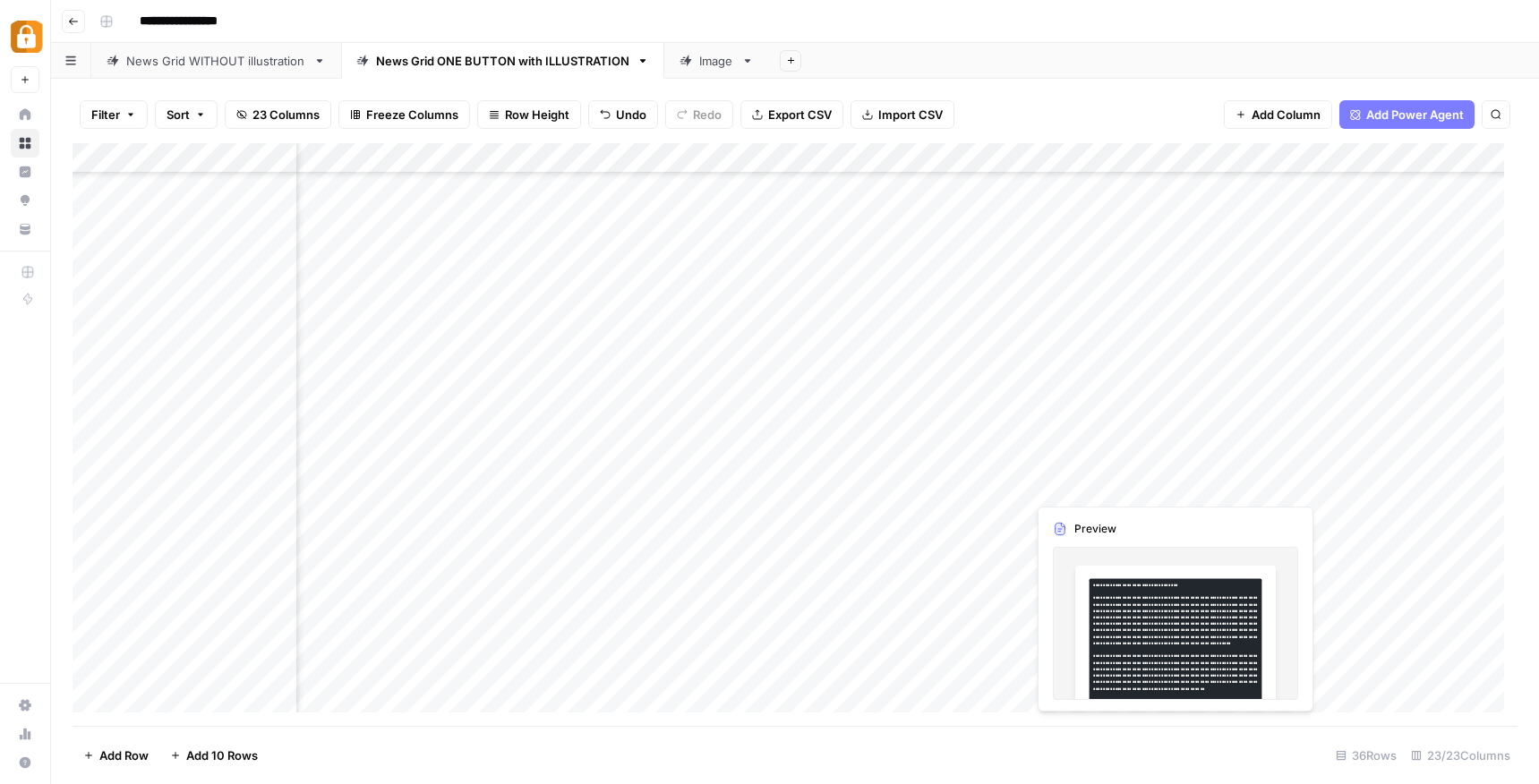
click at [1064, 489] on div "Add Column" at bounding box center [795, 434] width 1444 height 582
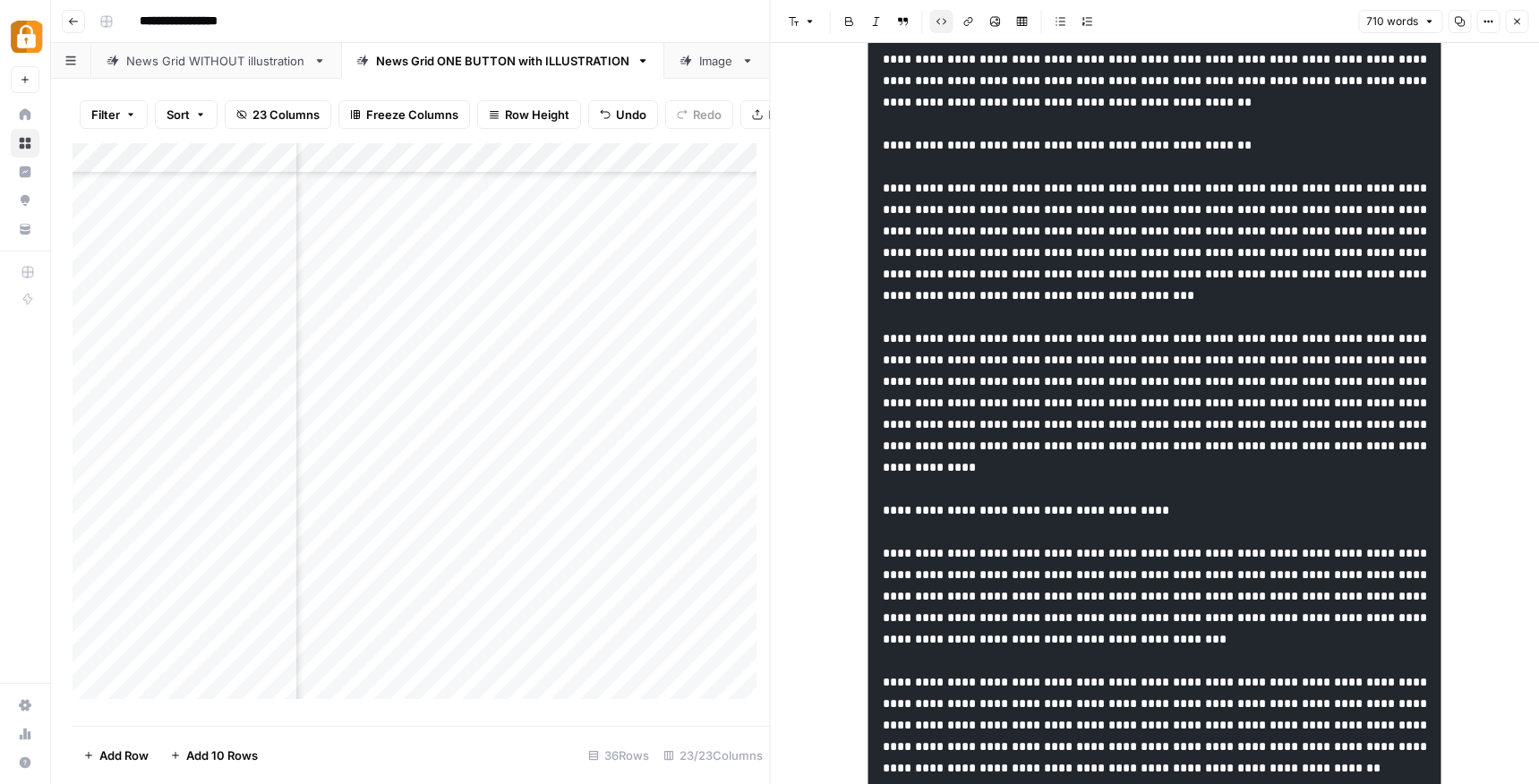
scroll to position [507, 0]
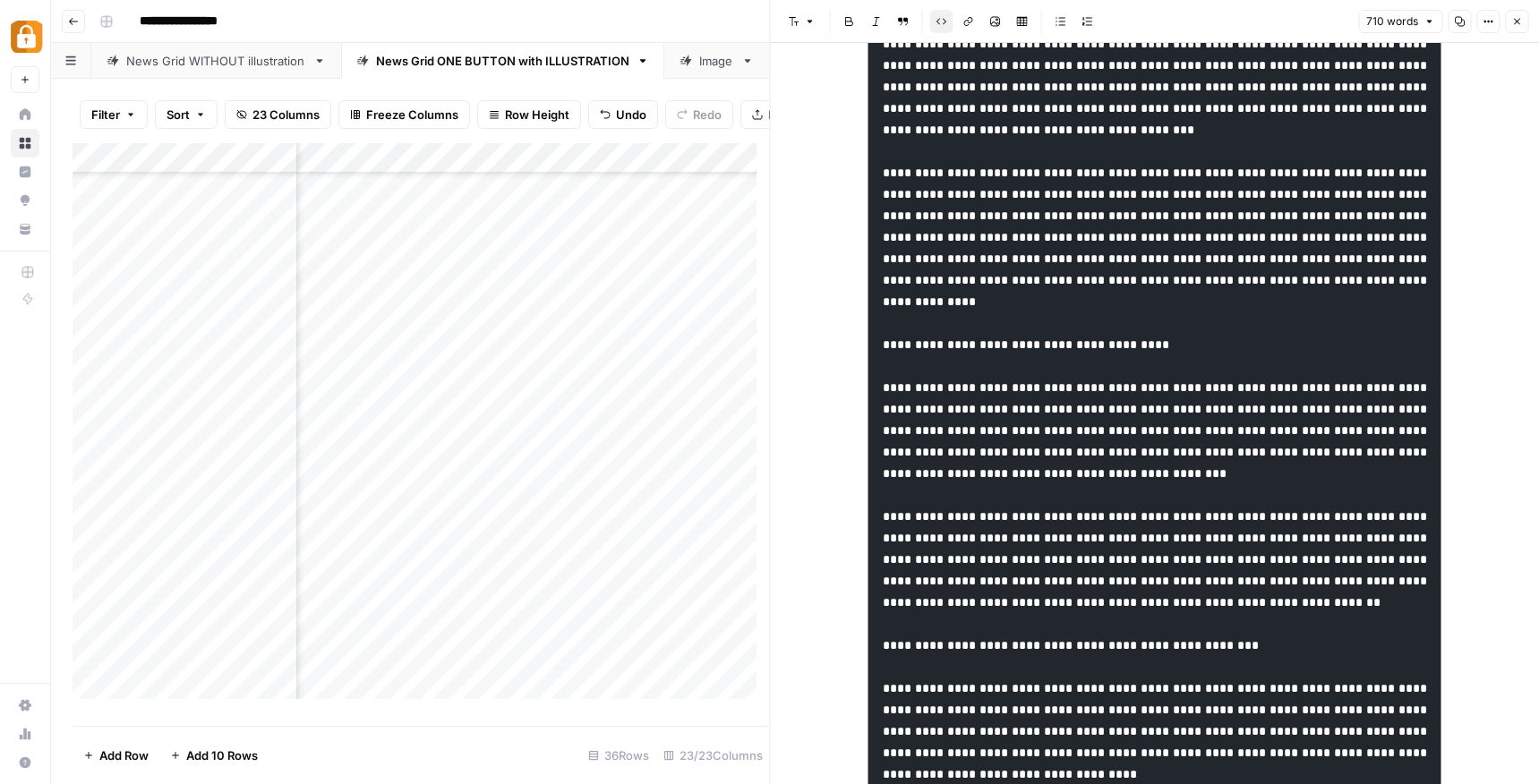
click at [681, 635] on div "Add Column" at bounding box center [421, 427] width 697 height 569
click at [1514, 22] on icon "button" at bounding box center [1517, 21] width 11 height 11
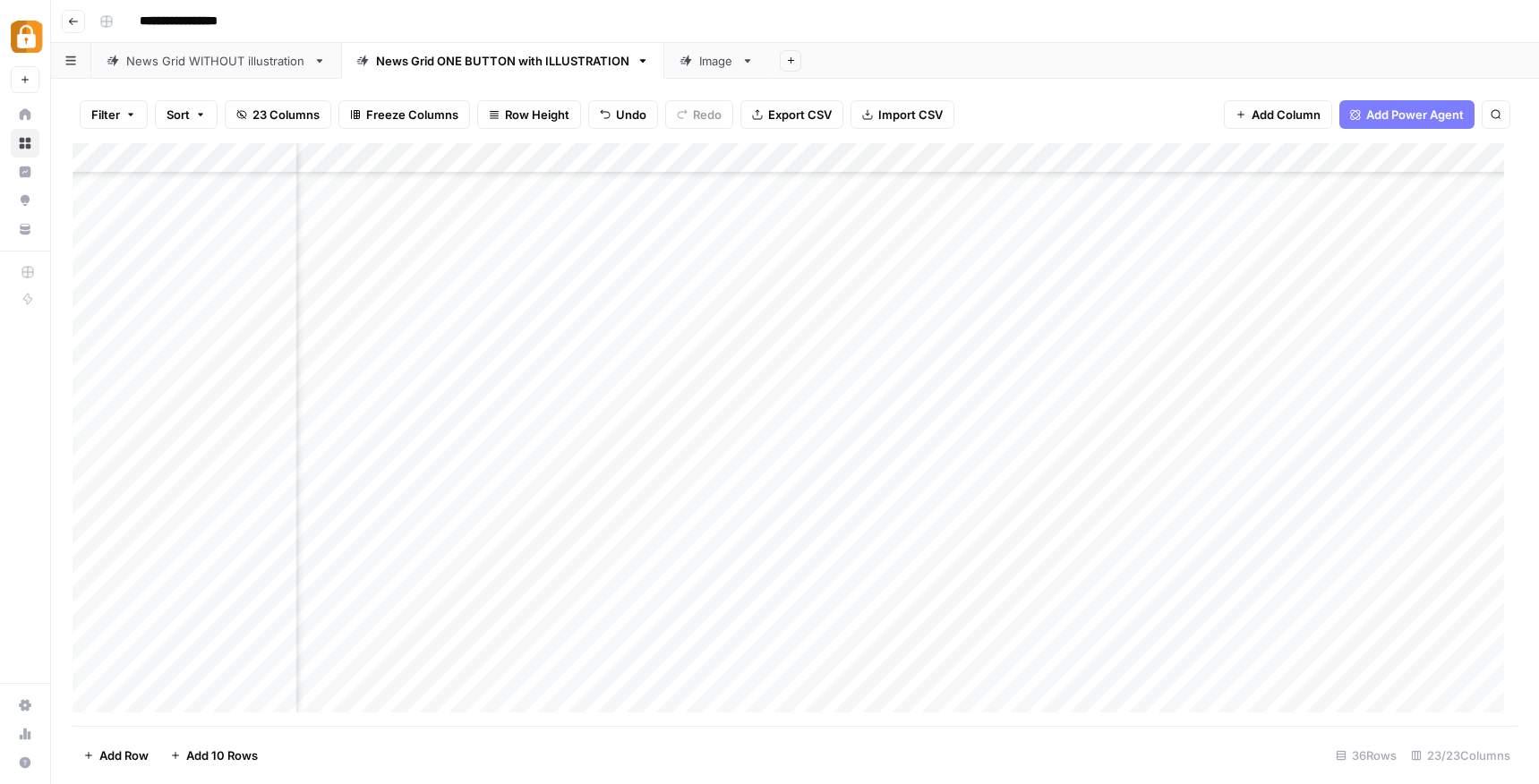
click at [1262, 480] on div "Add Column" at bounding box center [795, 434] width 1444 height 582
click at [1041, 485] on div "Add Column" at bounding box center [795, 434] width 1444 height 582
click at [954, 478] on div "Add Column" at bounding box center [795, 434] width 1444 height 582
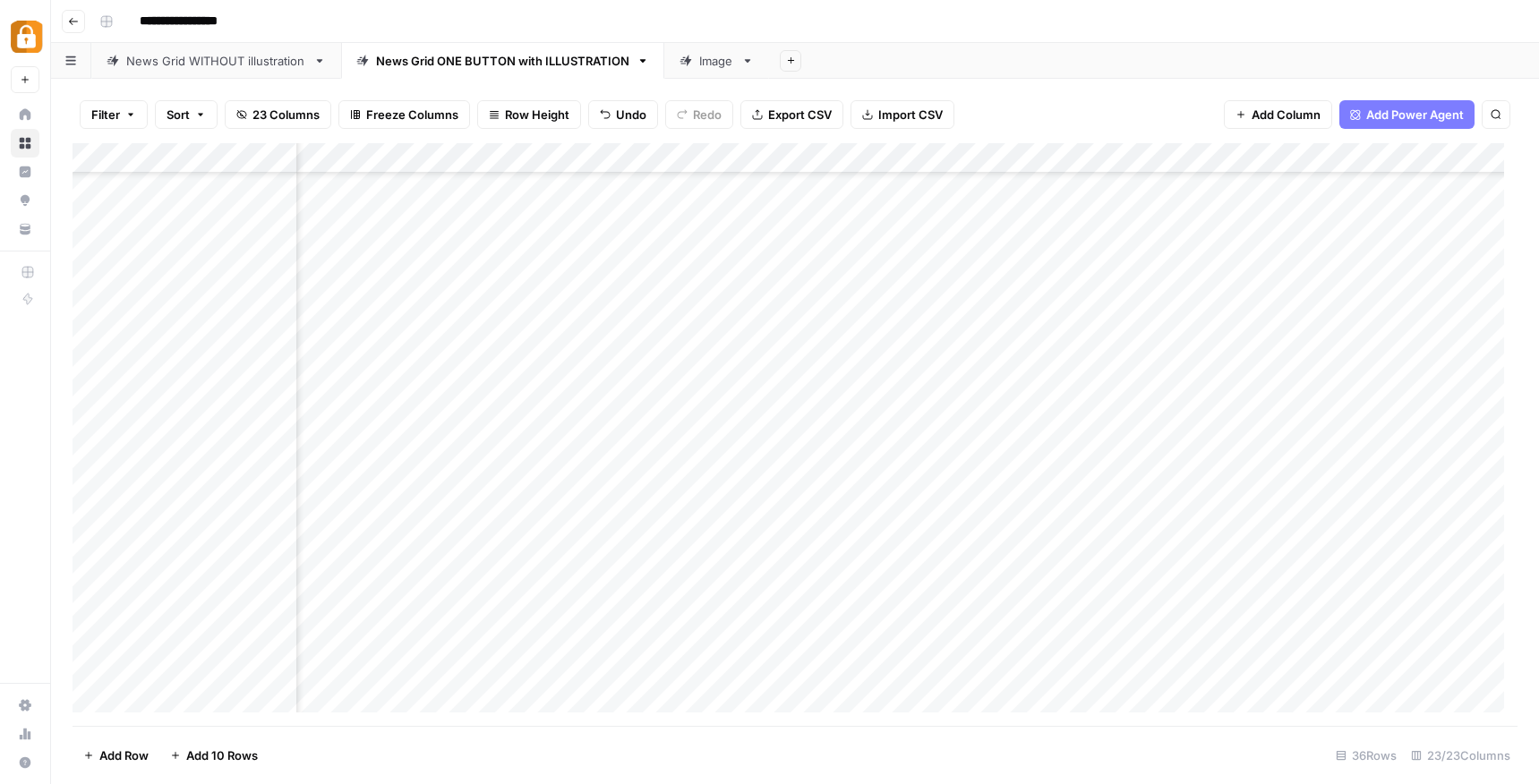
click at [954, 478] on div "Add Column" at bounding box center [795, 434] width 1444 height 582
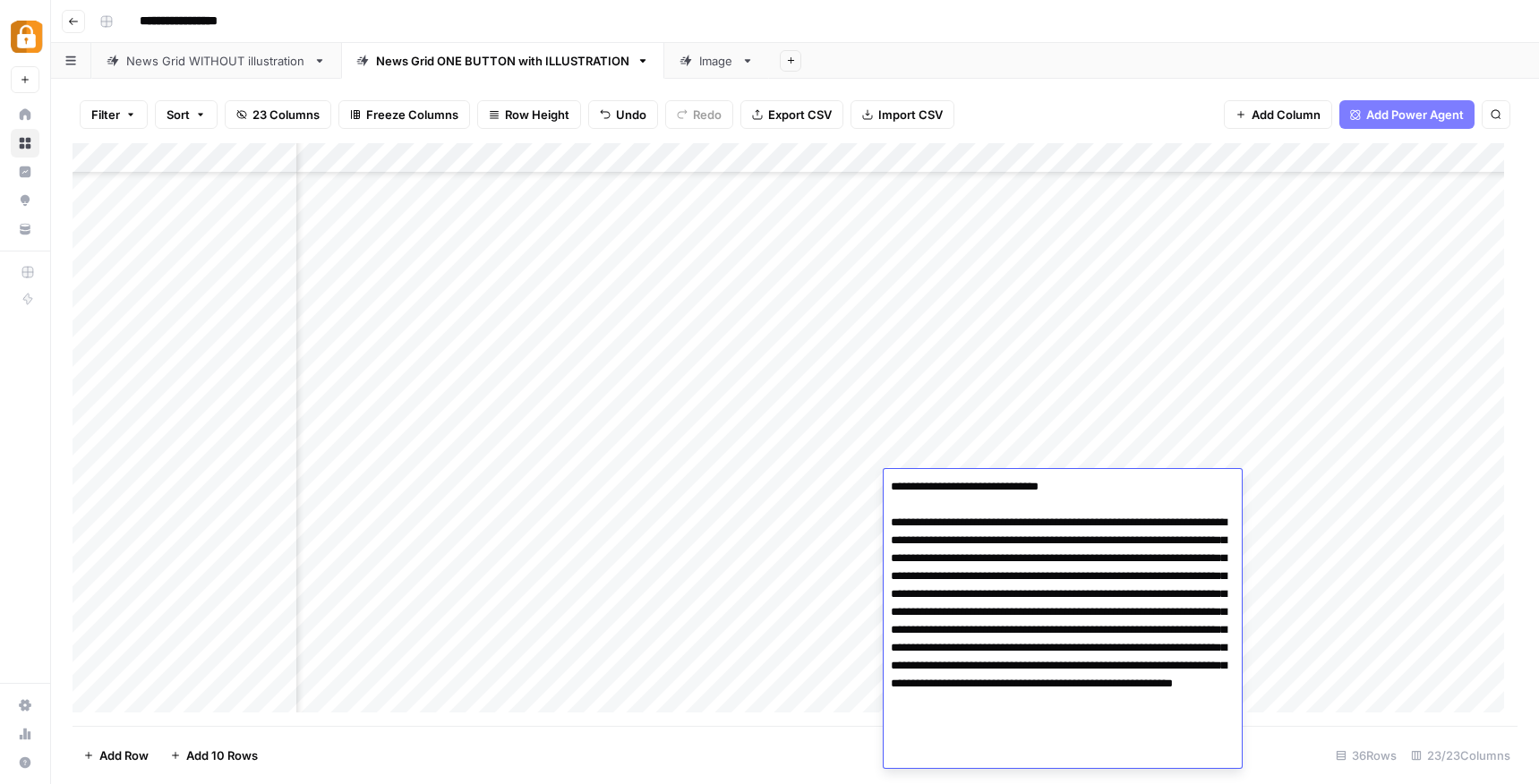
click at [835, 764] on footer "Add Row Add 10 Rows 36 Rows 23/23 Columns" at bounding box center [795, 754] width 1444 height 59
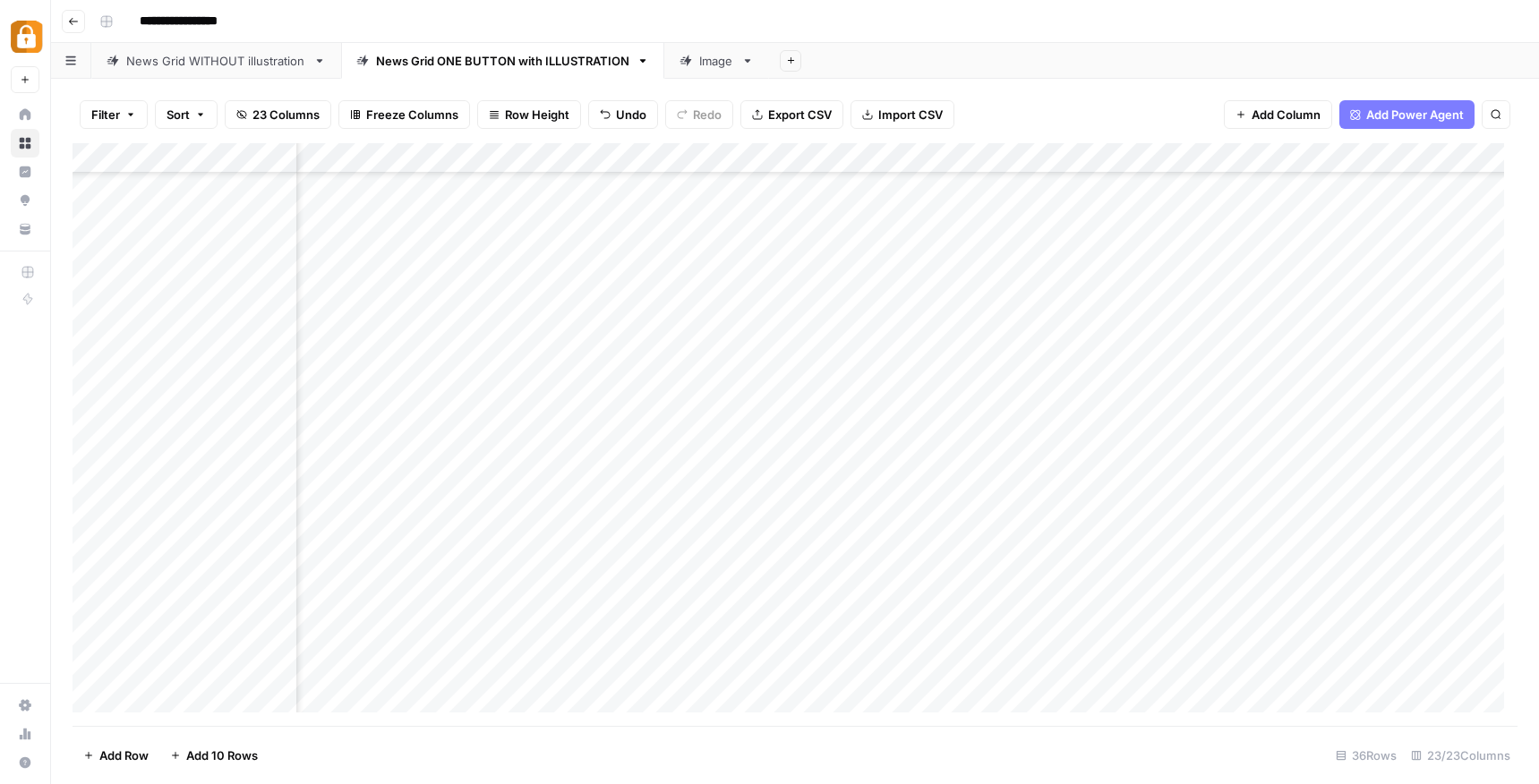
click at [1132, 488] on div "Add Column" at bounding box center [795, 434] width 1444 height 582
click at [906, 479] on div "Add Column" at bounding box center [795, 434] width 1444 height 582
click at [944, 481] on div "Add Column" at bounding box center [795, 434] width 1444 height 582
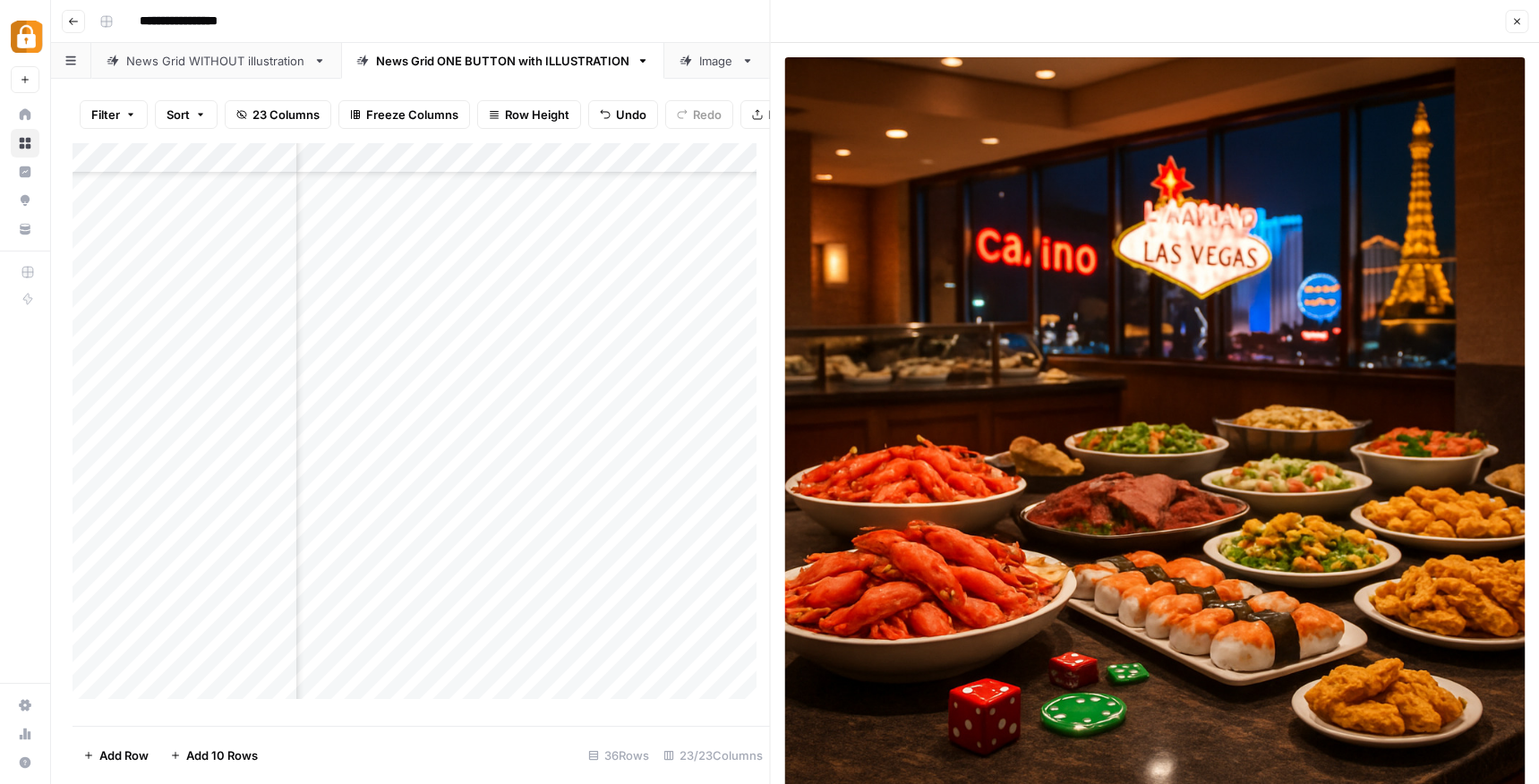
click at [1511, 13] on button "Close" at bounding box center [1516, 21] width 23 height 23
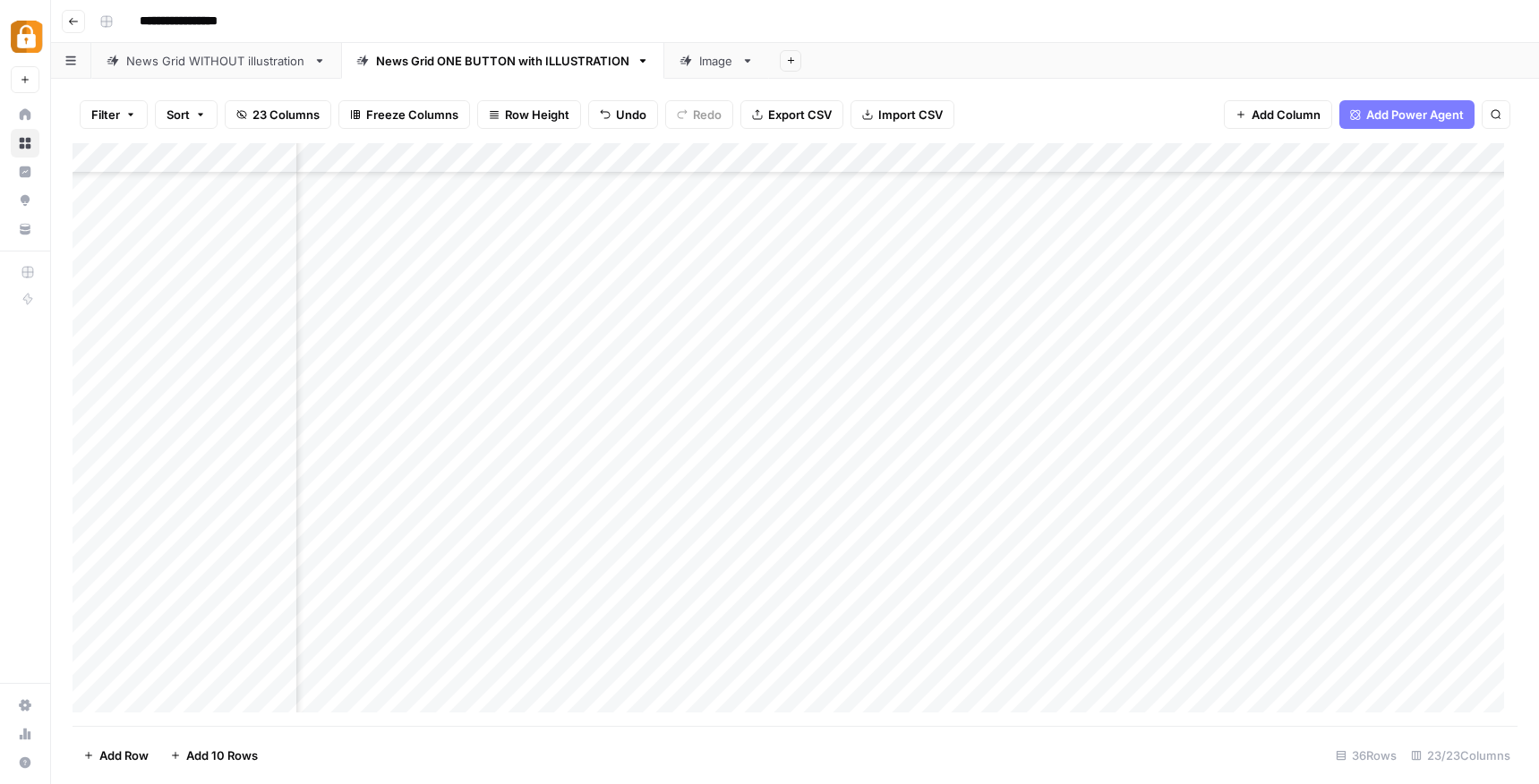
click at [1037, 489] on div "Add Column" at bounding box center [795, 434] width 1444 height 582
click at [1127, 489] on div "Add Column" at bounding box center [795, 434] width 1444 height 582
click at [928, 485] on div "Add Column" at bounding box center [795, 434] width 1444 height 582
